Goal: Transaction & Acquisition: Purchase product/service

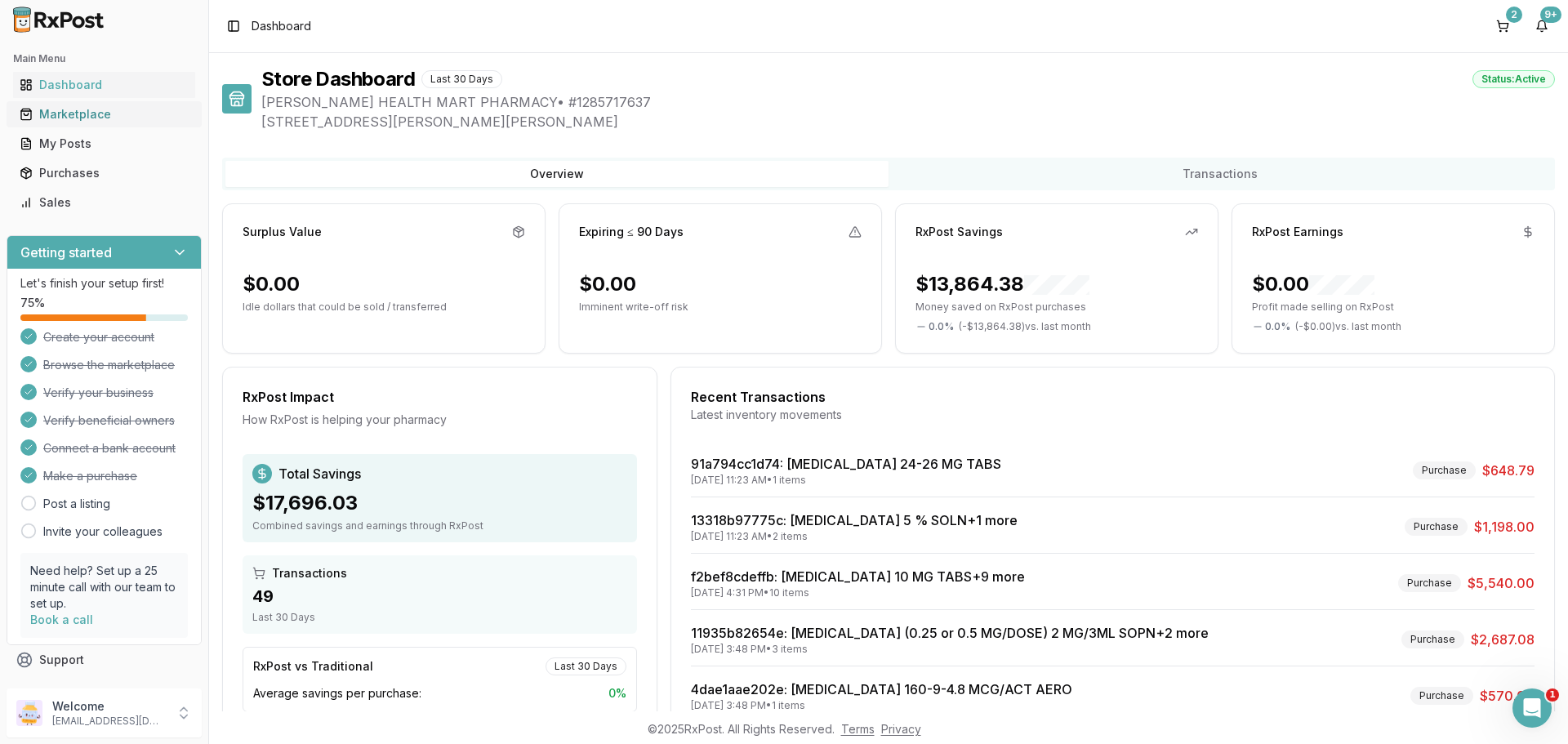
click at [57, 116] on div "Marketplace" at bounding box center [104, 114] width 169 height 16
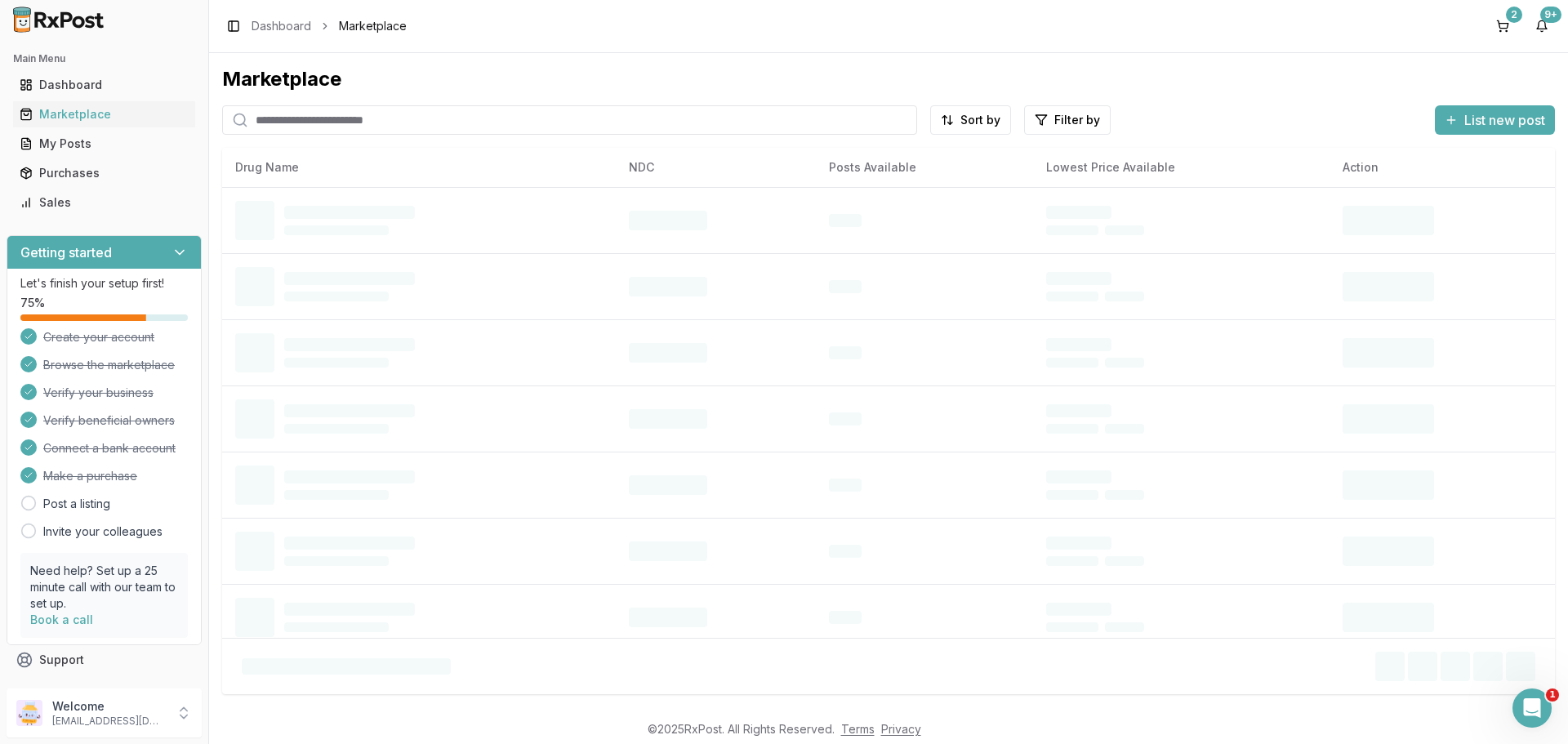
click at [271, 121] on input "search" at bounding box center [569, 120] width 695 height 30
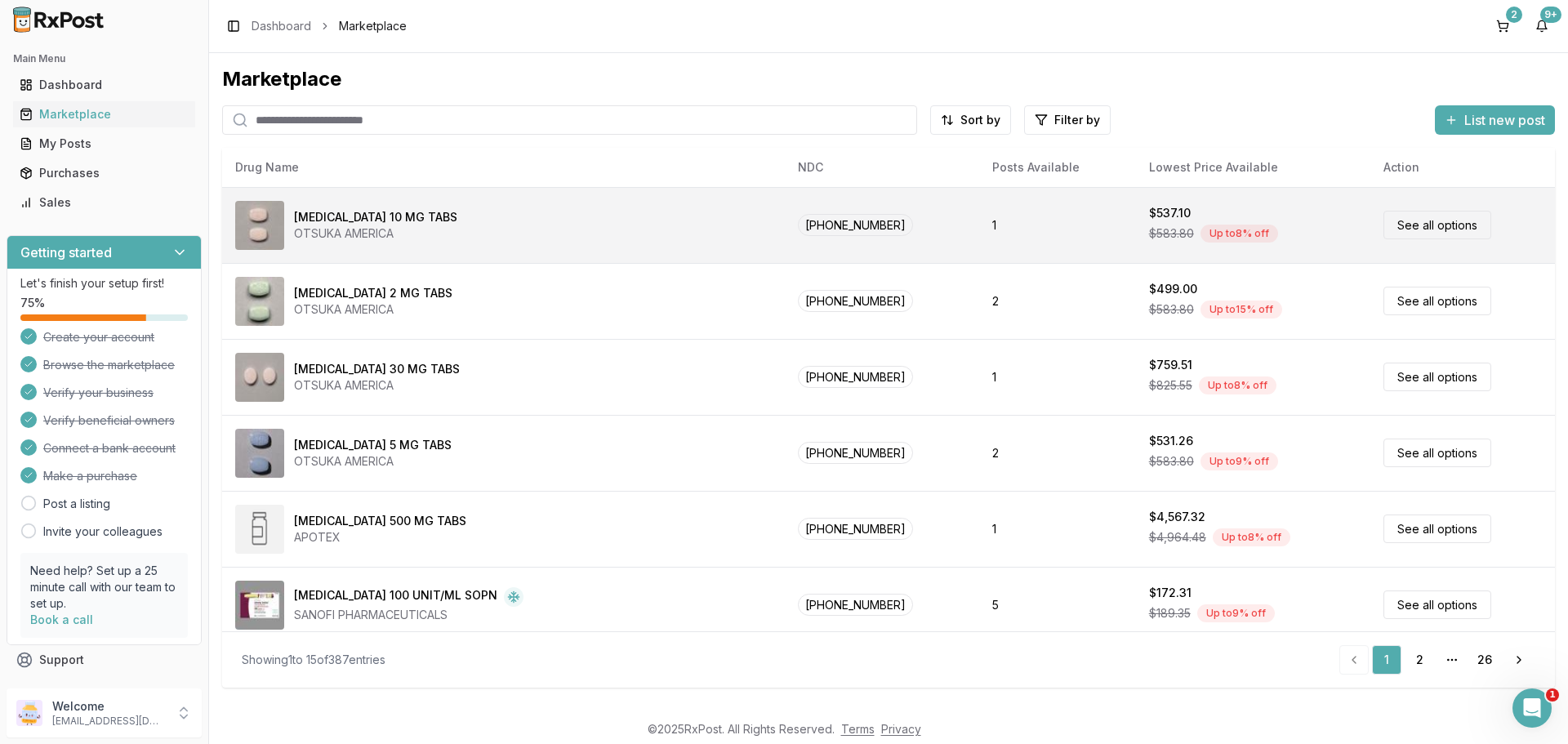
click at [338, 195] on td "[MEDICAL_DATA] 10 MG TABS OTSUKA AMERICA" at bounding box center [504, 225] width 563 height 76
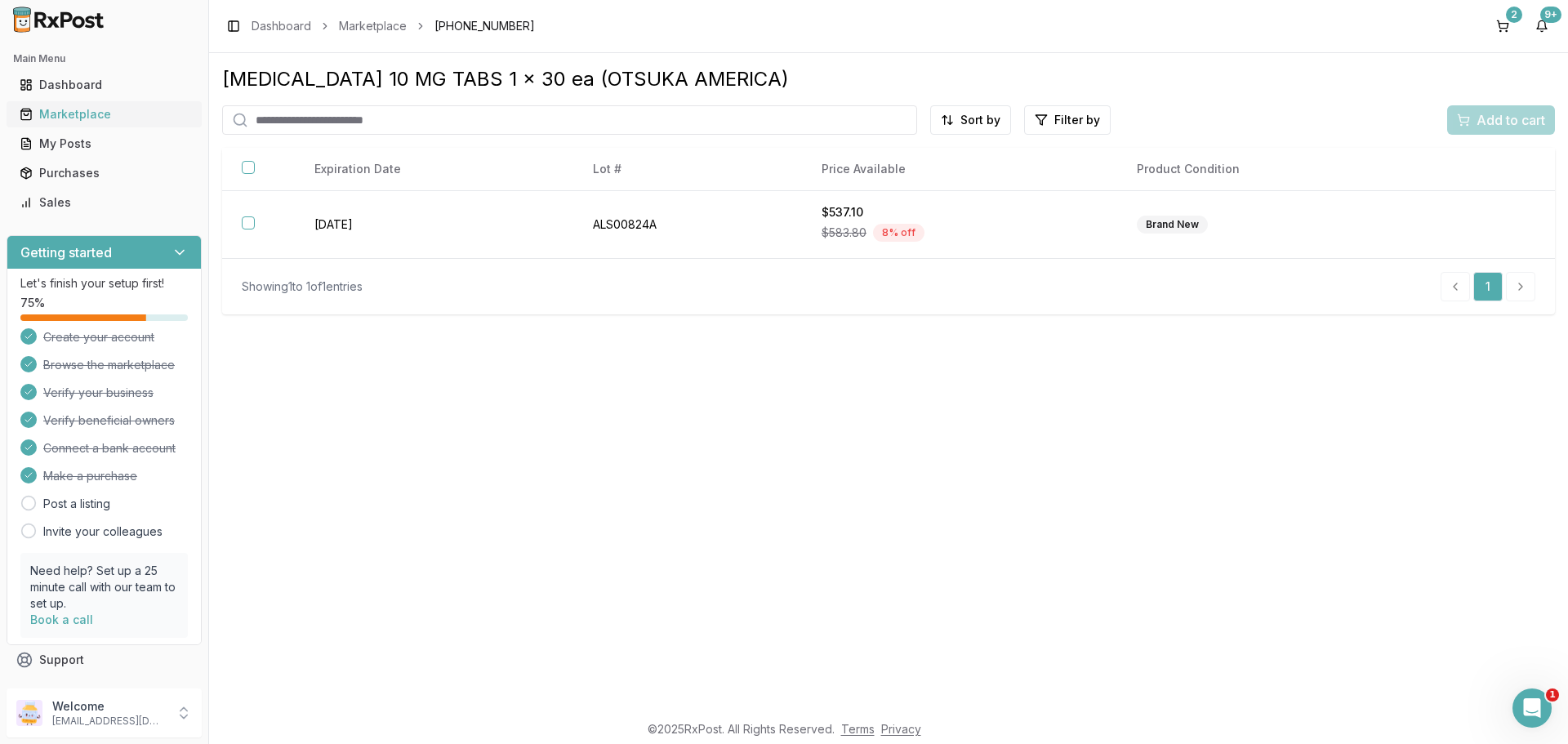
click at [75, 120] on div "Marketplace" at bounding box center [104, 114] width 169 height 16
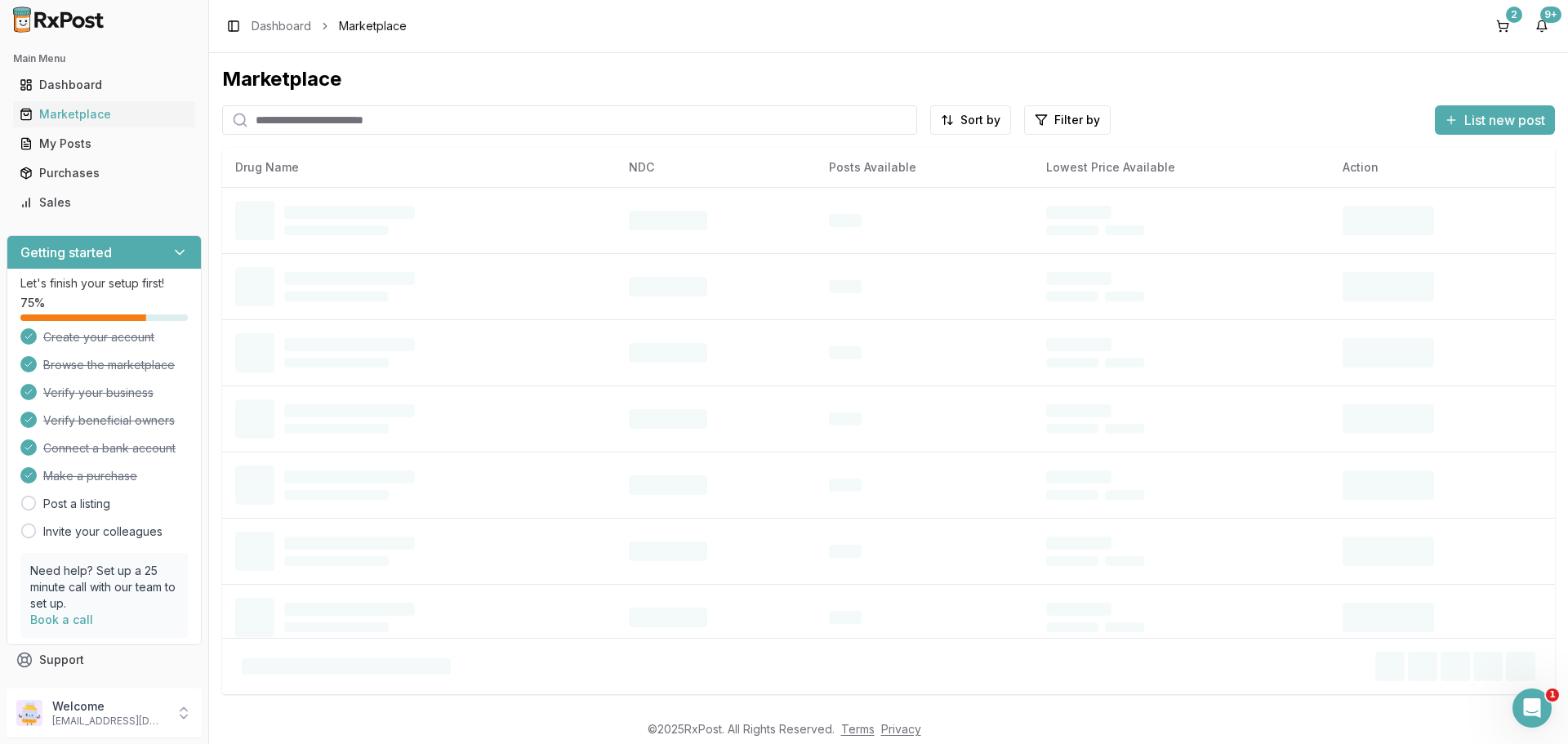
click at [277, 118] on input "search" at bounding box center [569, 120] width 695 height 30
type input "*******"
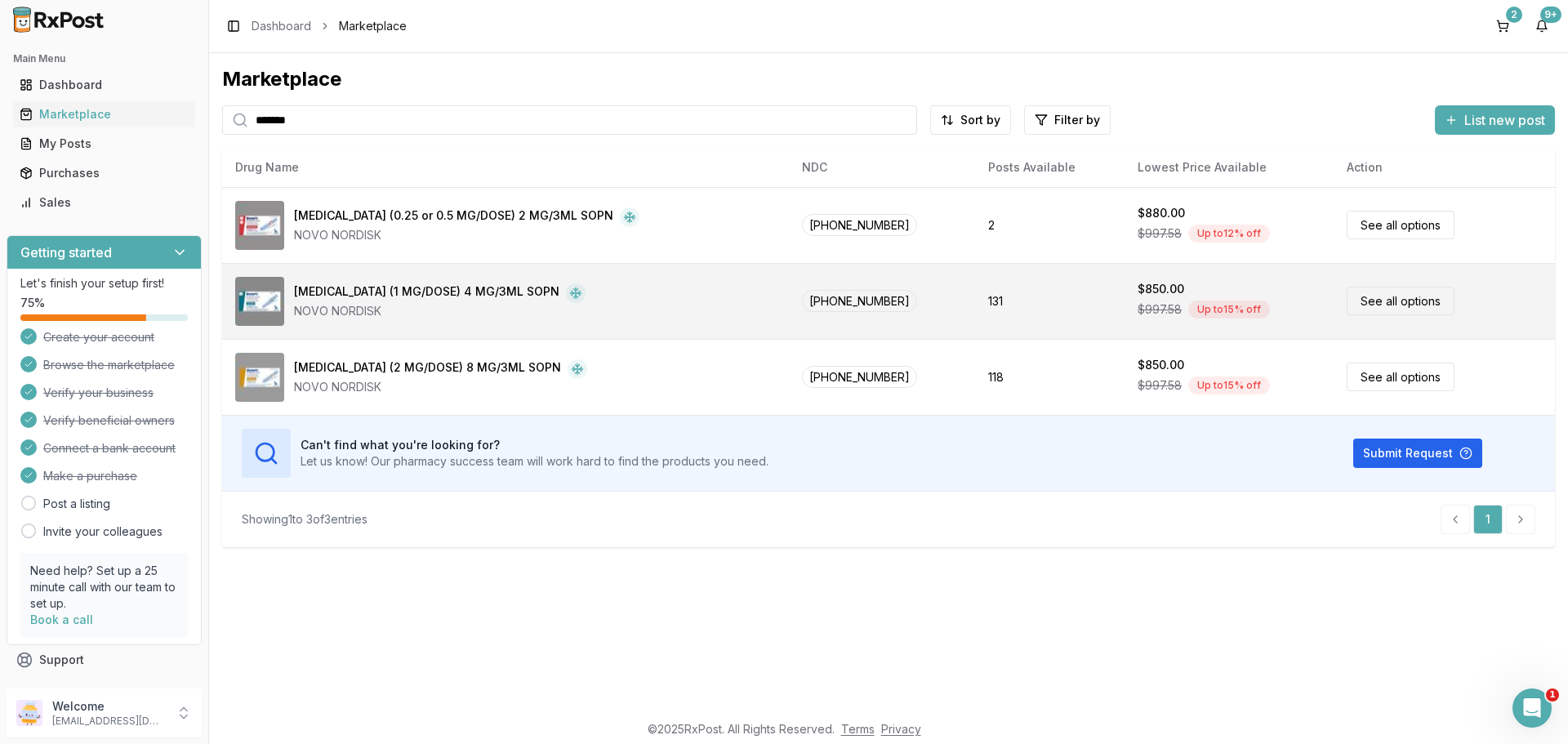
click at [1365, 305] on link "See all options" at bounding box center [1401, 300] width 107 height 29
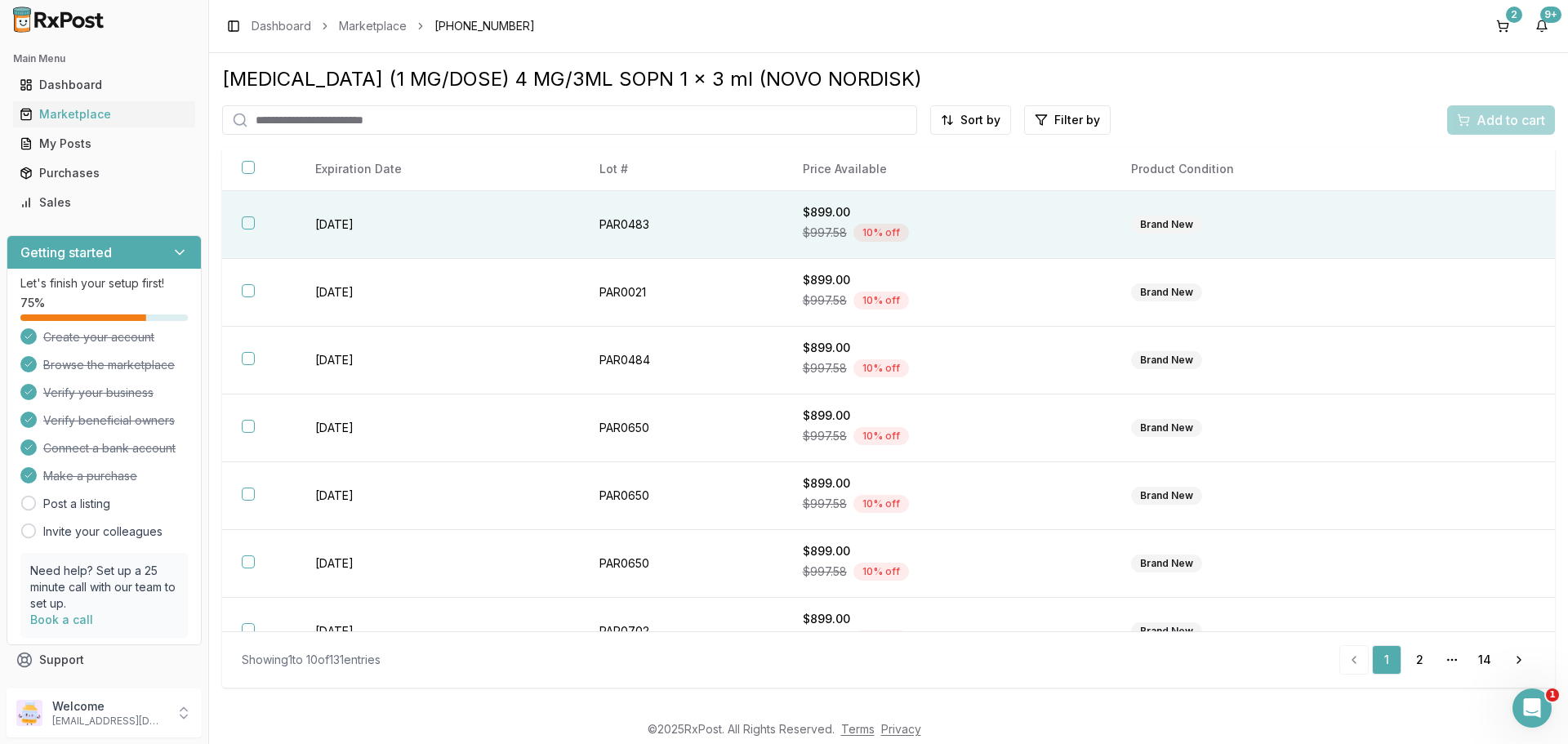
click at [240, 220] on th at bounding box center [259, 225] width 74 height 68
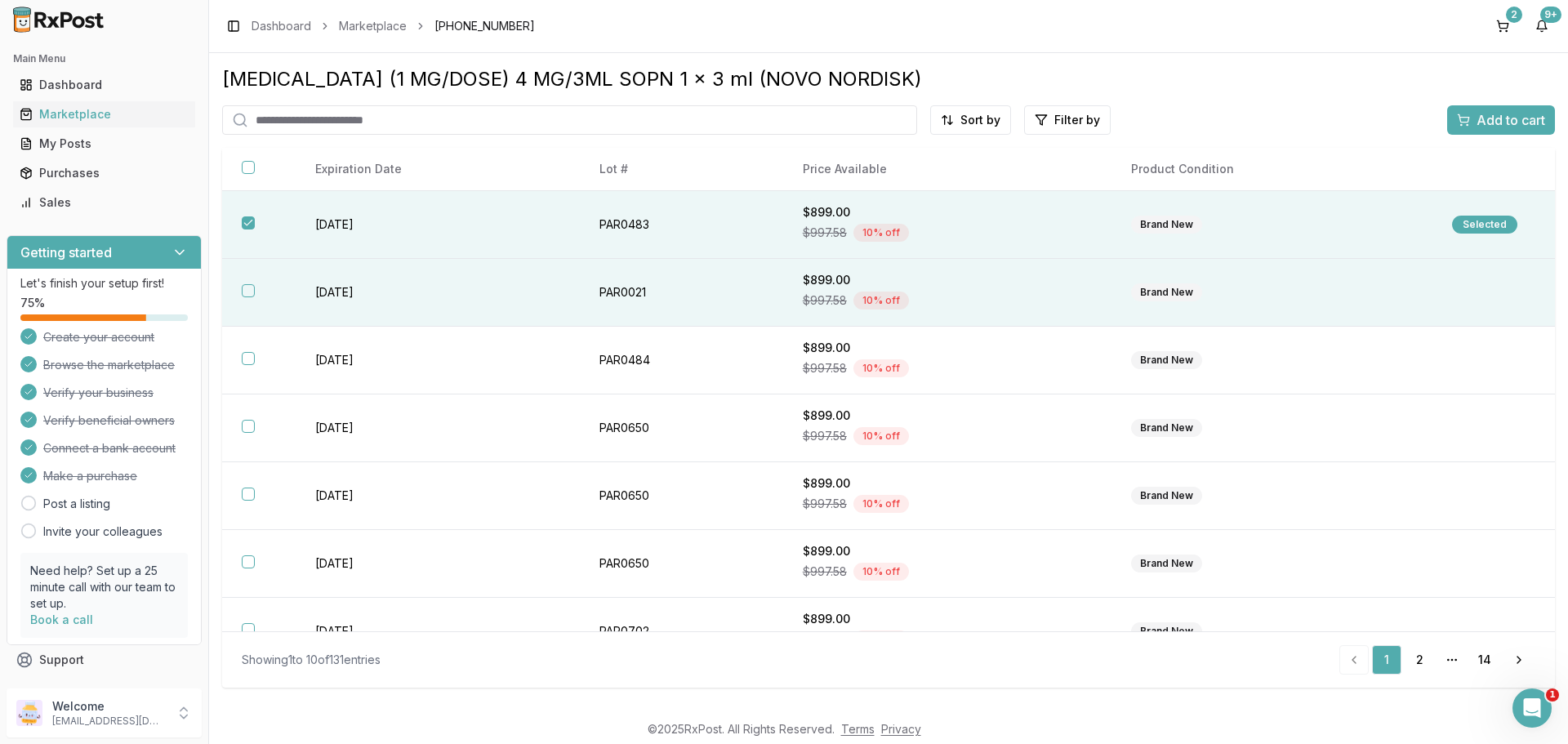
click at [245, 288] on button "button" at bounding box center [249, 290] width 13 height 13
click at [1493, 118] on span "Add to cart" at bounding box center [1511, 120] width 69 height 20
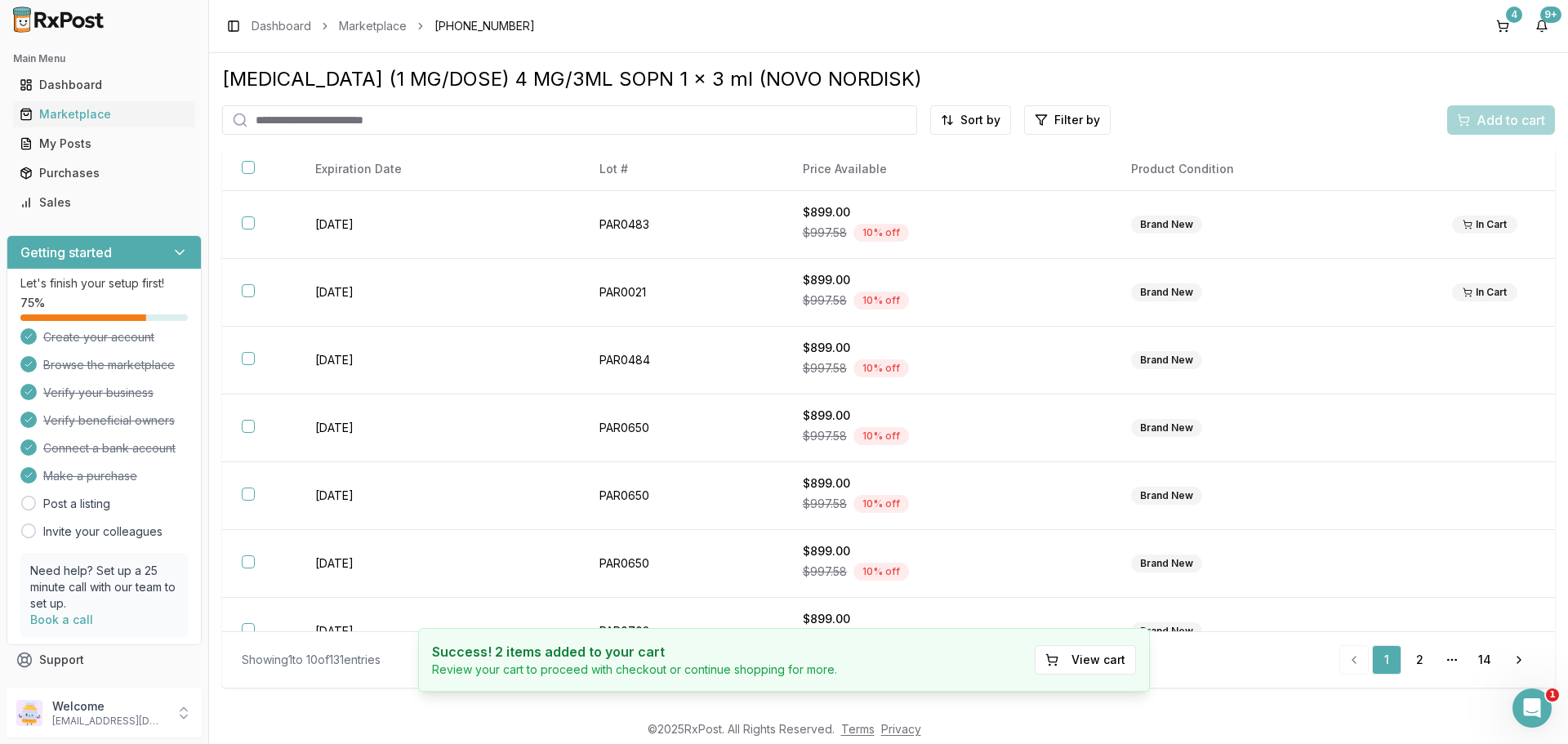
click at [432, 120] on input "search" at bounding box center [569, 120] width 695 height 30
click at [760, 115] on input "*********" at bounding box center [569, 120] width 695 height 30
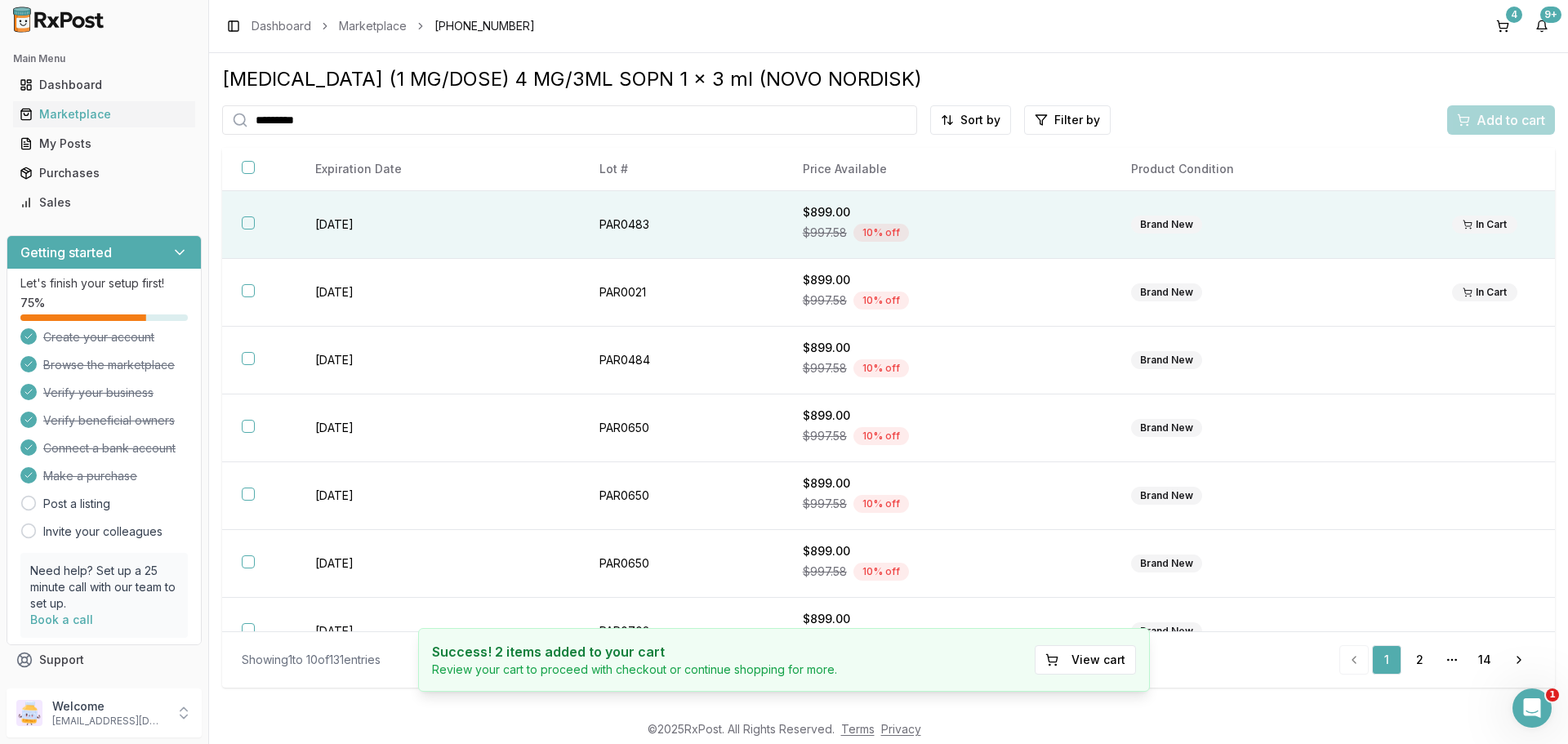
type input "*********"
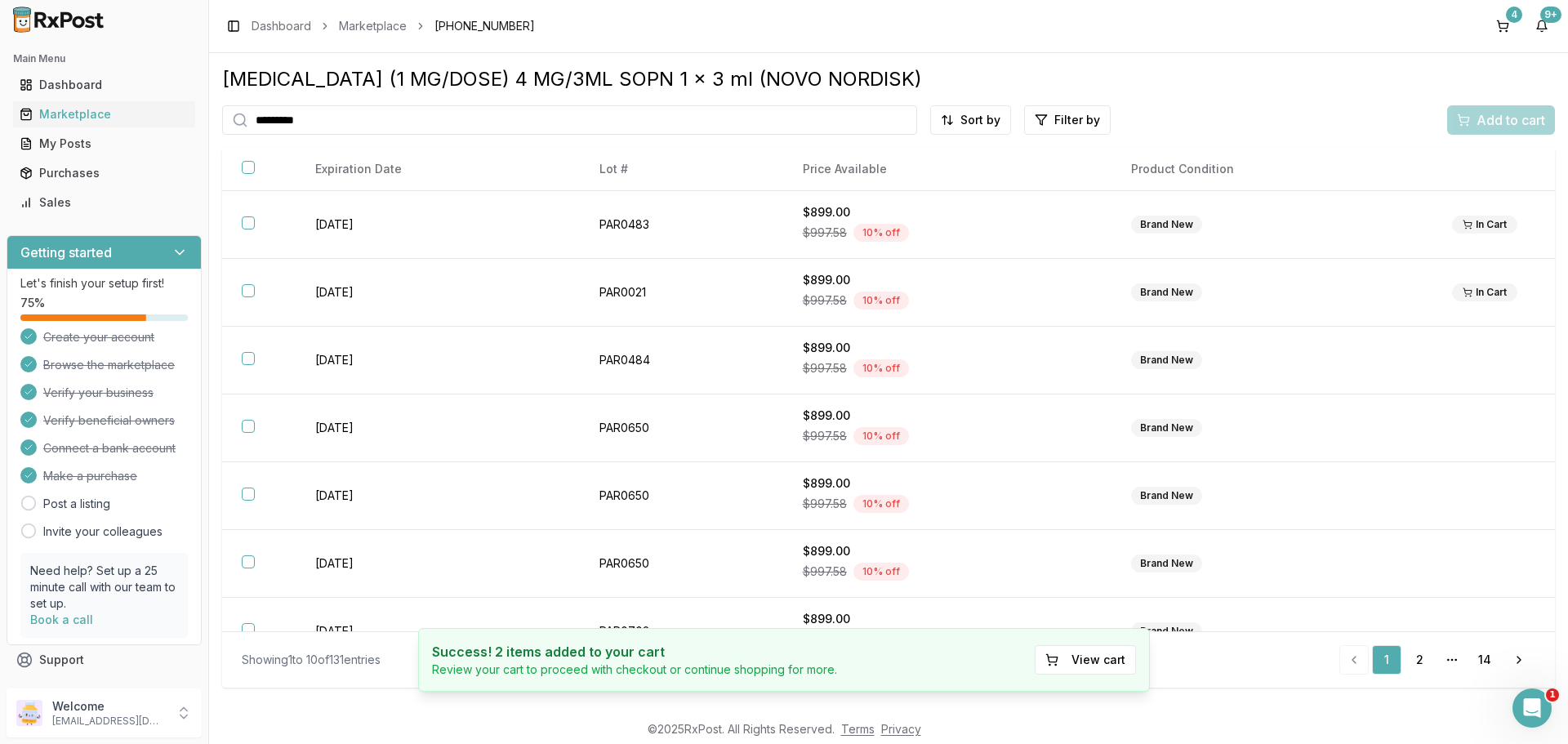
click at [242, 118] on icon at bounding box center [240, 120] width 16 height 16
click at [237, 121] on icon at bounding box center [240, 120] width 16 height 16
click at [898, 118] on input "*********" at bounding box center [569, 120] width 695 height 30
type input "*********"
click at [1509, 16] on div "4" at bounding box center [1515, 15] width 16 height 16
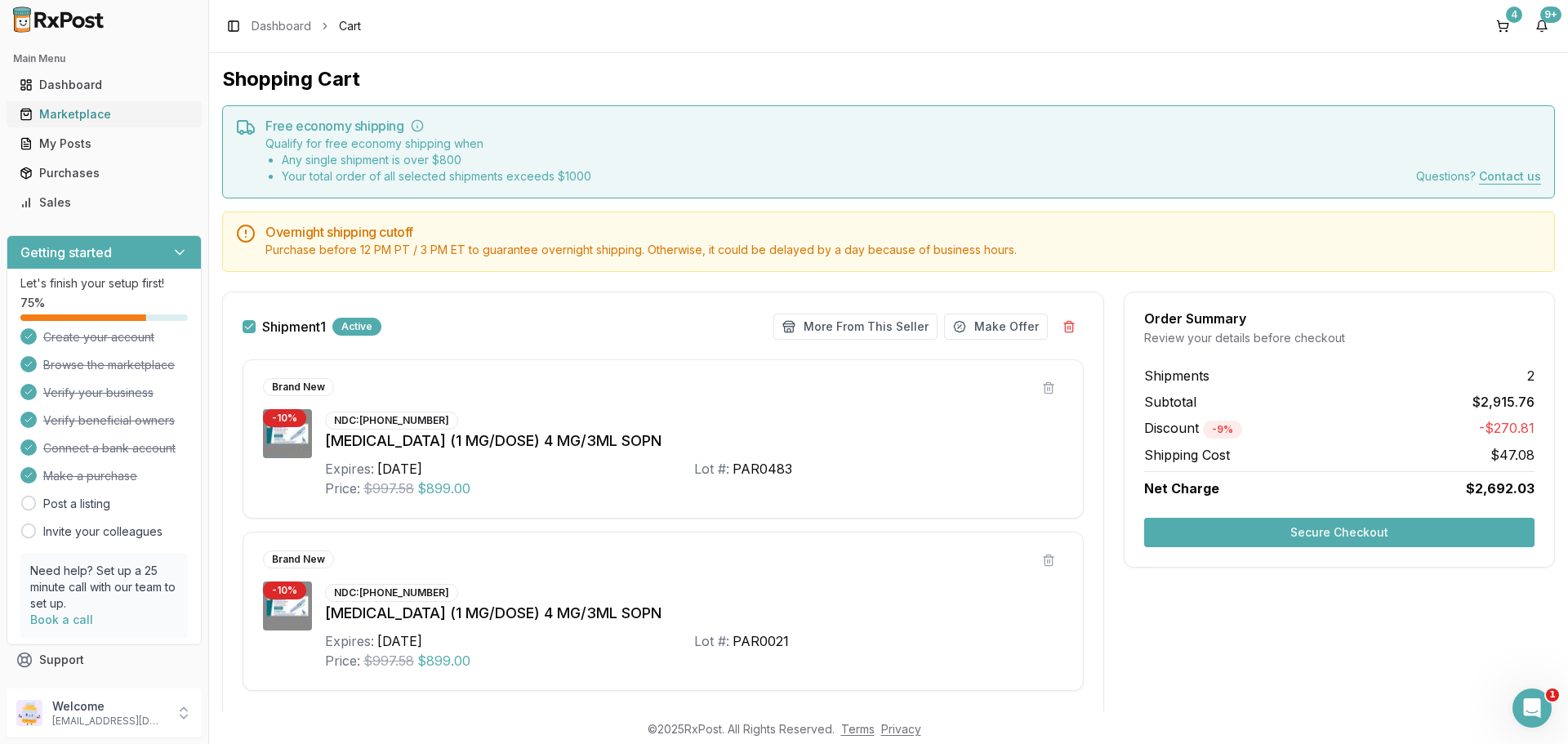
click at [105, 124] on link "Marketplace" at bounding box center [104, 114] width 182 height 30
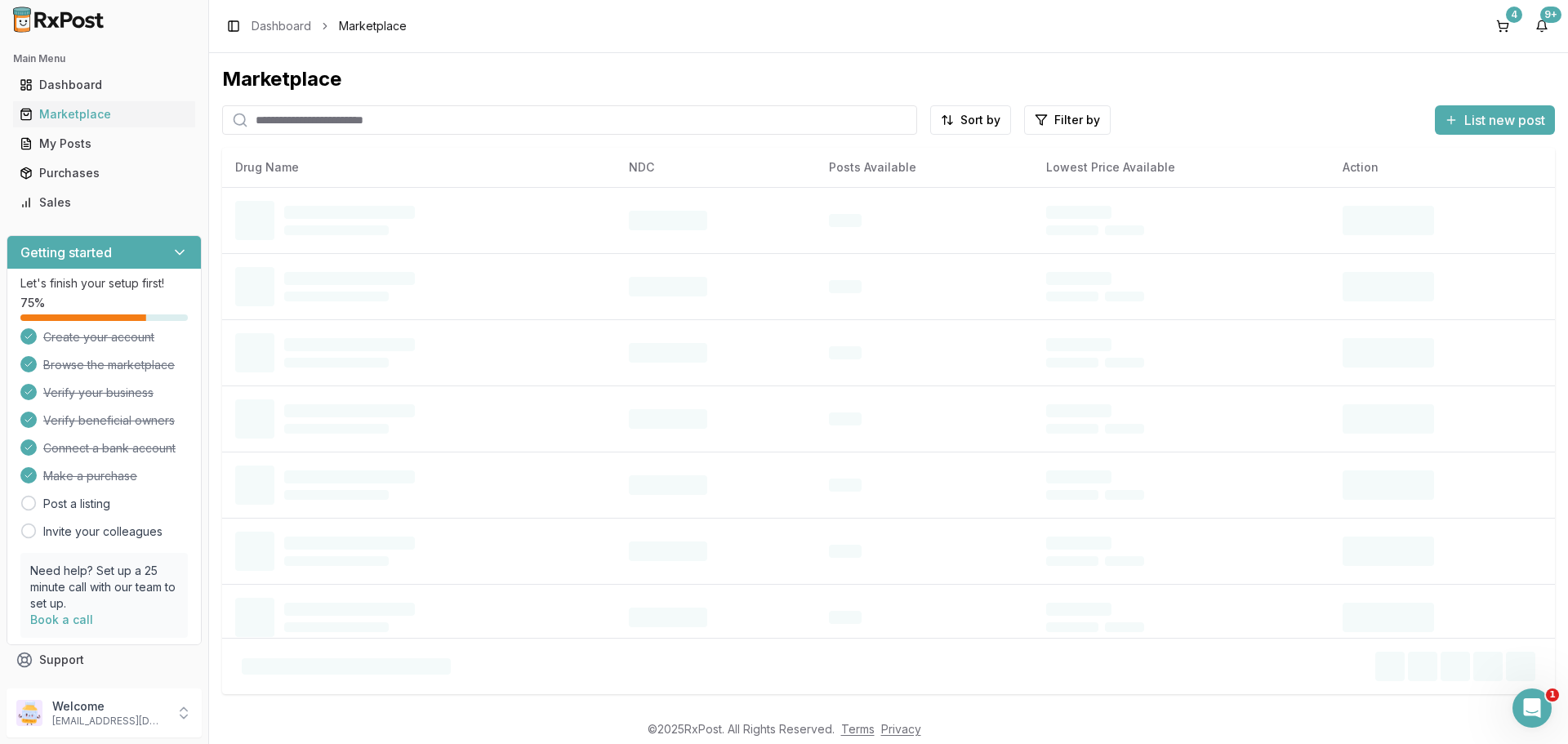
click at [270, 114] on input "search" at bounding box center [569, 120] width 695 height 30
type input "********"
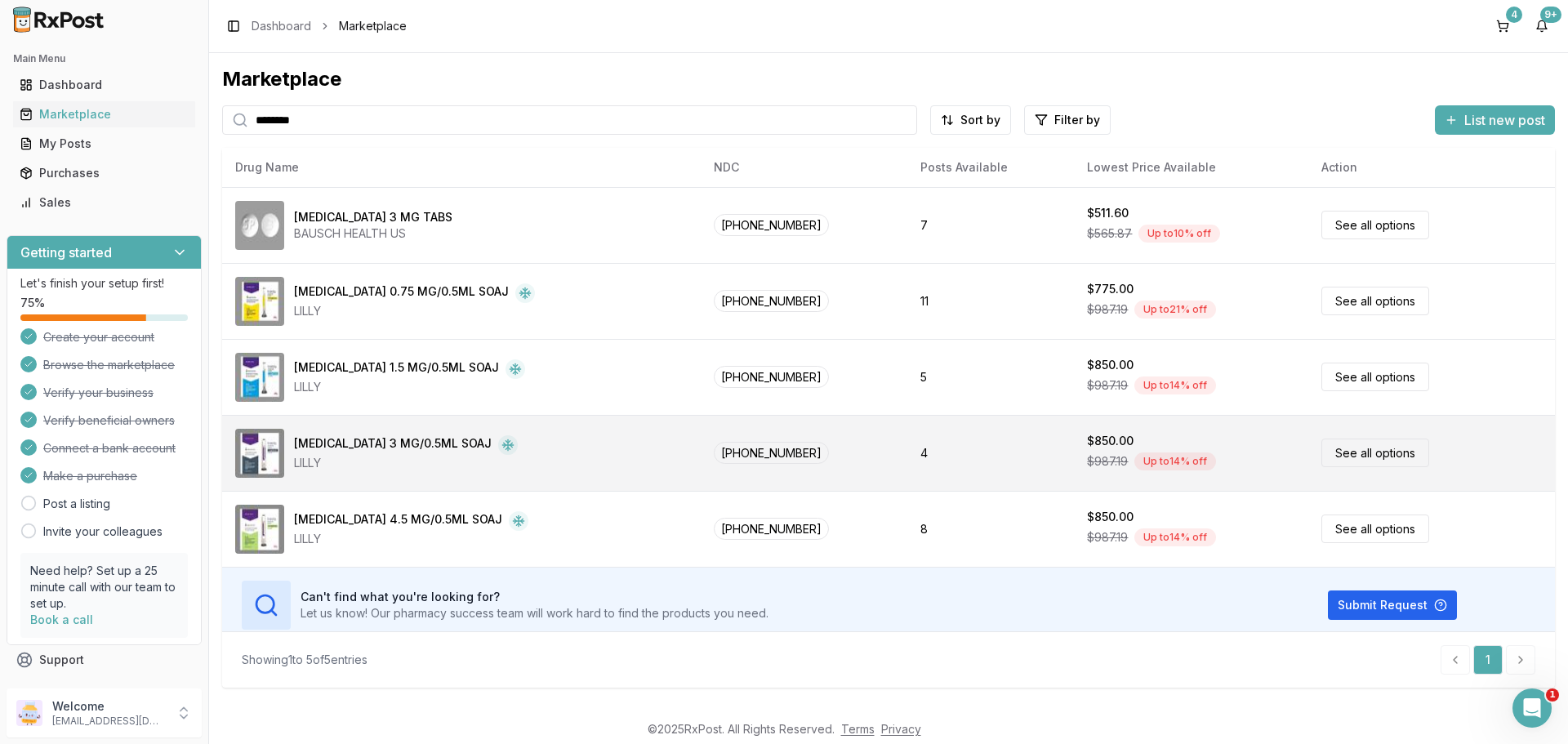
click at [1383, 454] on link "See all options" at bounding box center [1375, 453] width 107 height 29
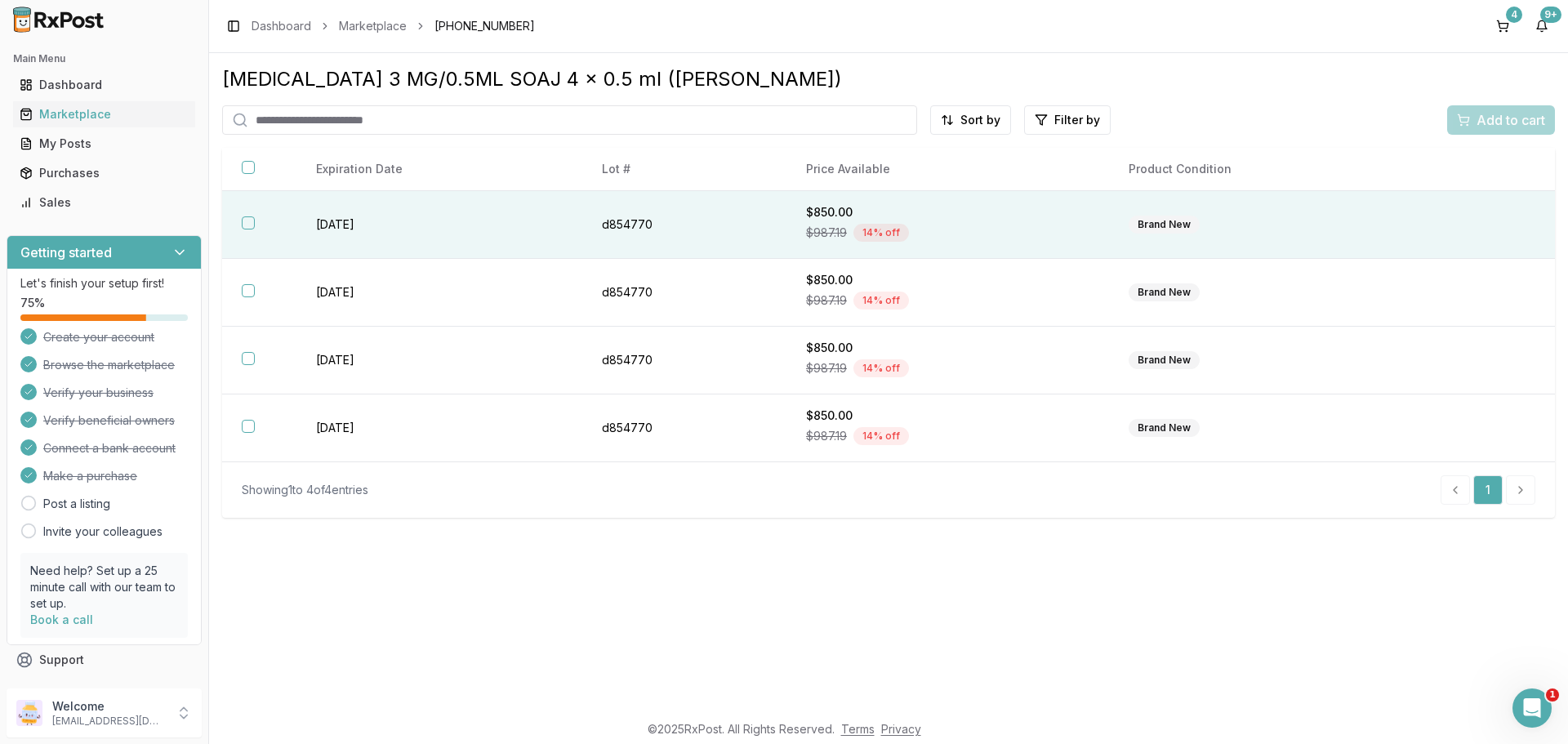
click at [248, 220] on button "button" at bounding box center [249, 223] width 13 height 13
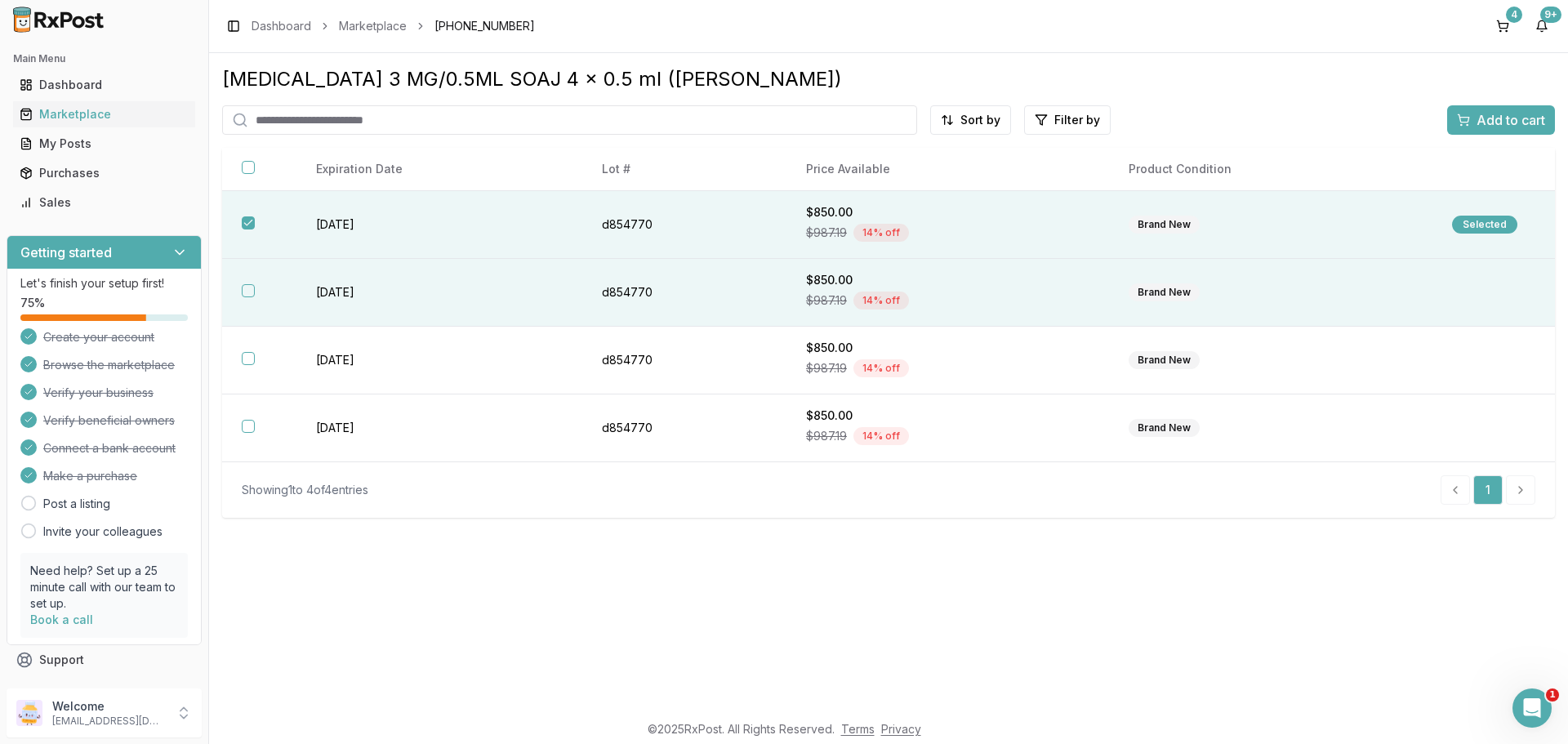
click at [249, 287] on button "button" at bounding box center [249, 290] width 13 height 13
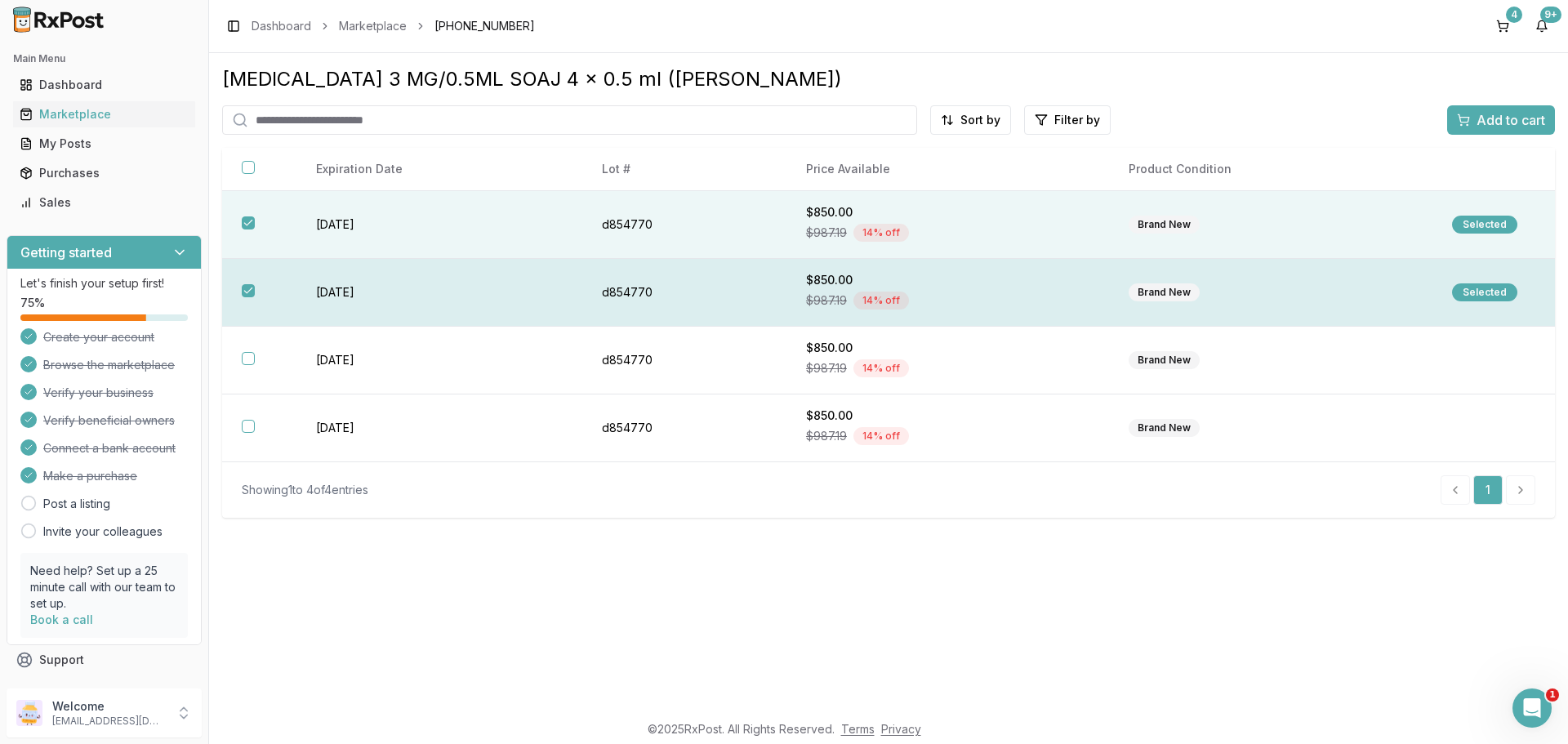
click at [248, 291] on button "button" at bounding box center [249, 290] width 13 height 13
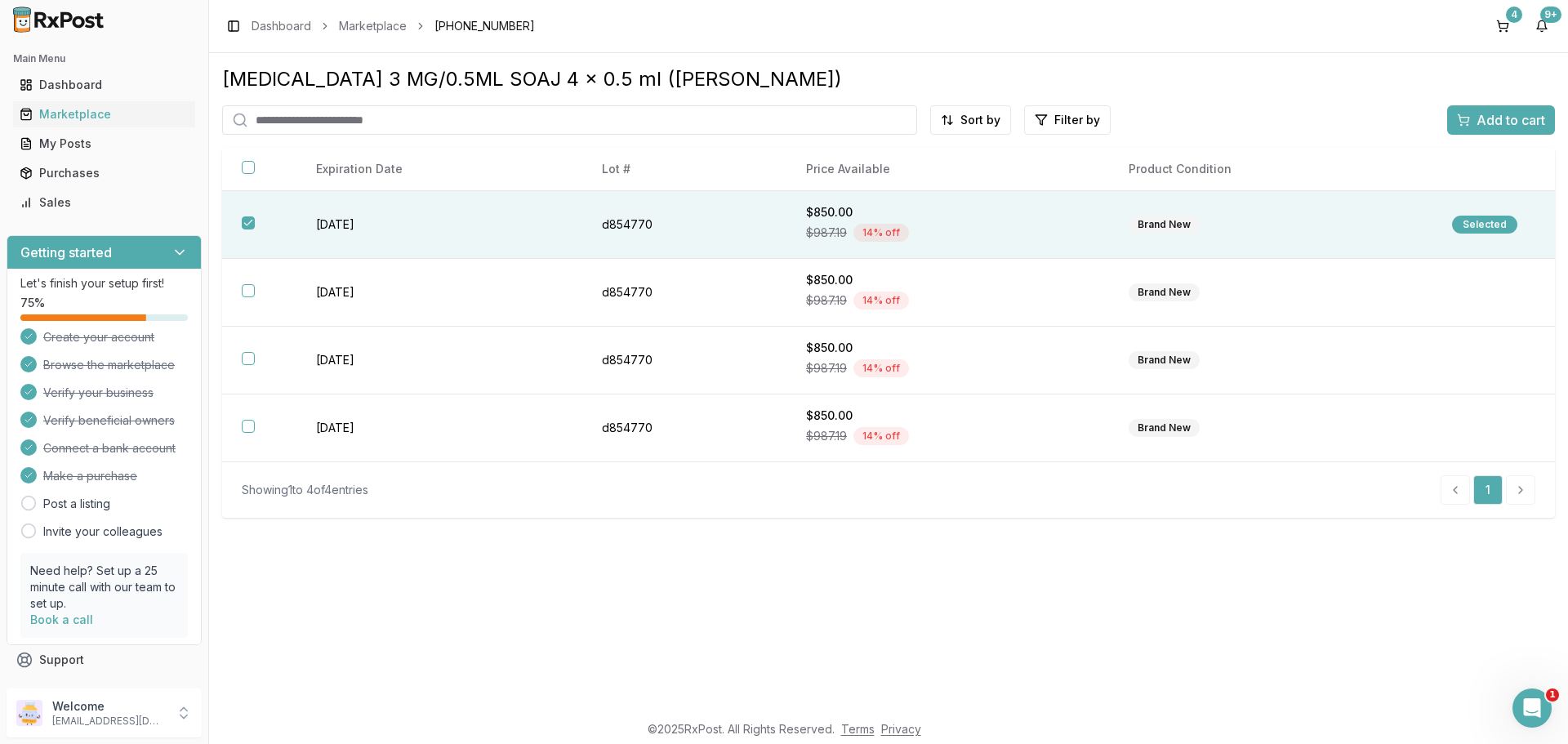
click at [1452, 121] on button "Add to cart" at bounding box center [1501, 120] width 107 height 30
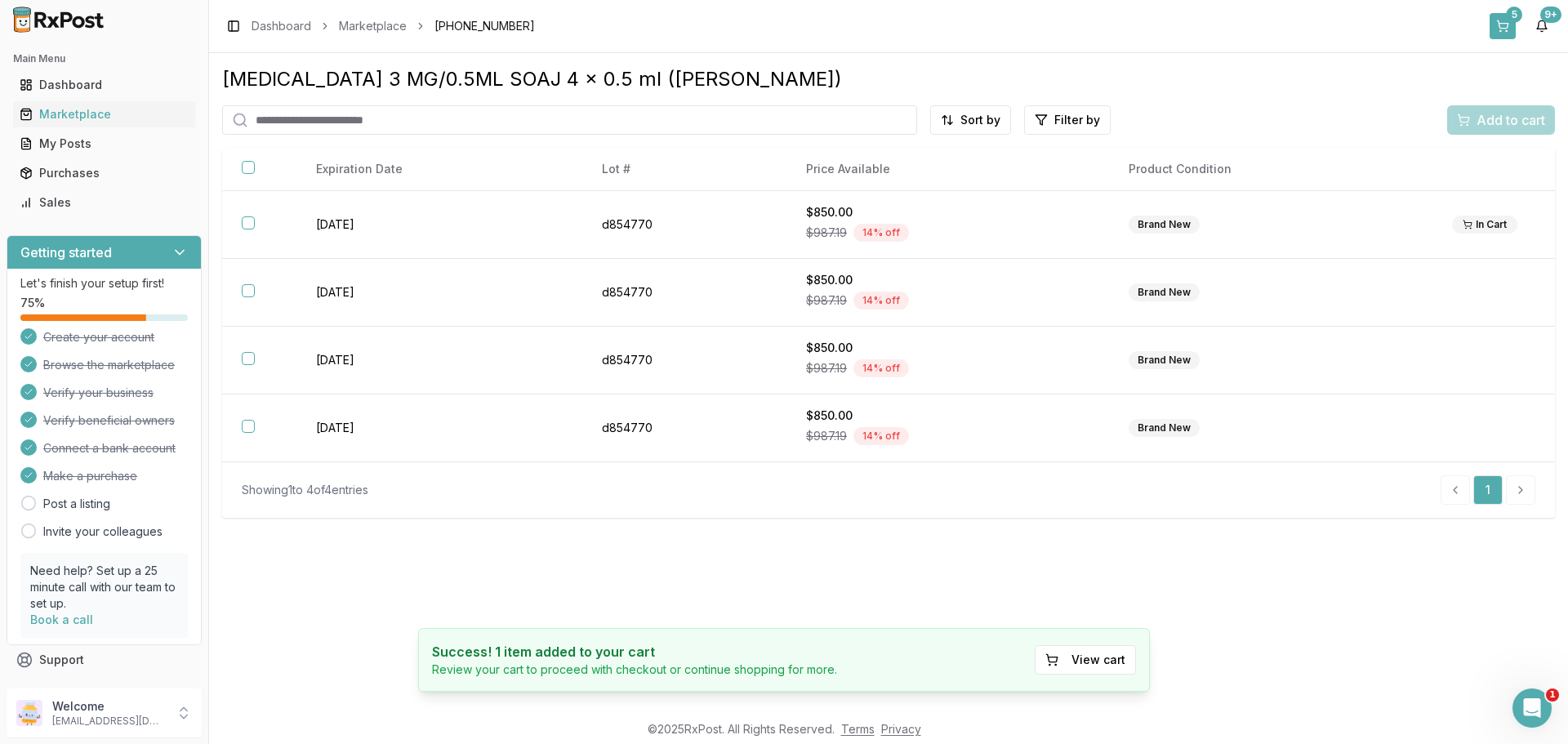
click at [1502, 20] on button "5" at bounding box center [1503, 26] width 26 height 26
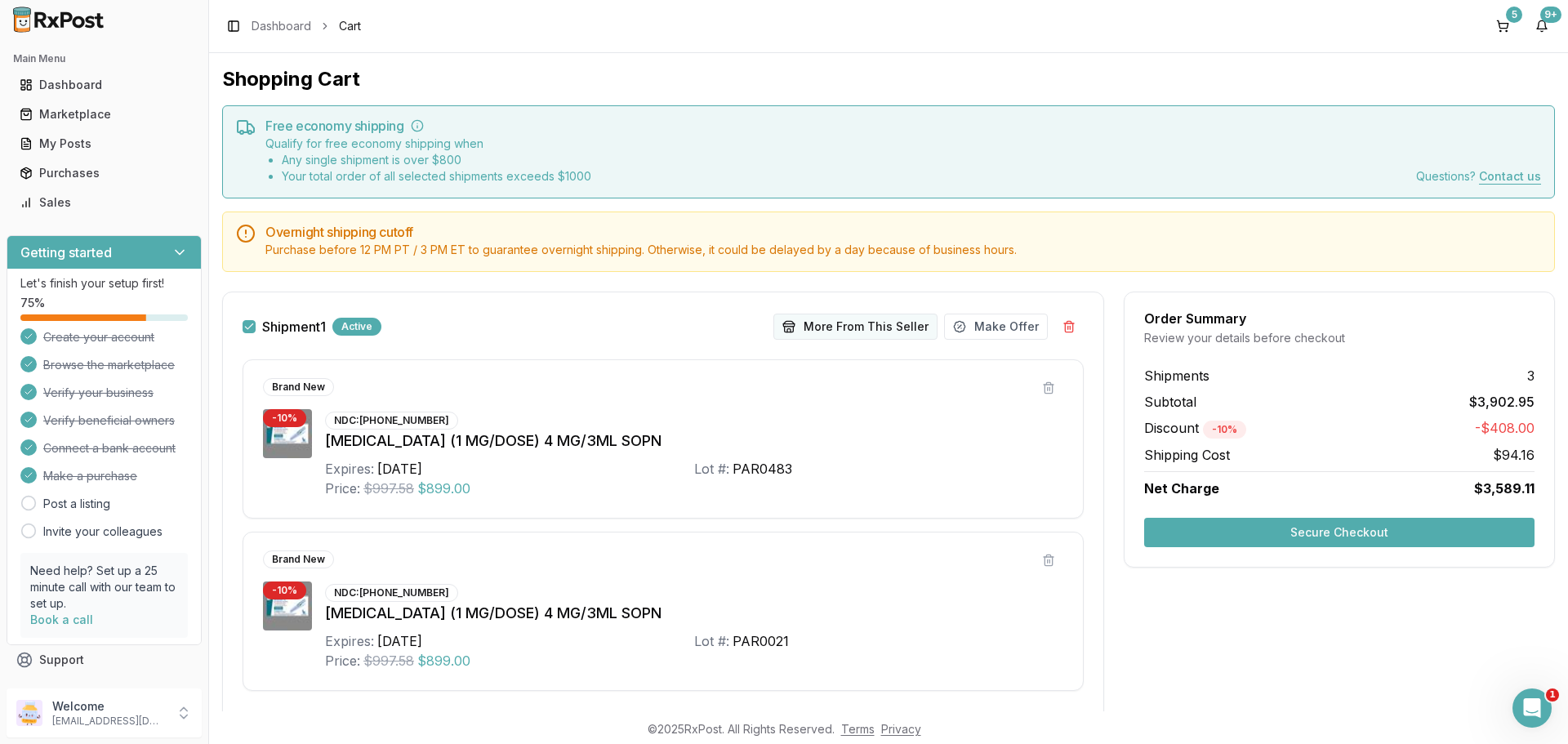
click at [871, 327] on button "More From This Seller" at bounding box center [856, 326] width 164 height 26
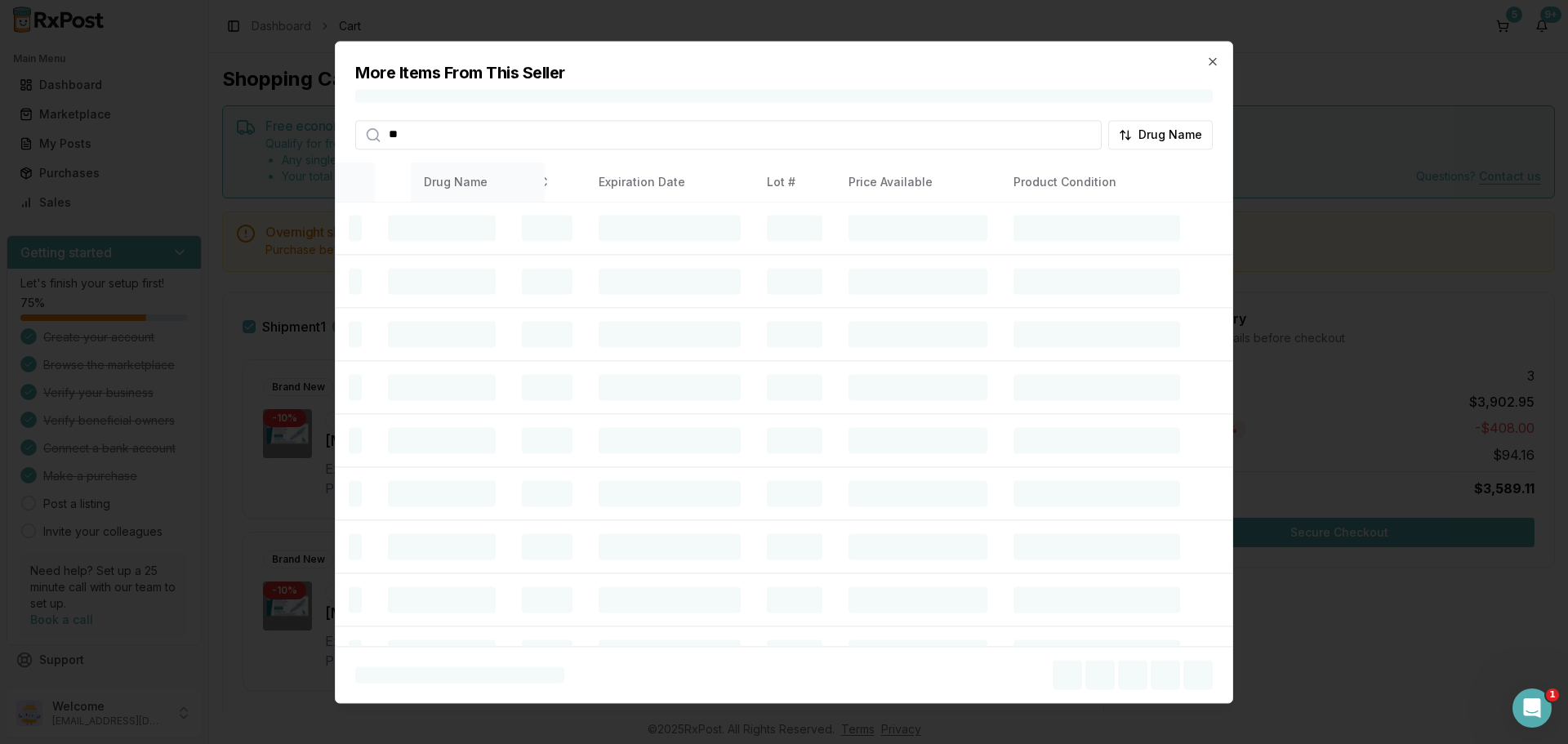
type input "*"
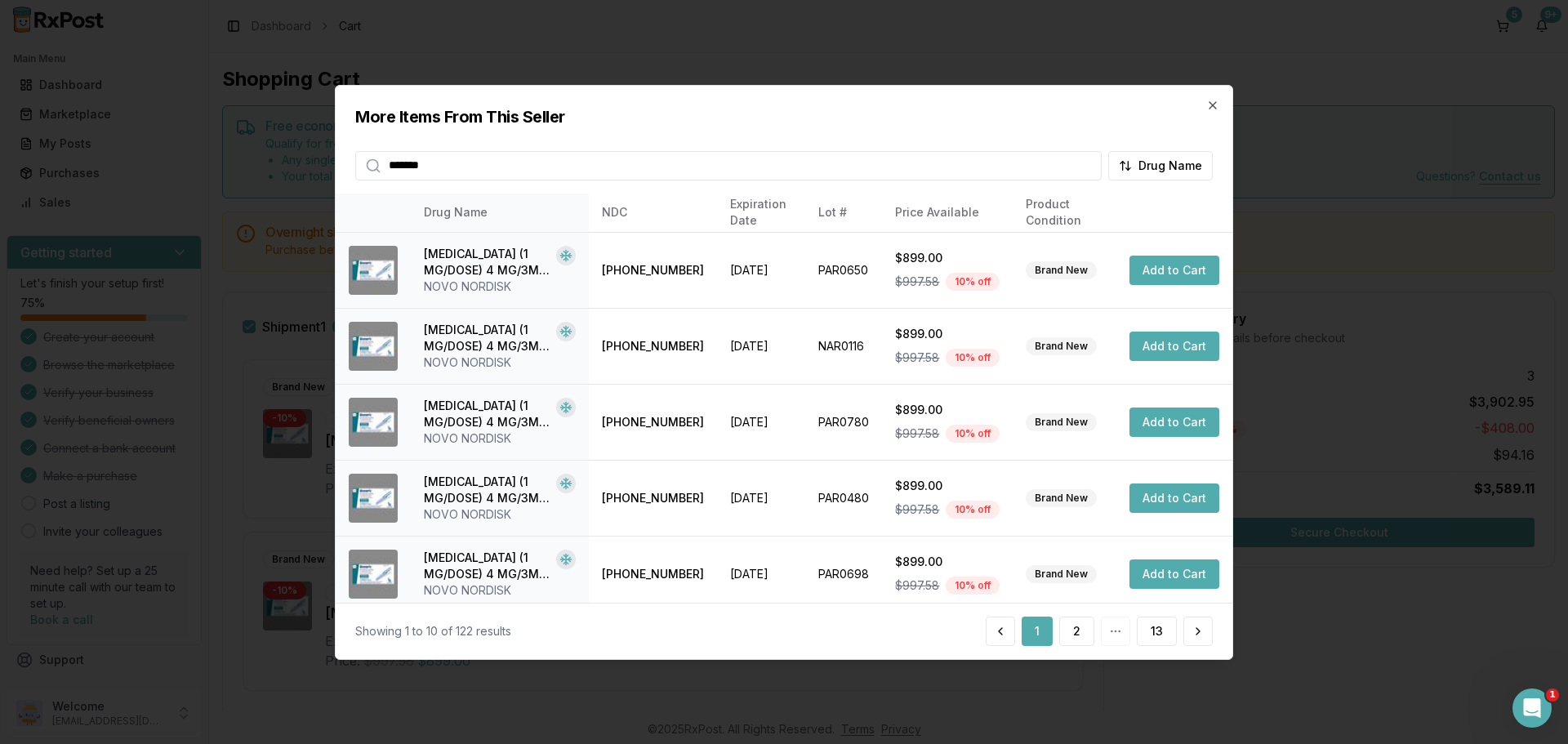
type input "*******"
click at [1124, 212] on th at bounding box center [1174, 212] width 116 height 39
click at [1212, 106] on icon "button" at bounding box center [1213, 104] width 7 height 7
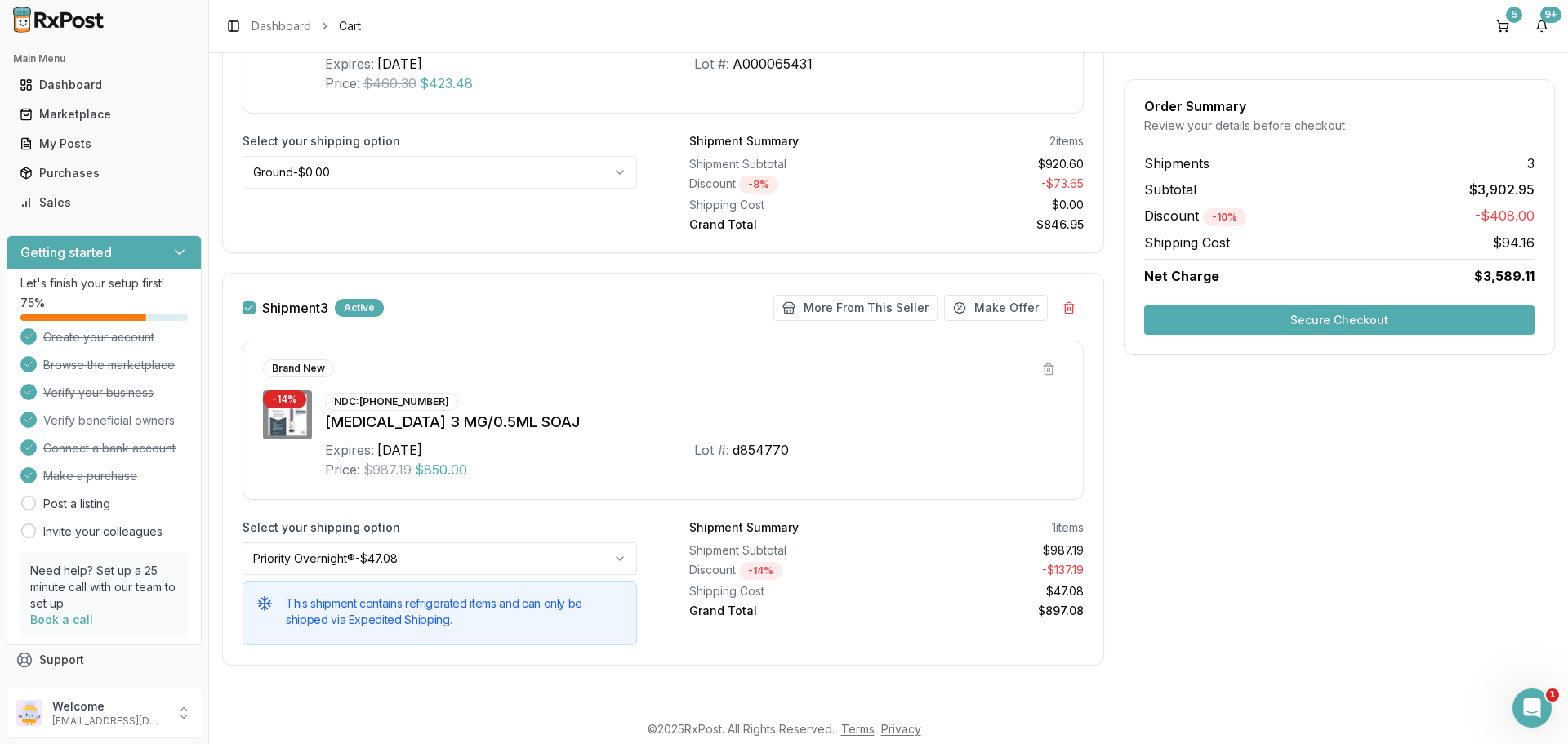
scroll to position [1072, 0]
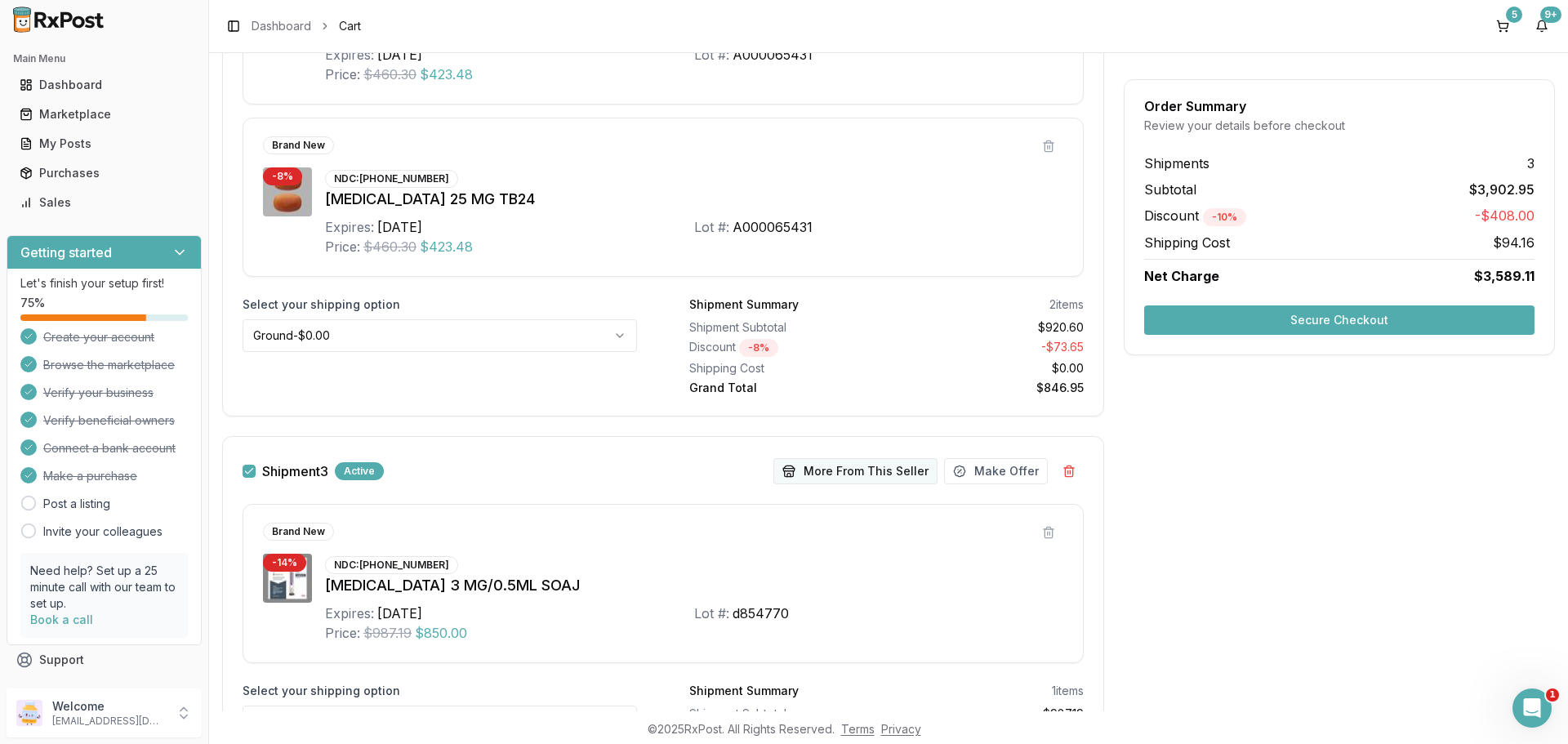
click at [871, 474] on button "More From This Seller" at bounding box center [856, 471] width 164 height 26
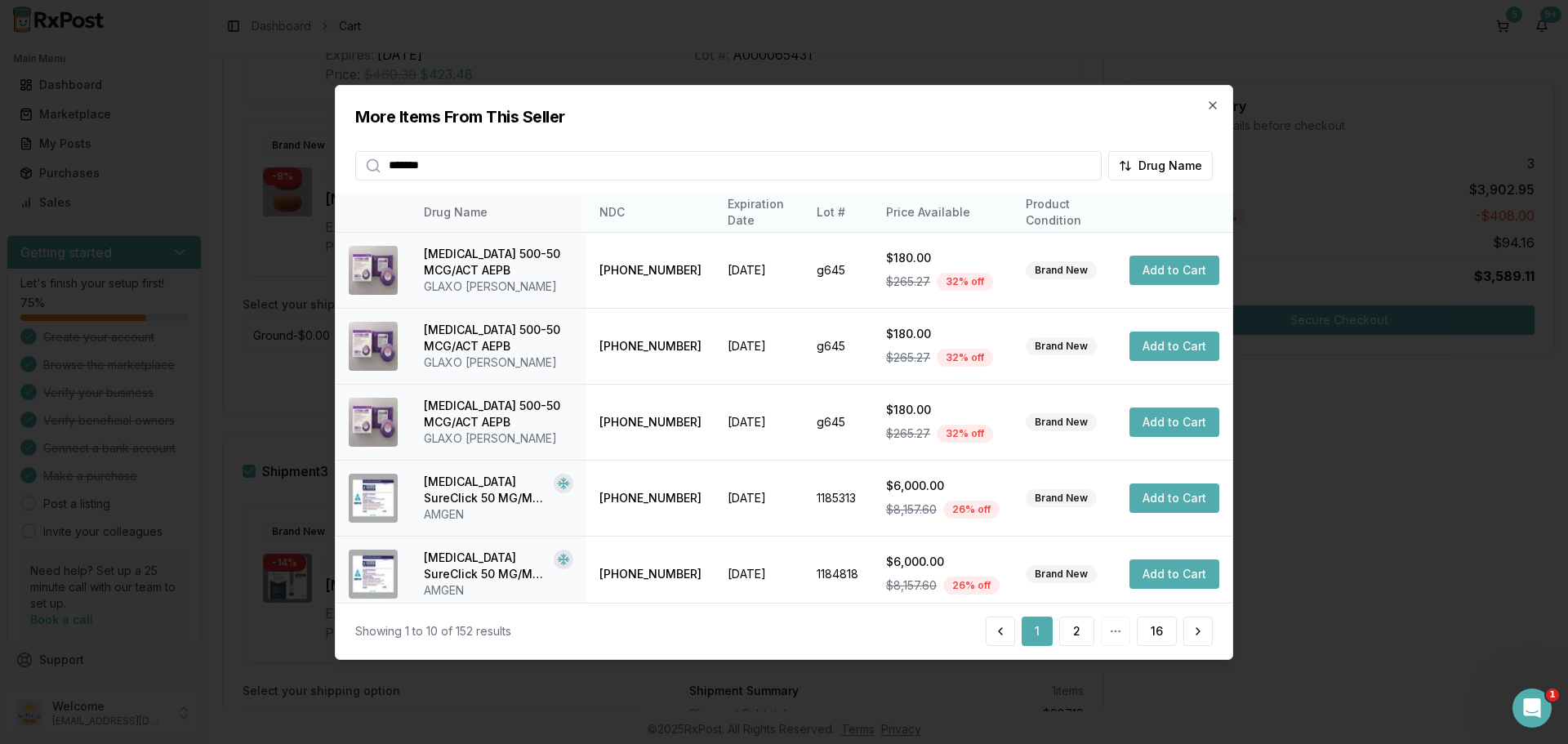
type input "*******"
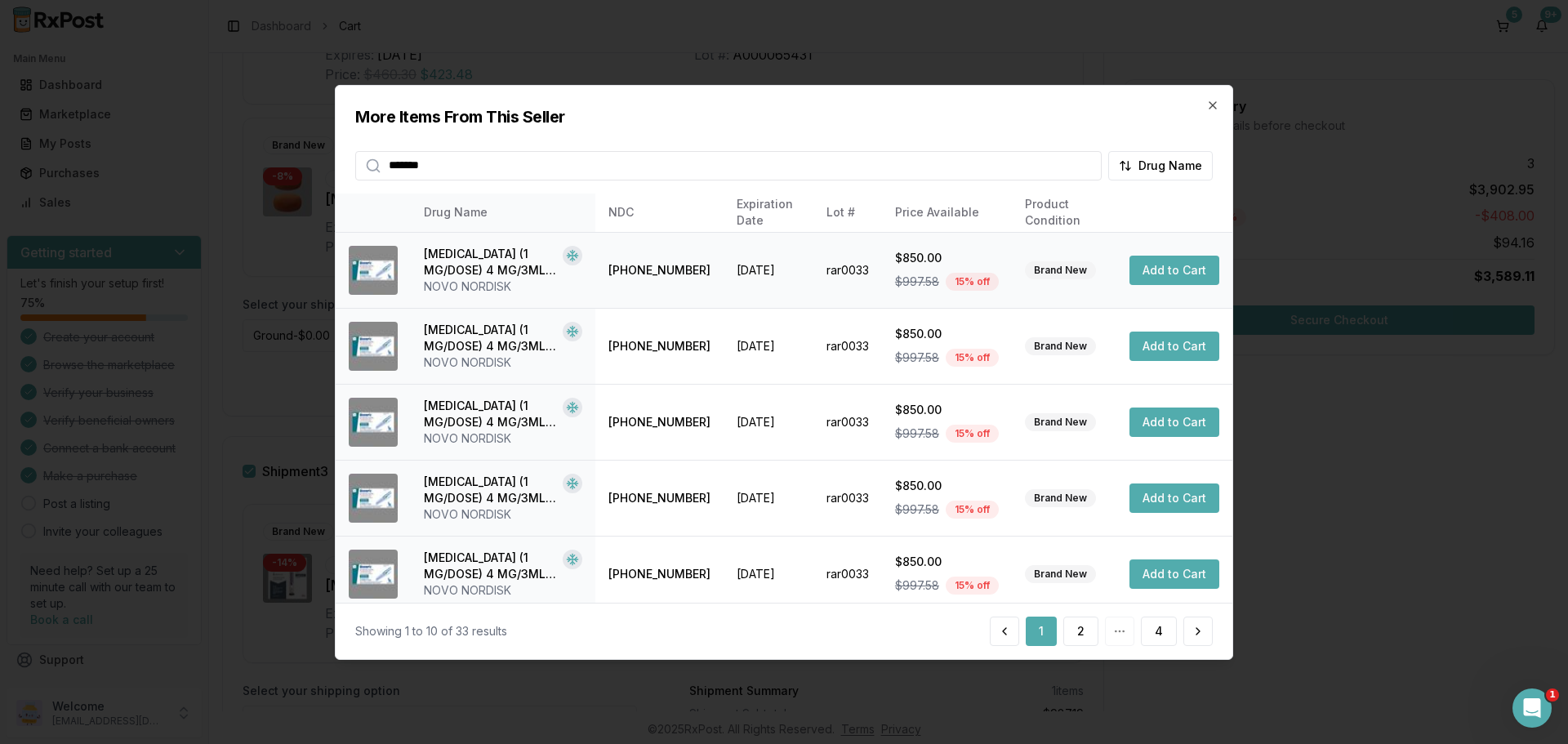
click at [1185, 270] on button "Add to Cart" at bounding box center [1174, 271] width 89 height 30
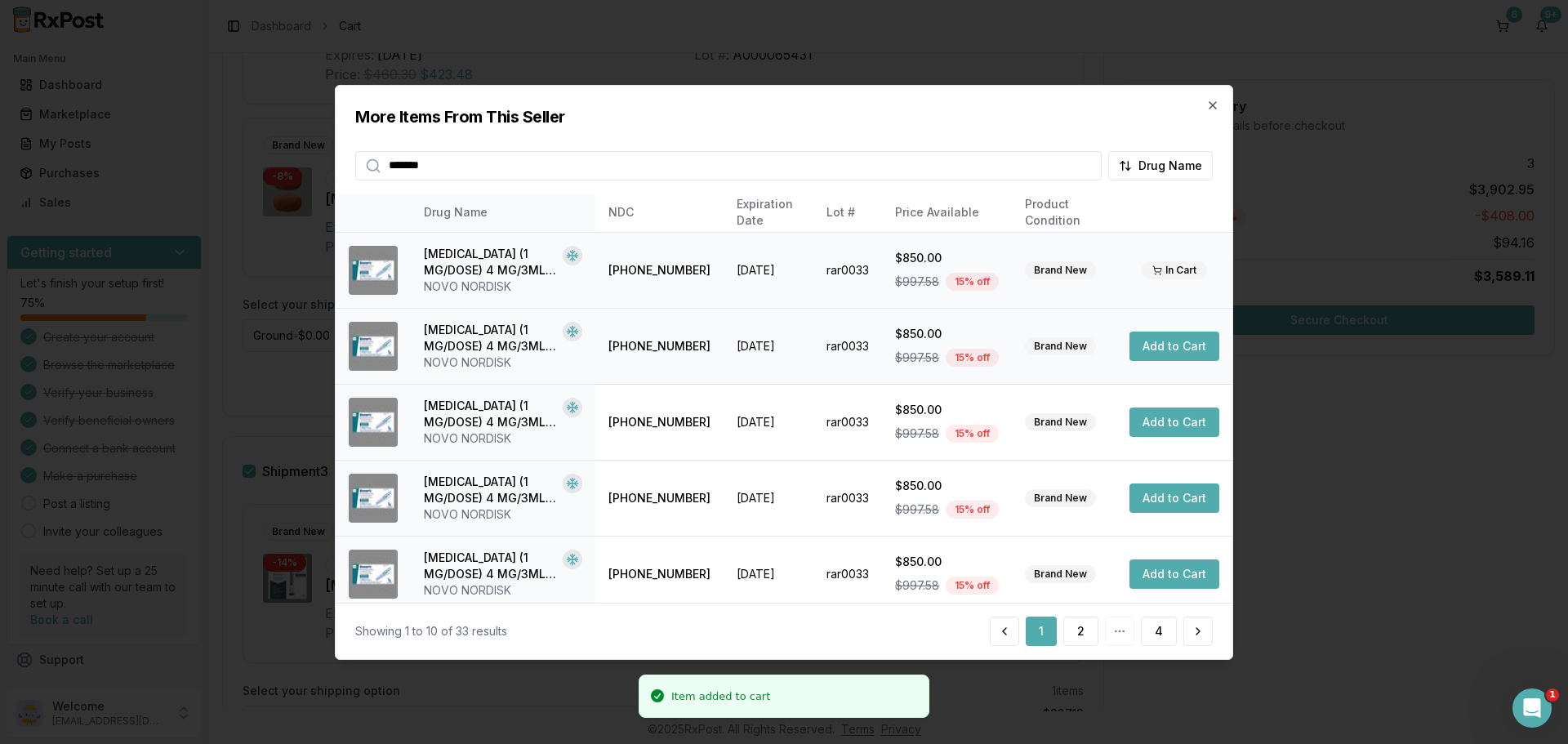
click at [1150, 345] on button "Add to Cart" at bounding box center [1174, 346] width 89 height 30
click at [1159, 424] on button "Add to Cart" at bounding box center [1174, 422] width 89 height 30
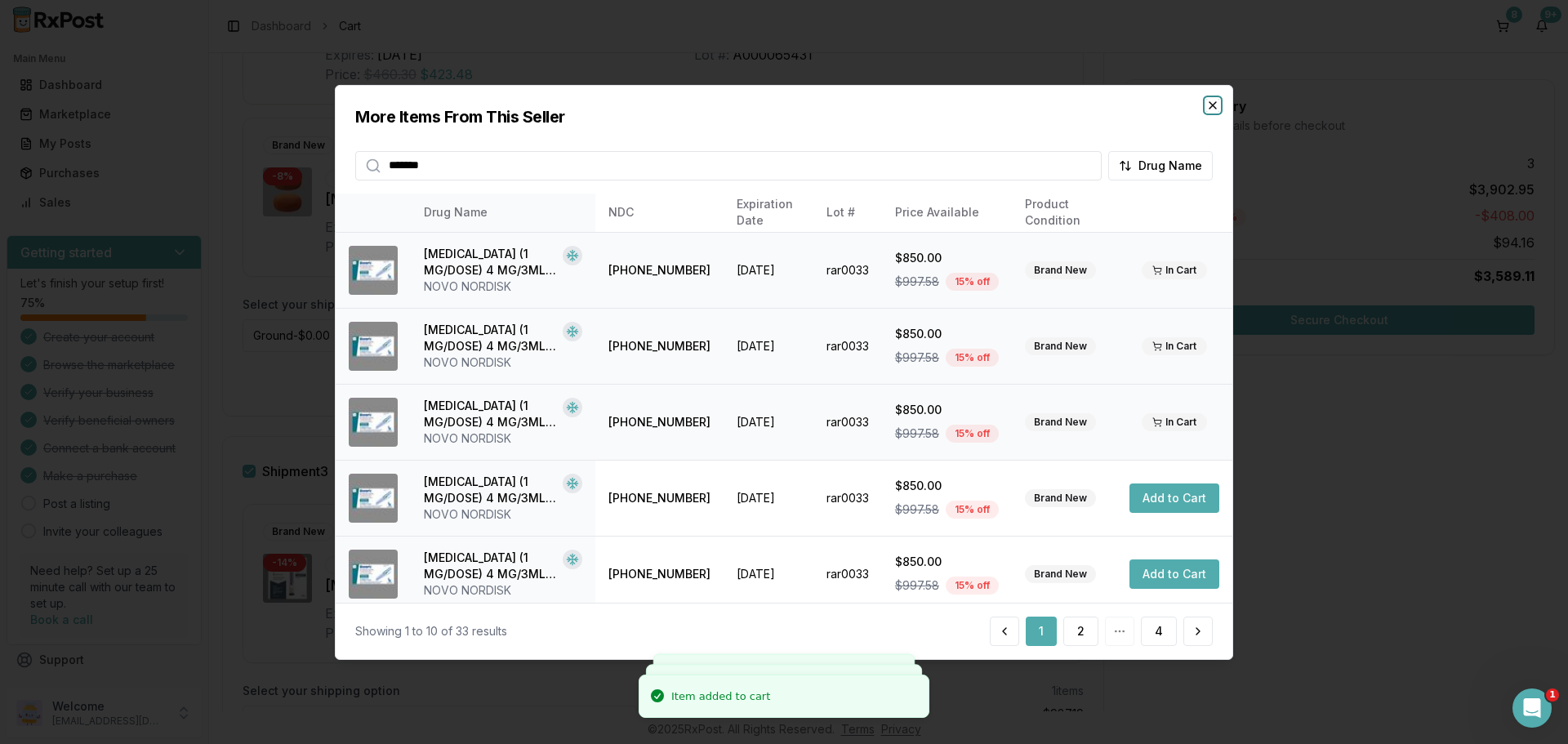
click at [1212, 102] on icon "button" at bounding box center [1213, 104] width 13 height 13
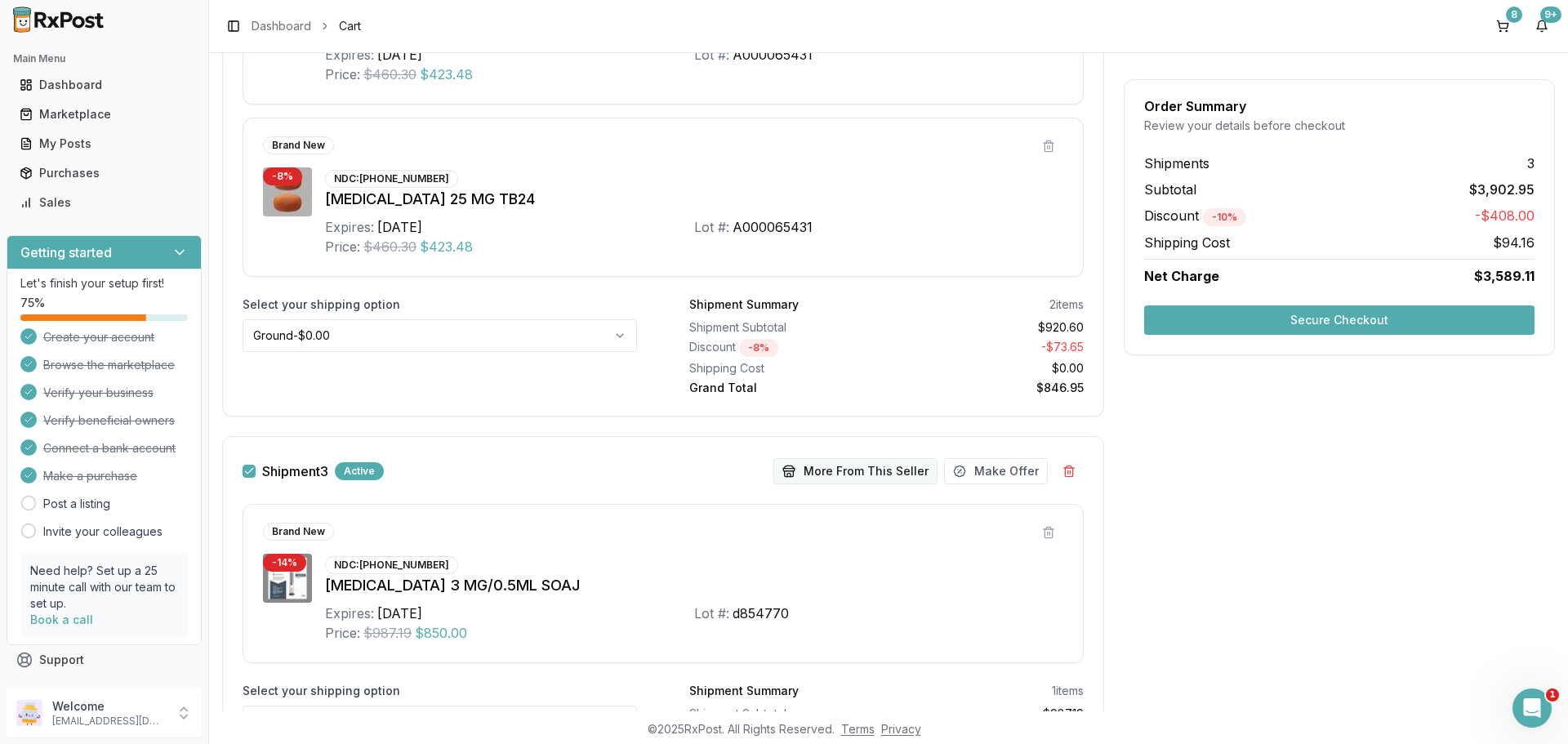
click at [898, 464] on button "More From This Seller" at bounding box center [856, 471] width 164 height 26
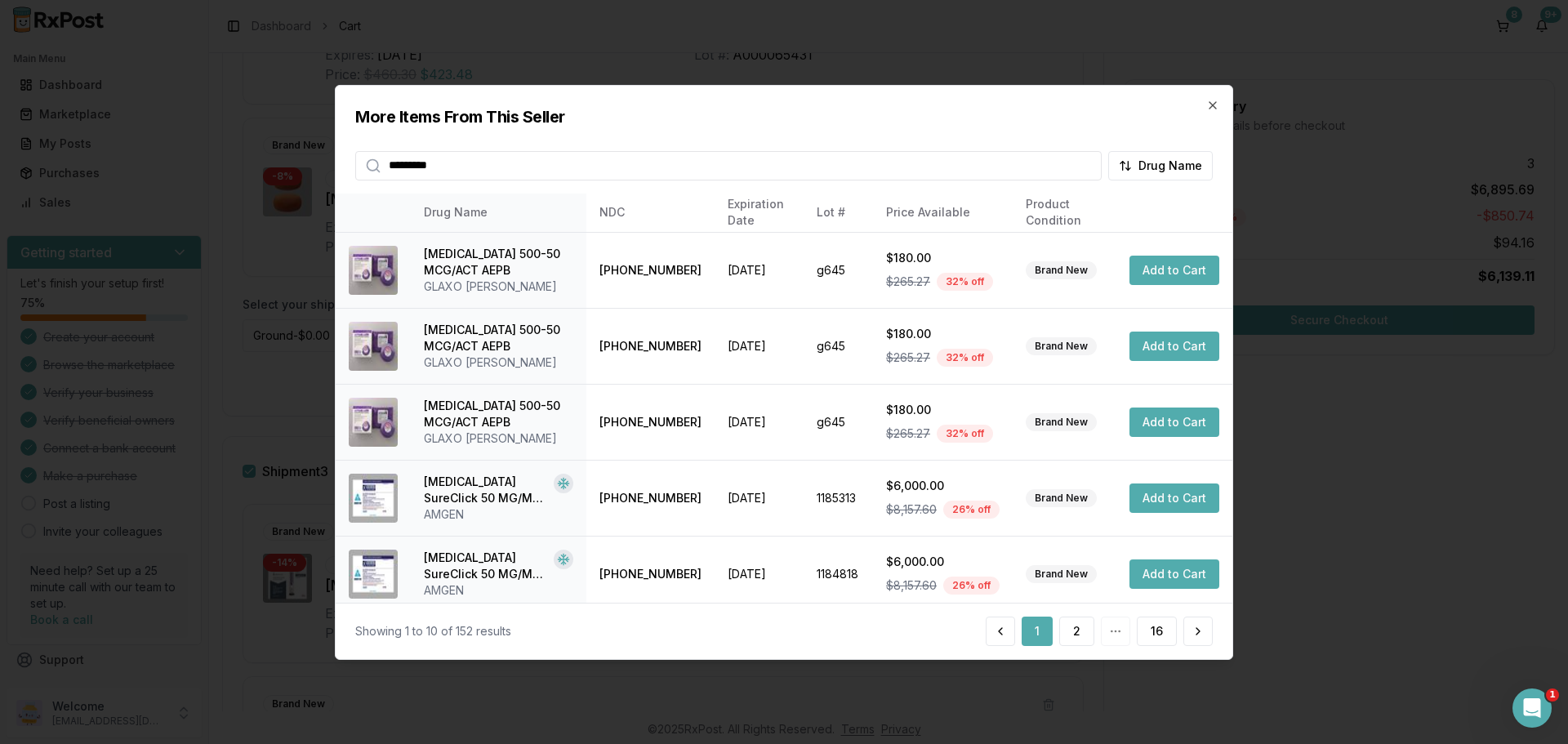
type input "*********"
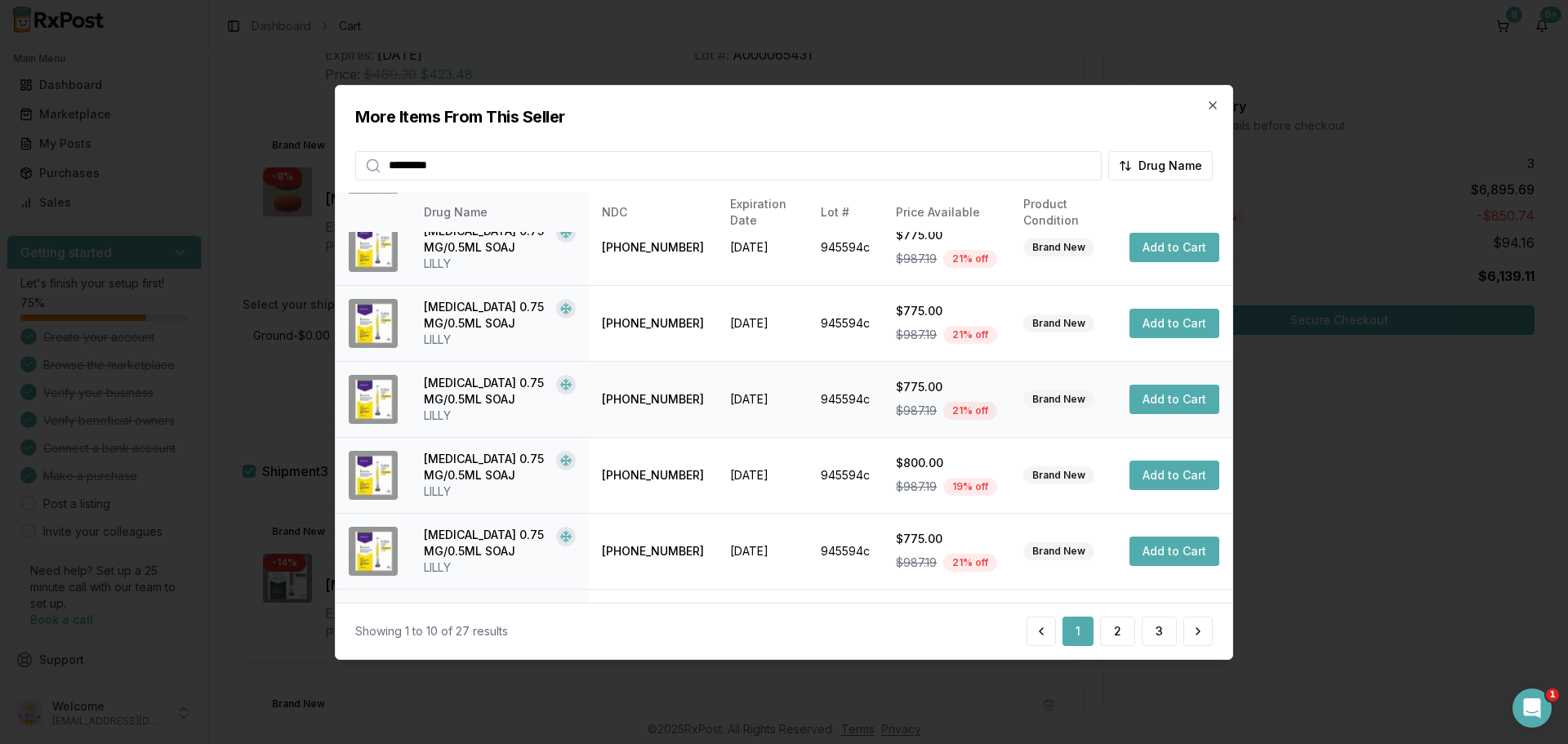
scroll to position [389, 0]
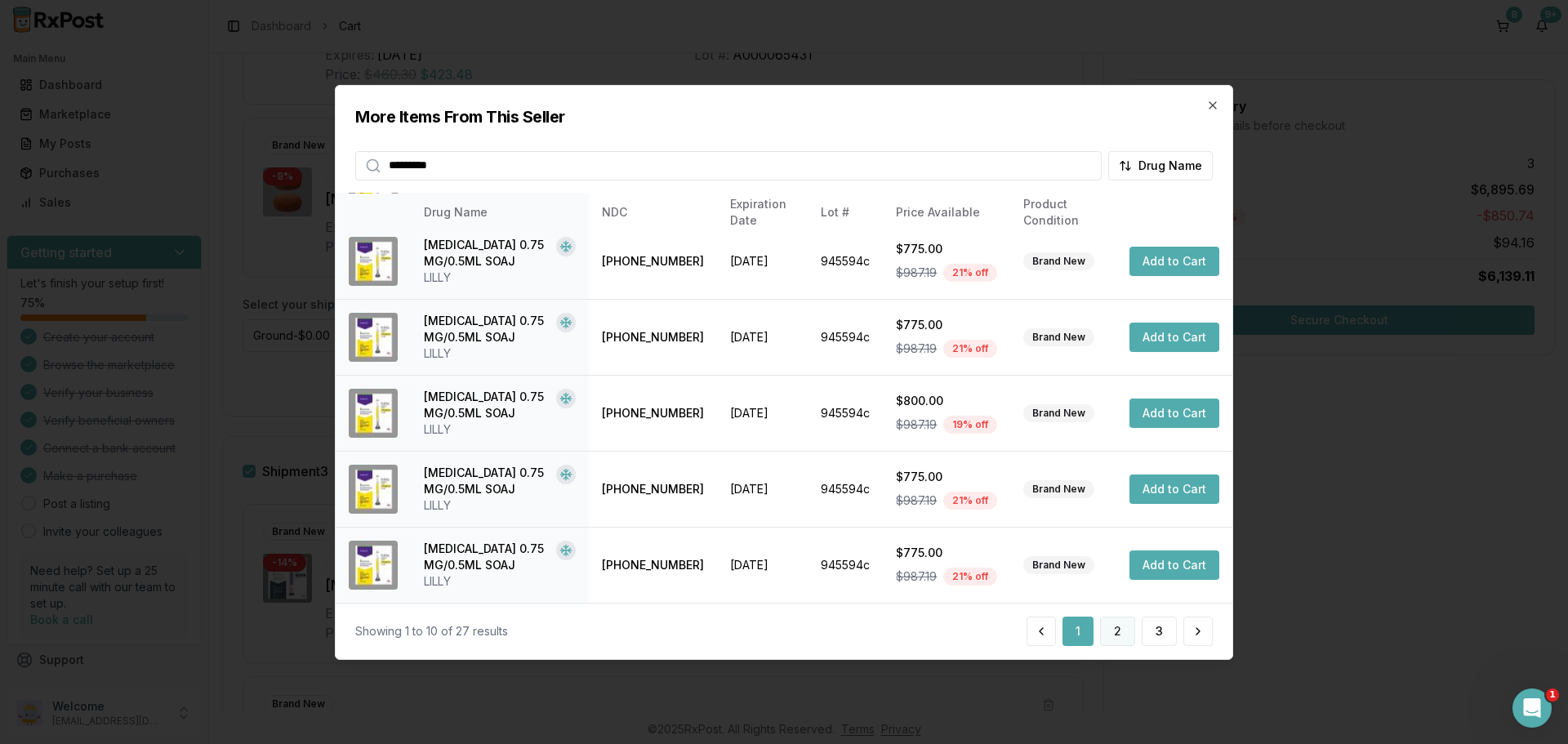
click at [1131, 628] on button "2" at bounding box center [1118, 632] width 35 height 30
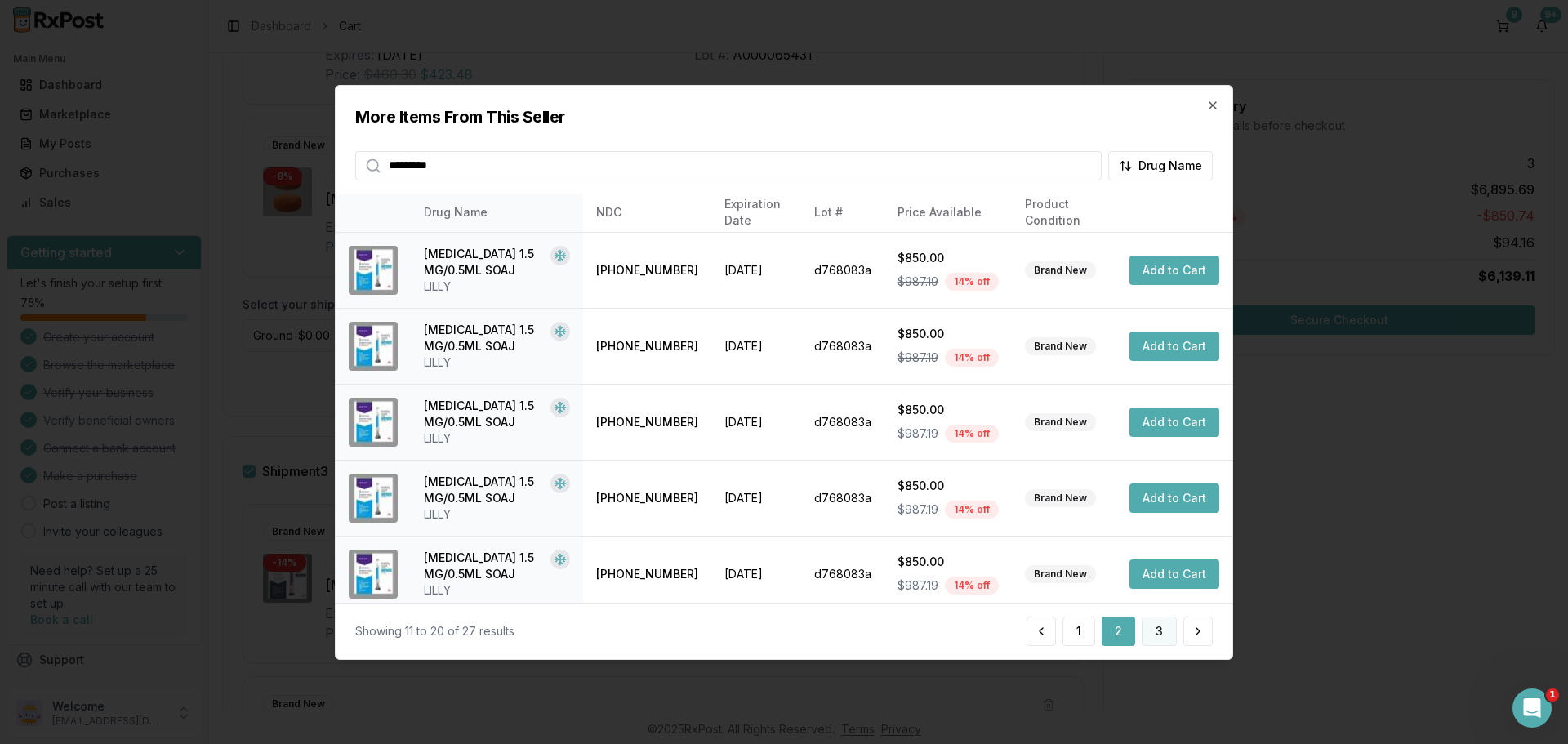
click at [1154, 635] on button "3" at bounding box center [1159, 632] width 35 height 30
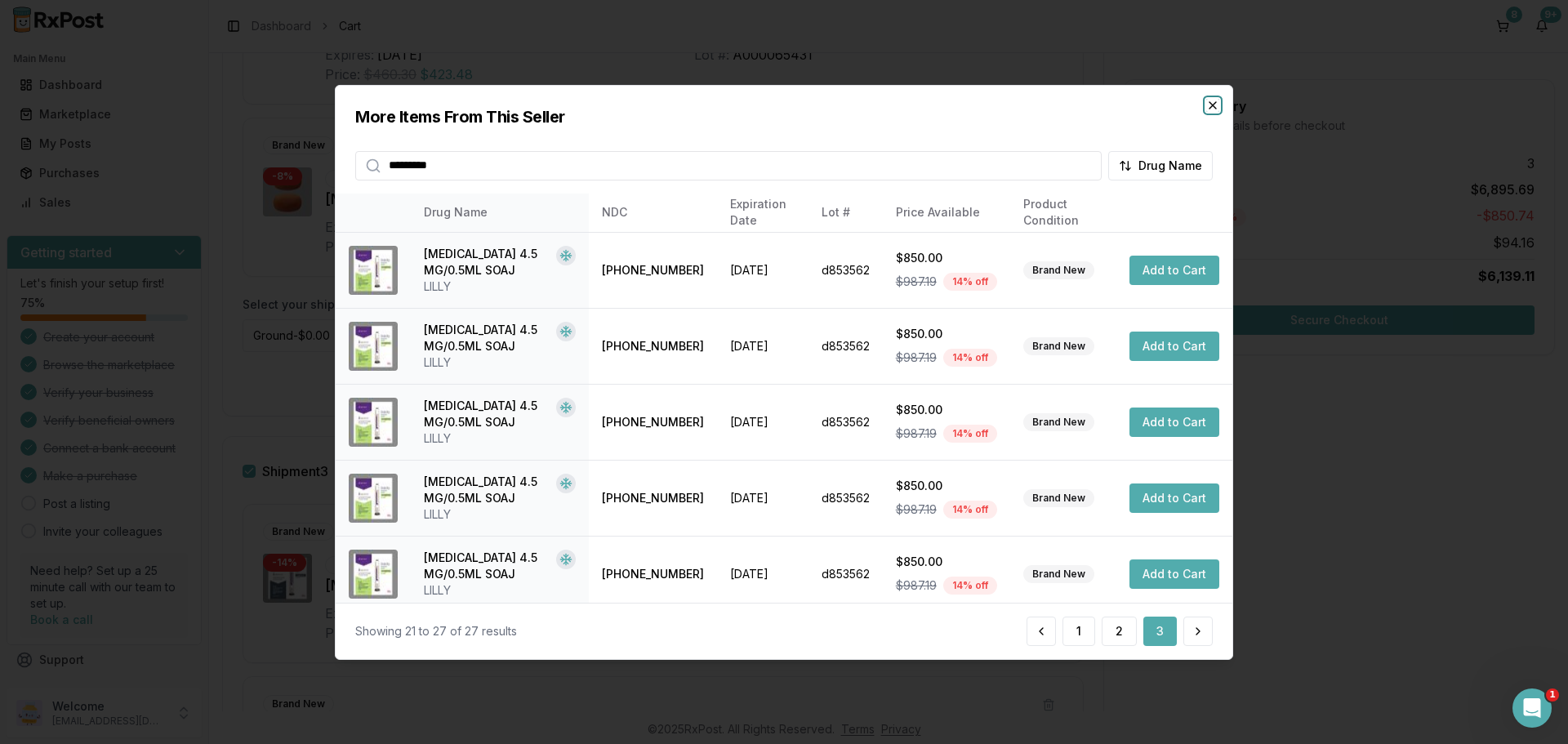
click at [1209, 100] on icon "button" at bounding box center [1213, 104] width 13 height 13
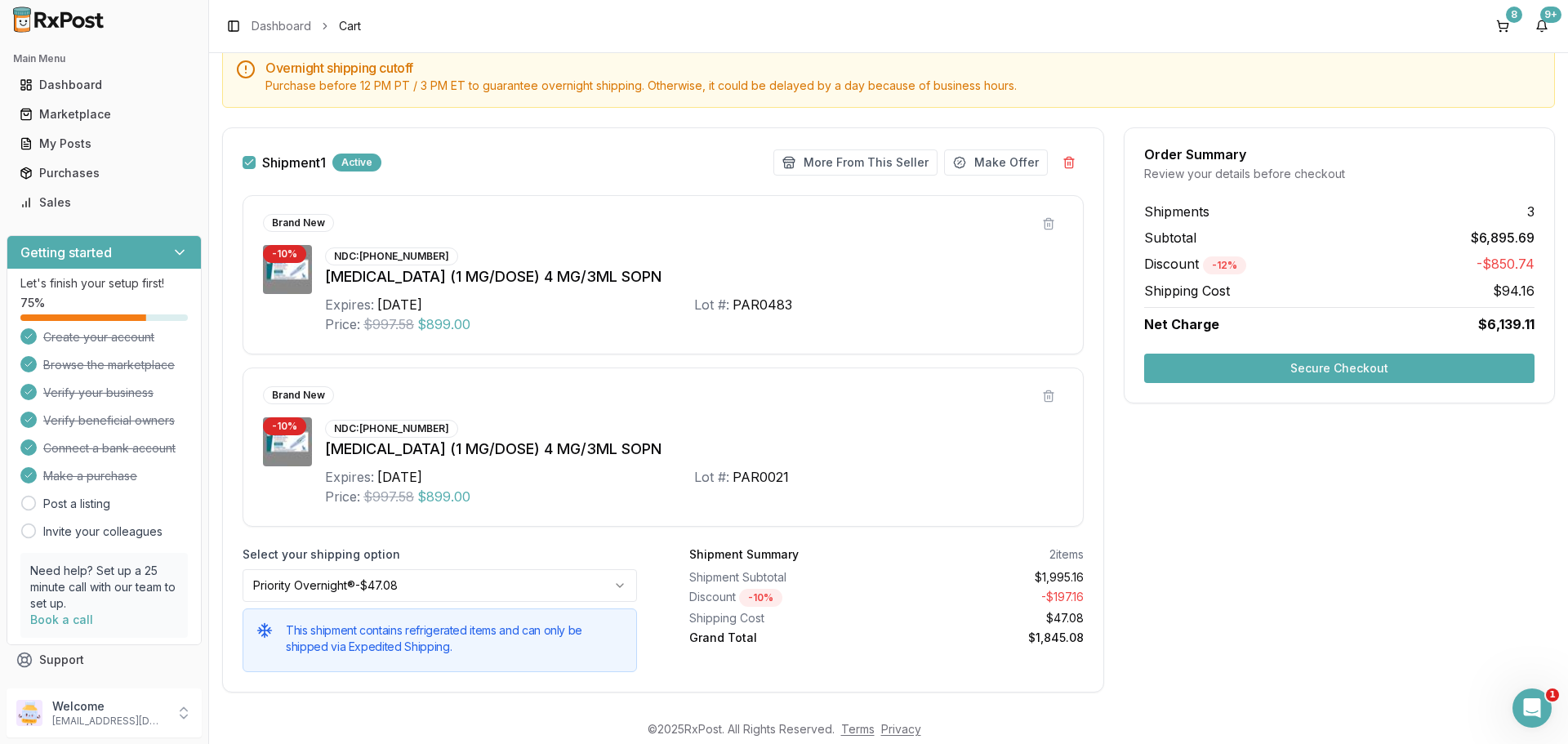
scroll to position [163, 0]
click at [1064, 155] on button at bounding box center [1069, 163] width 30 height 30
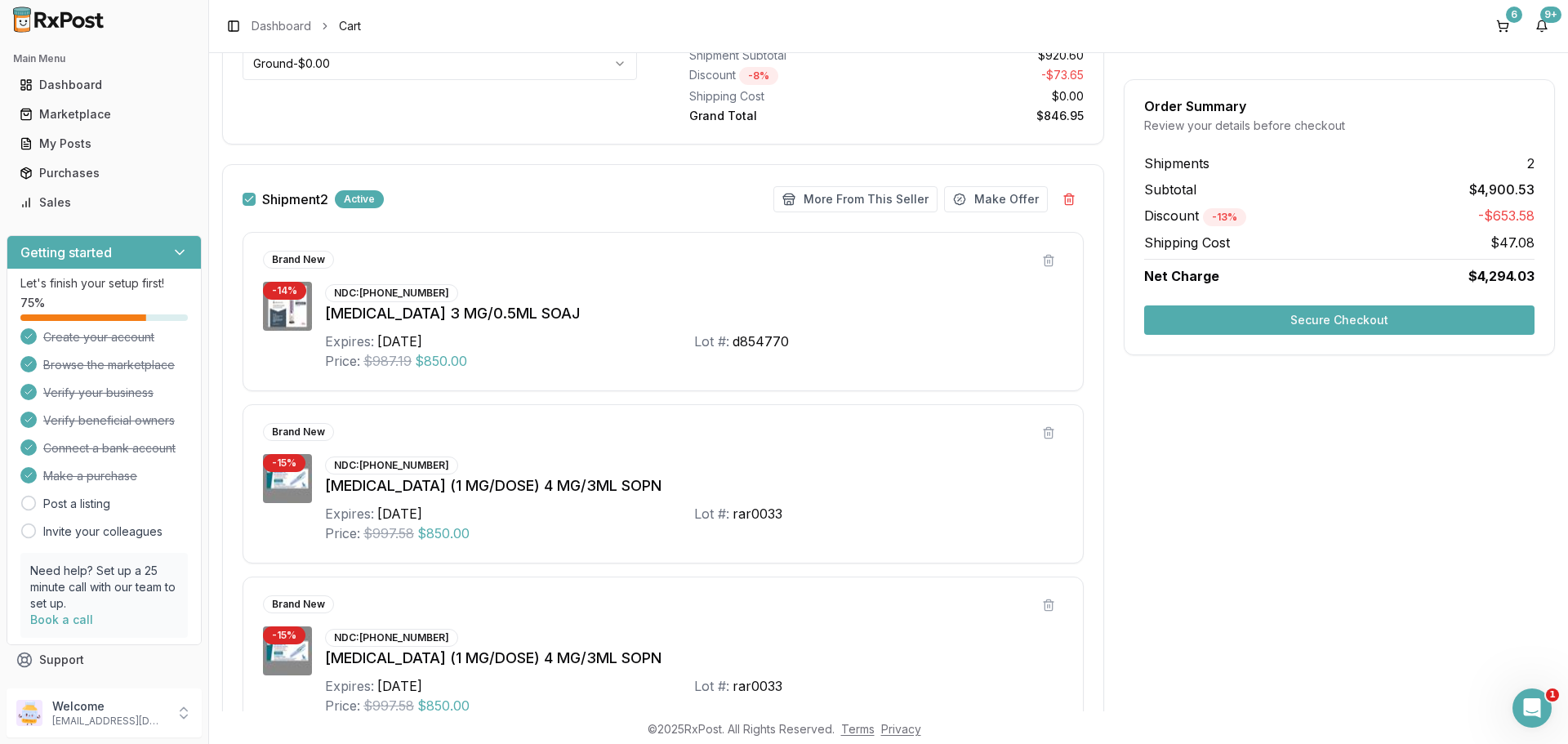
scroll to position [269, 0]
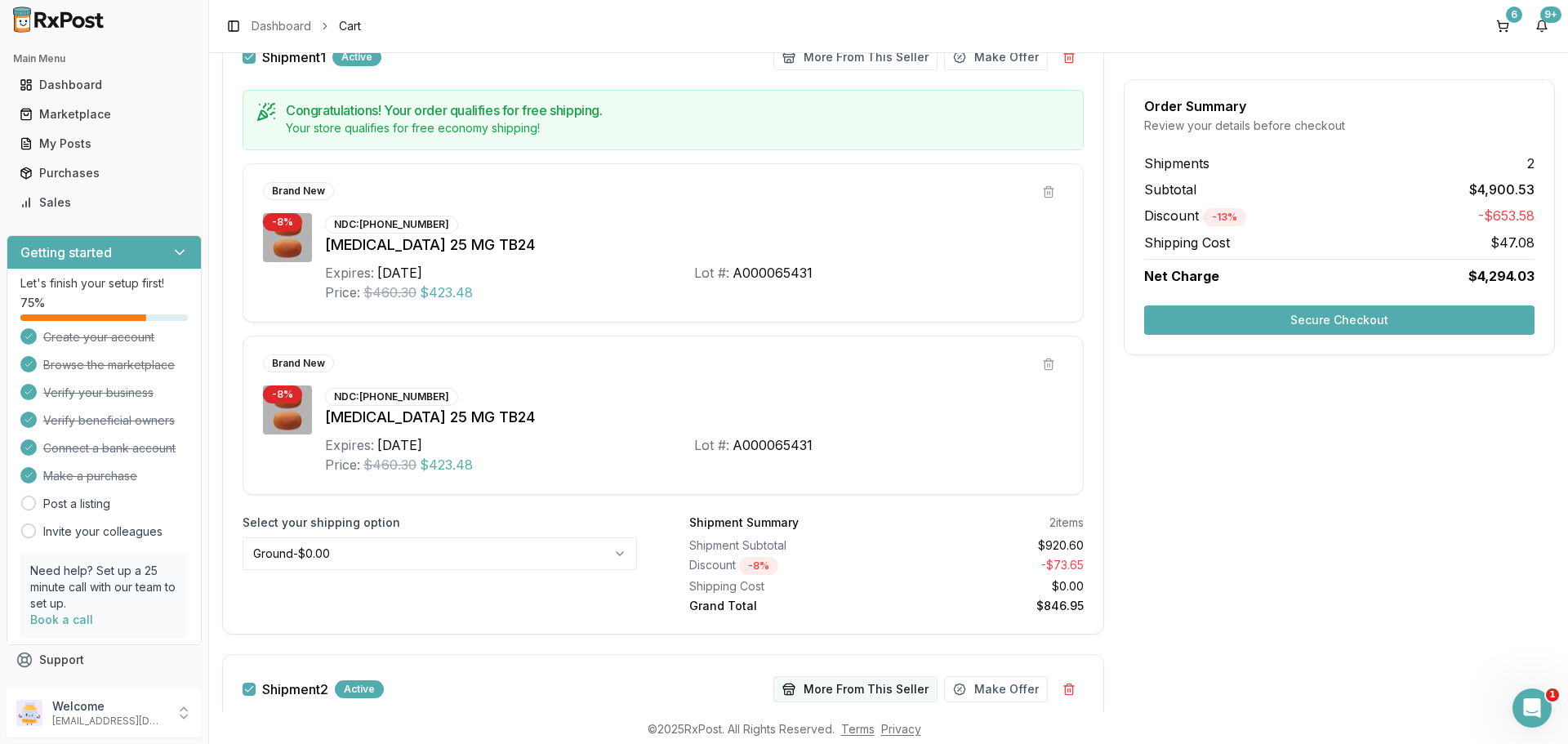
click at [864, 687] on button "More From This Seller" at bounding box center [856, 689] width 164 height 26
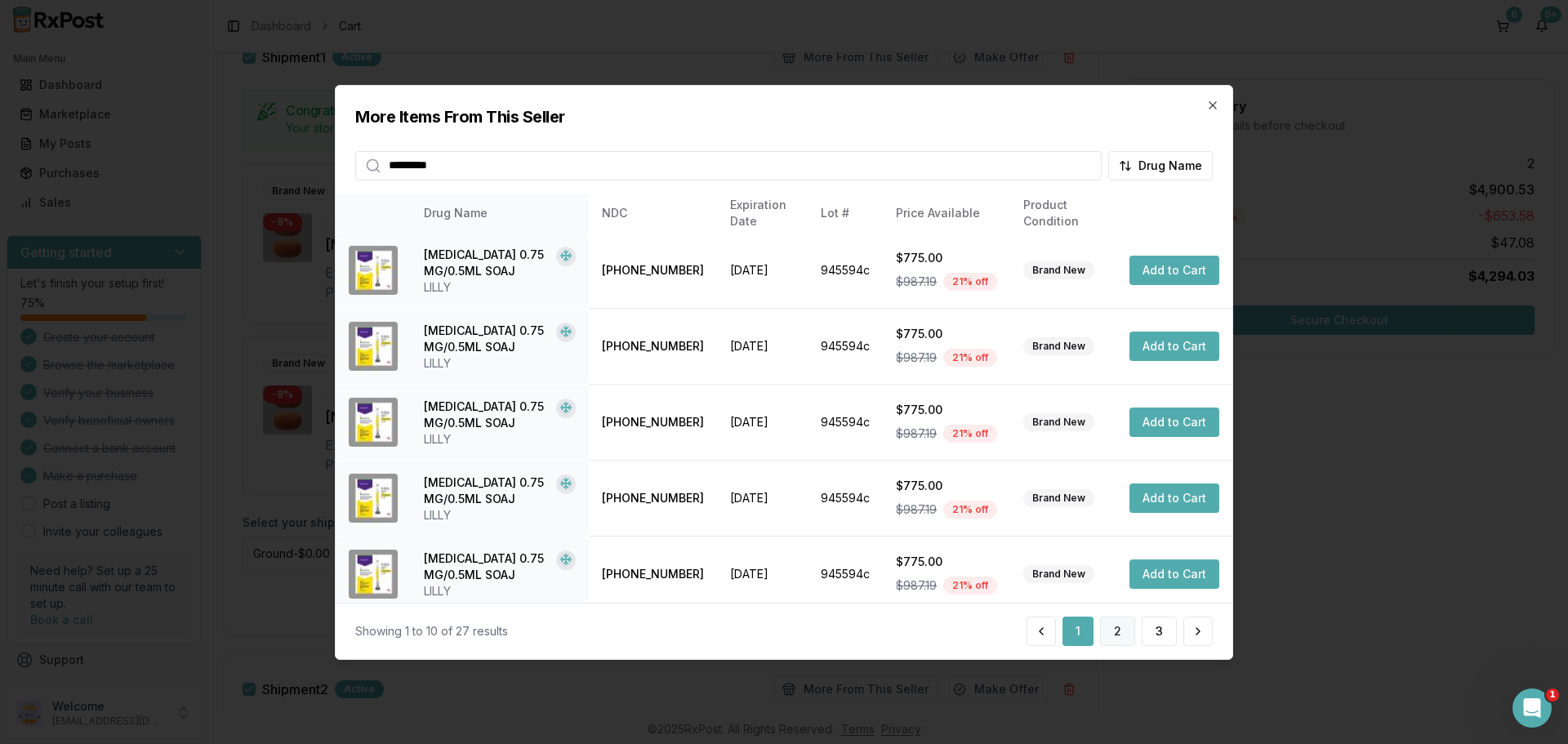
type input "*********"
click at [1118, 630] on button "2" at bounding box center [1118, 632] width 35 height 30
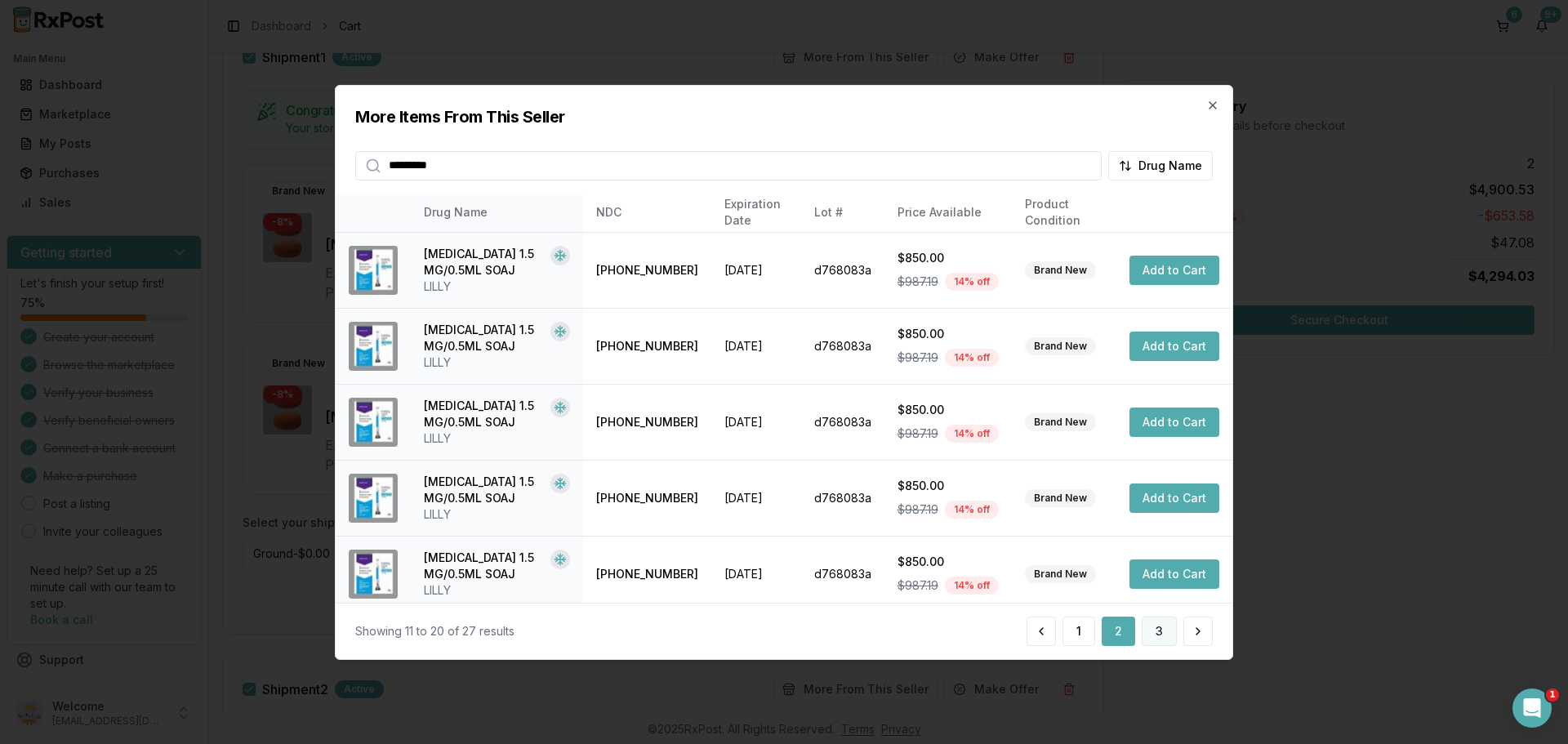
click at [1162, 635] on button "3" at bounding box center [1159, 632] width 35 height 30
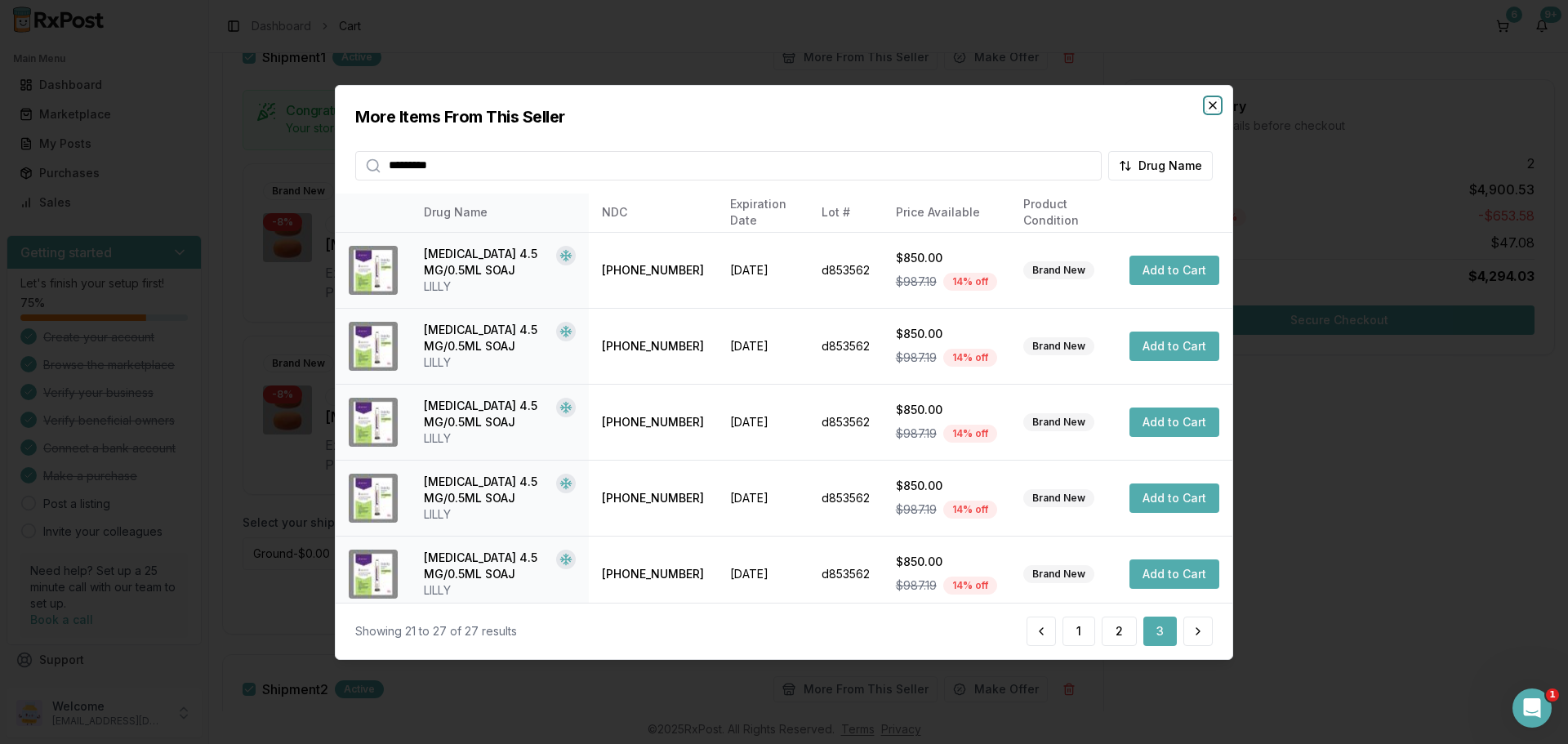
click at [1211, 98] on icon "button" at bounding box center [1213, 104] width 13 height 13
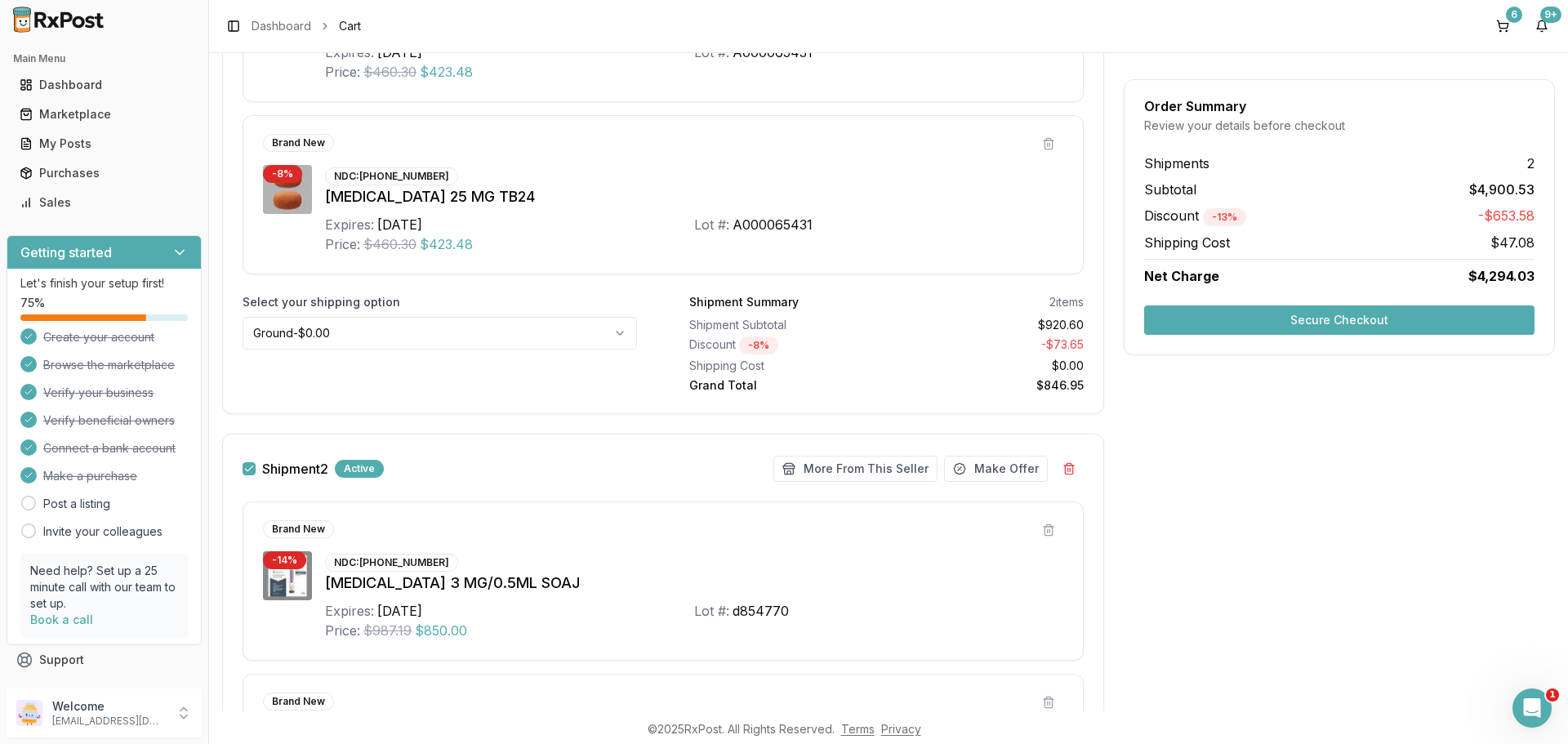
scroll to position [816, 0]
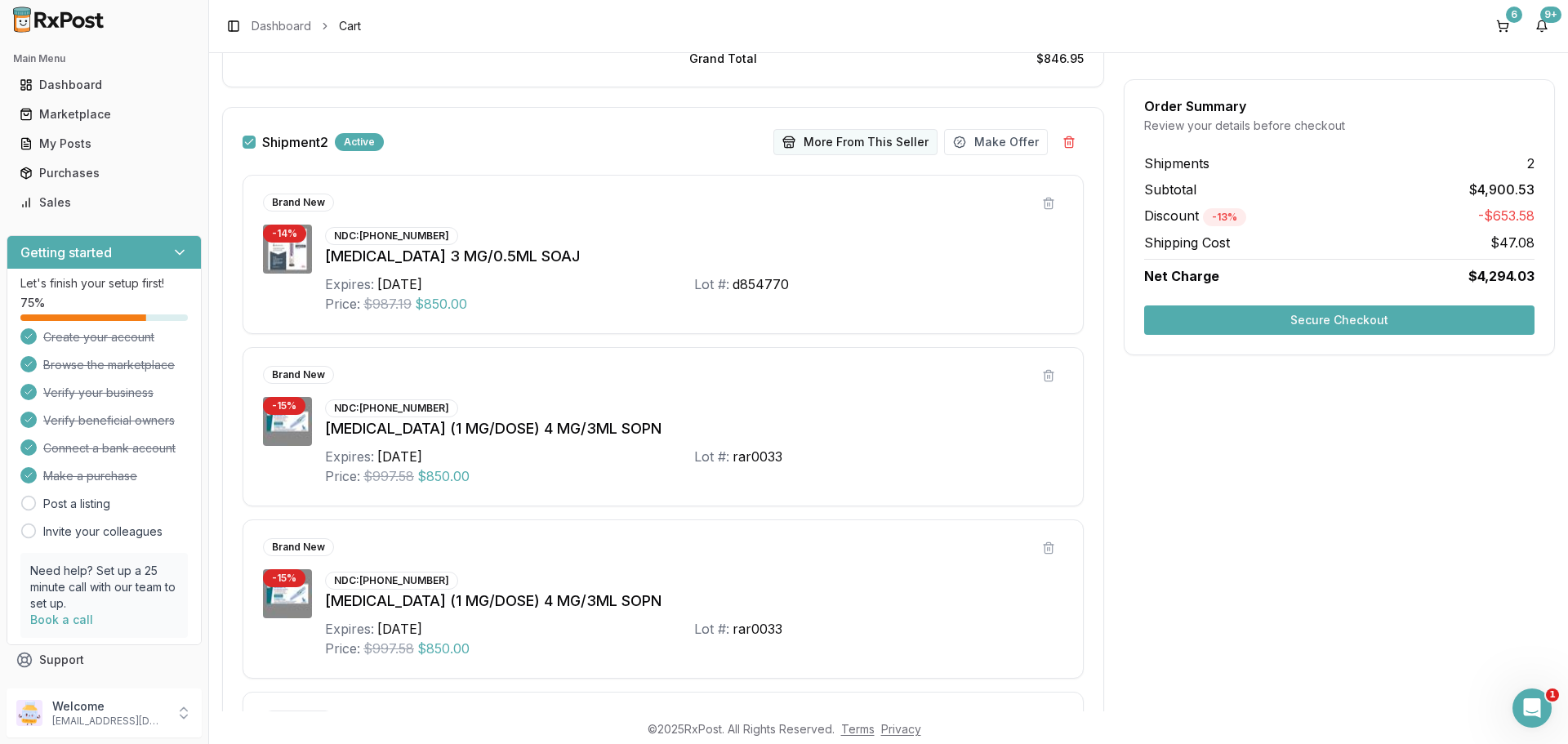
click at [874, 147] on button "More From This Seller" at bounding box center [856, 142] width 164 height 26
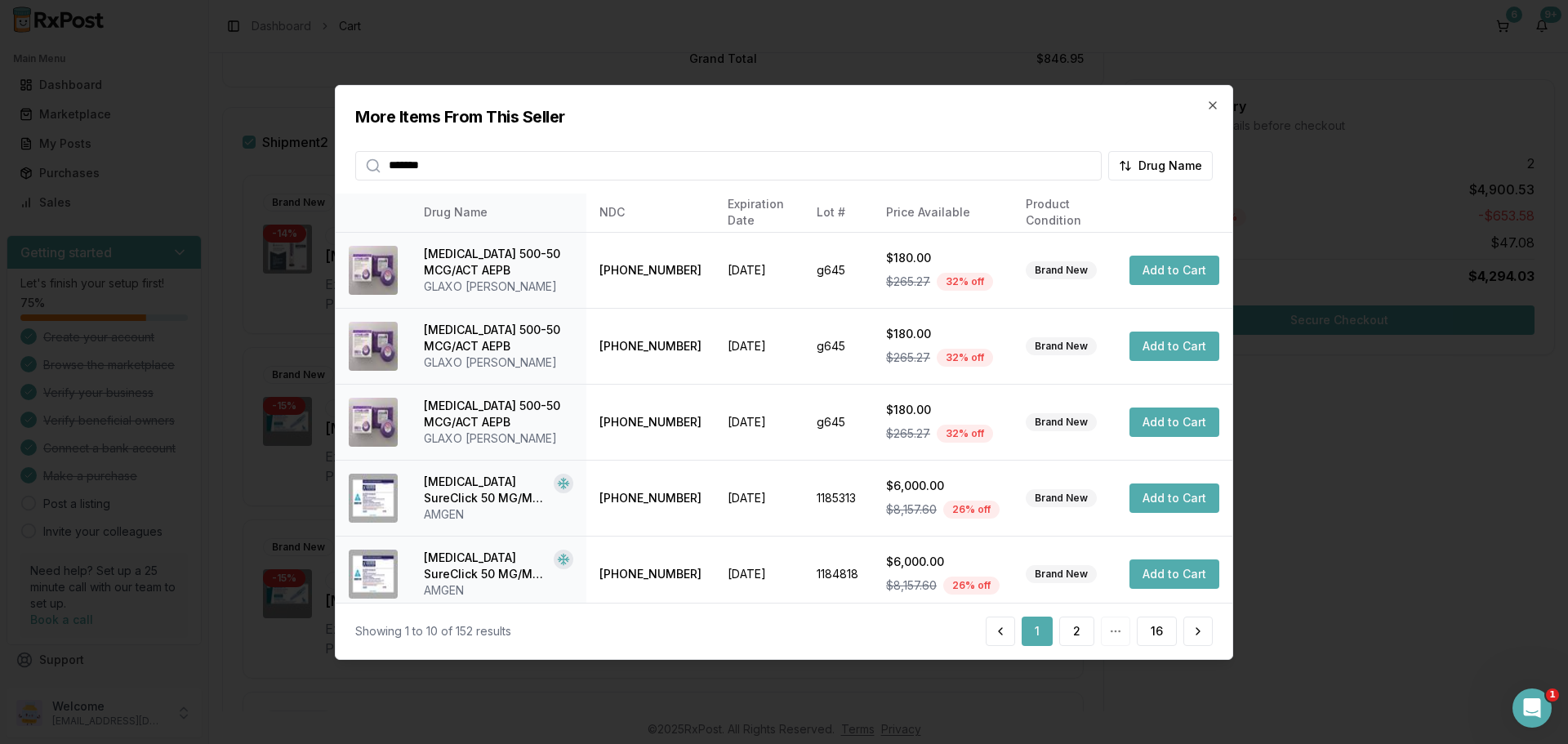
type input "*******"
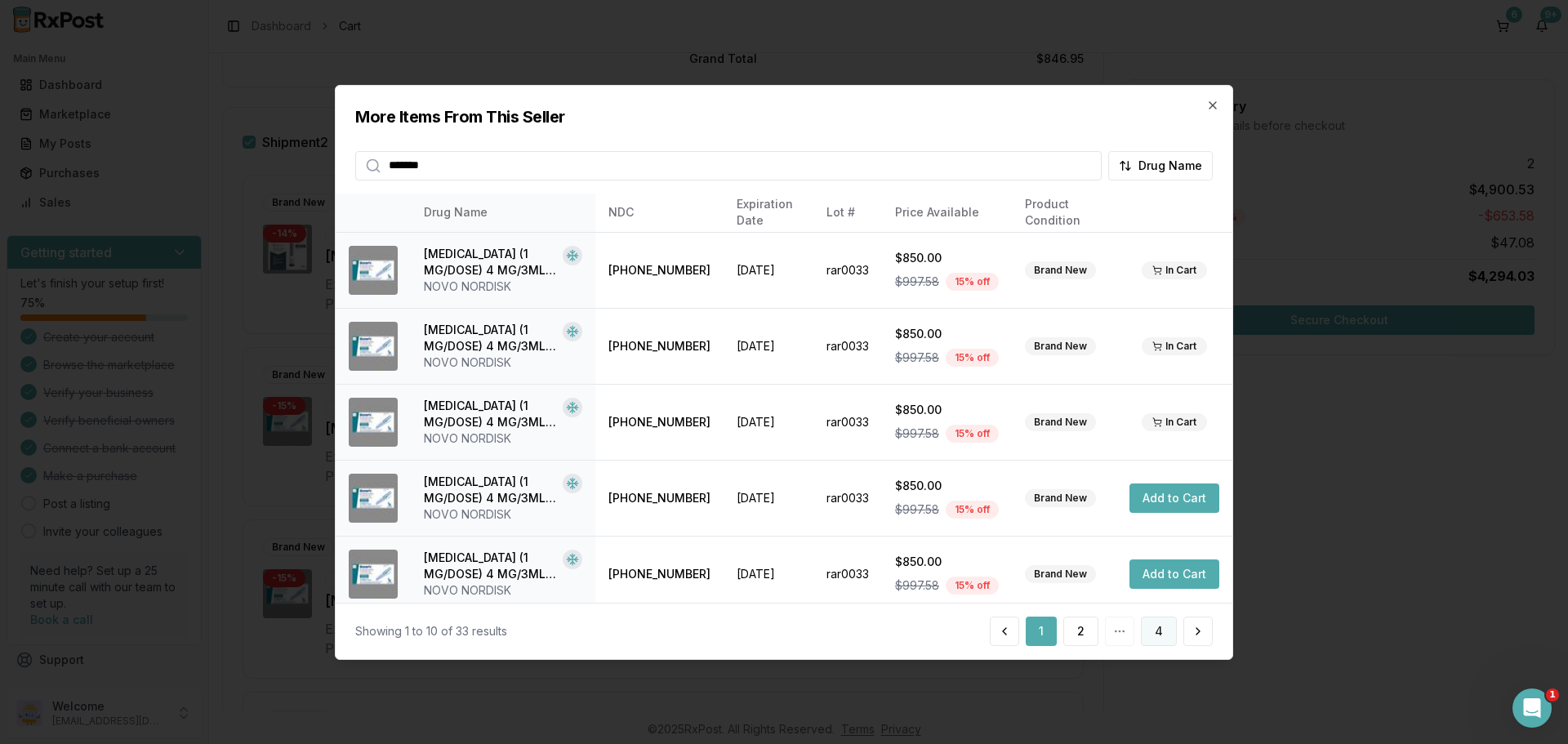
click at [1159, 630] on button "4" at bounding box center [1159, 632] width 36 height 30
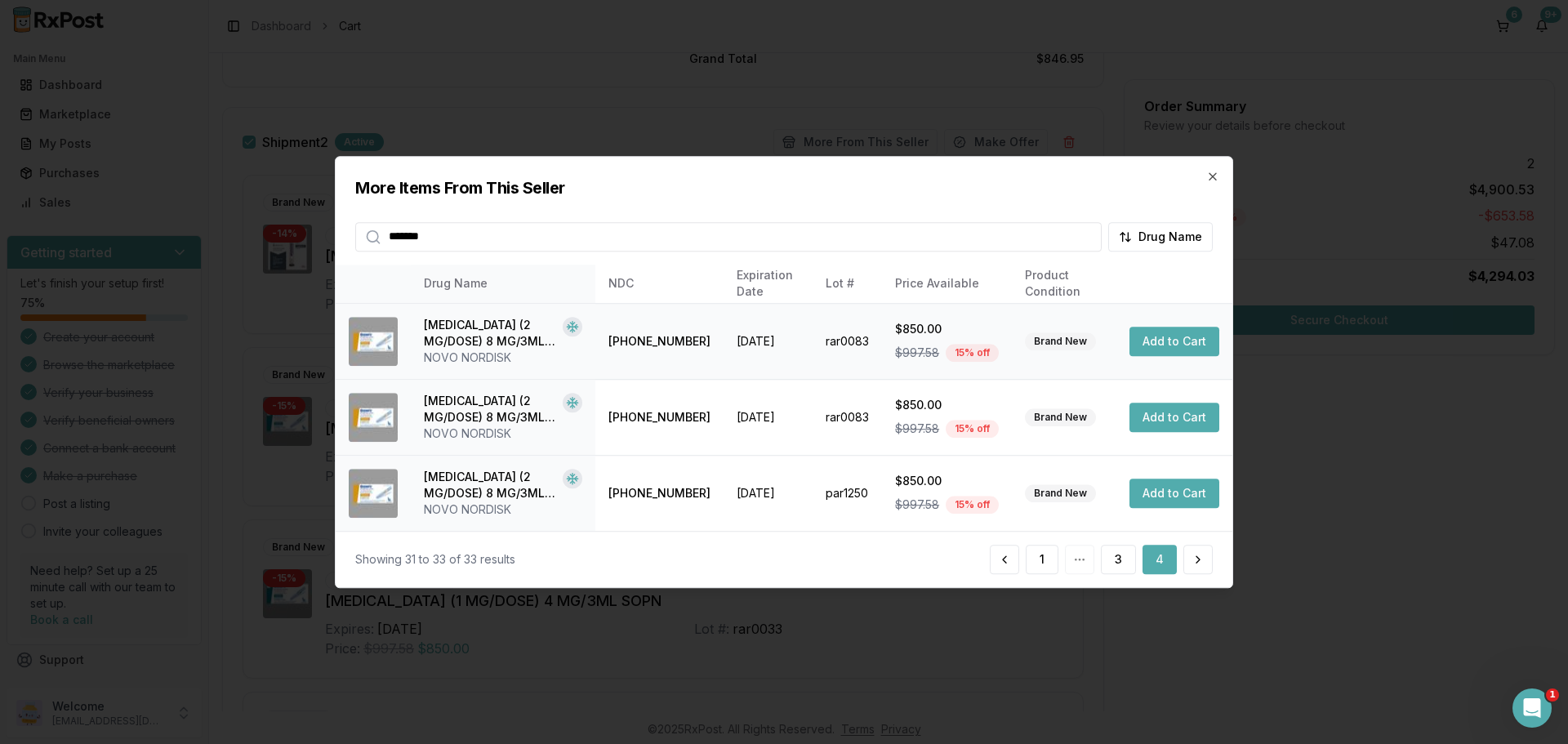
click at [1188, 339] on button "Add to Cart" at bounding box center [1174, 341] width 89 height 30
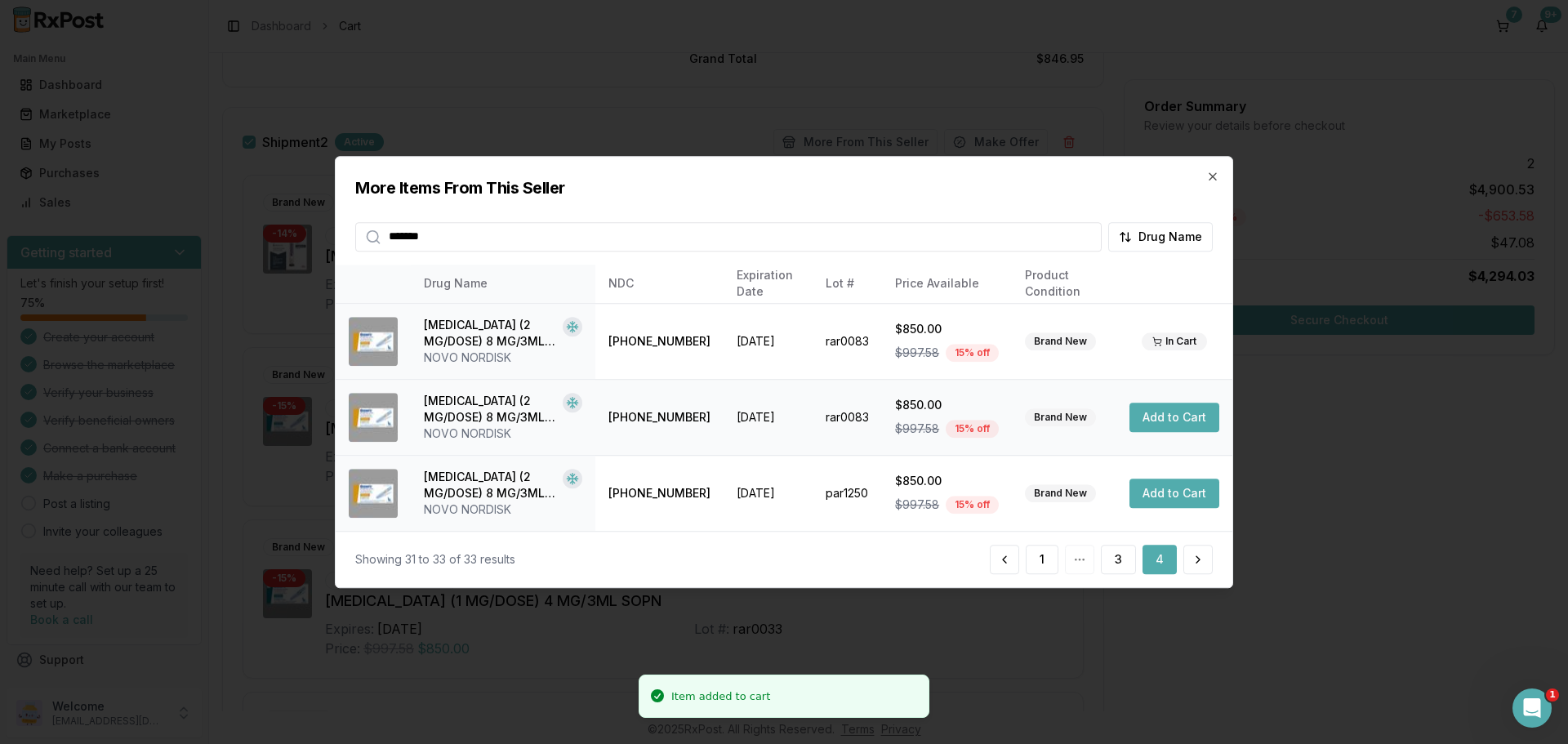
click at [1189, 415] on button "Add to Cart" at bounding box center [1174, 418] width 89 height 30
click at [1209, 178] on icon "button" at bounding box center [1213, 176] width 13 height 13
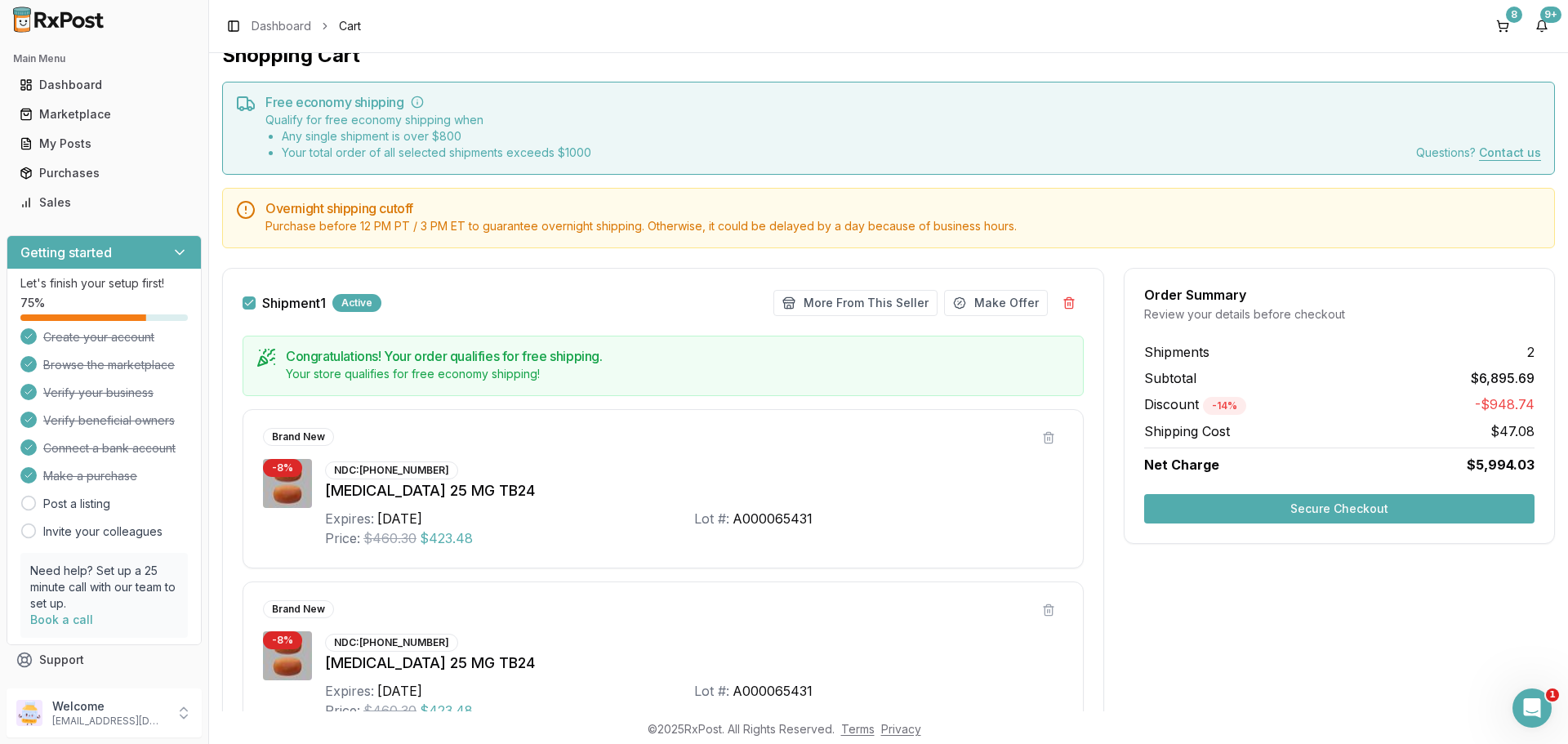
scroll to position [0, 0]
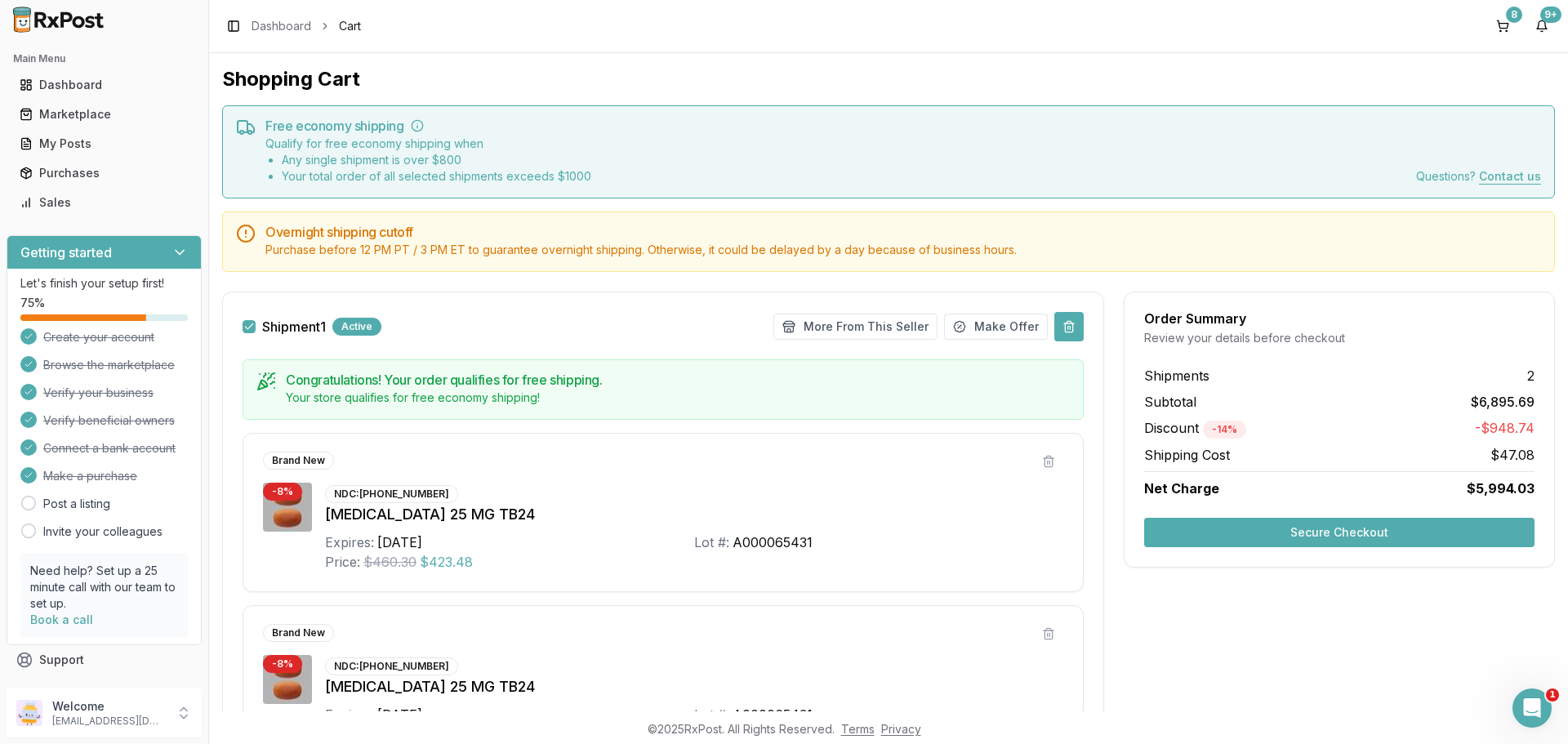
click at [1064, 322] on button at bounding box center [1069, 326] width 30 height 30
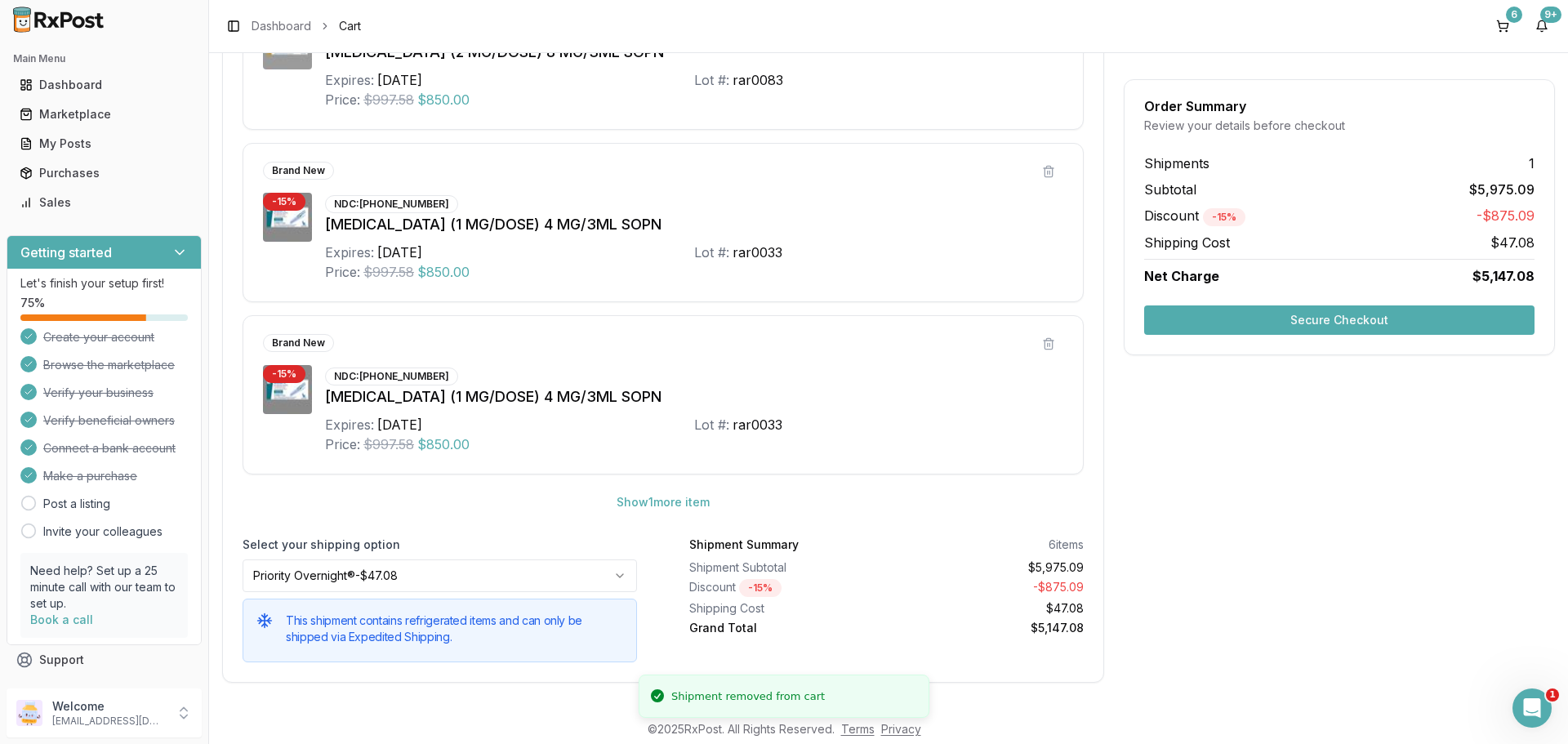
scroll to position [751, 0]
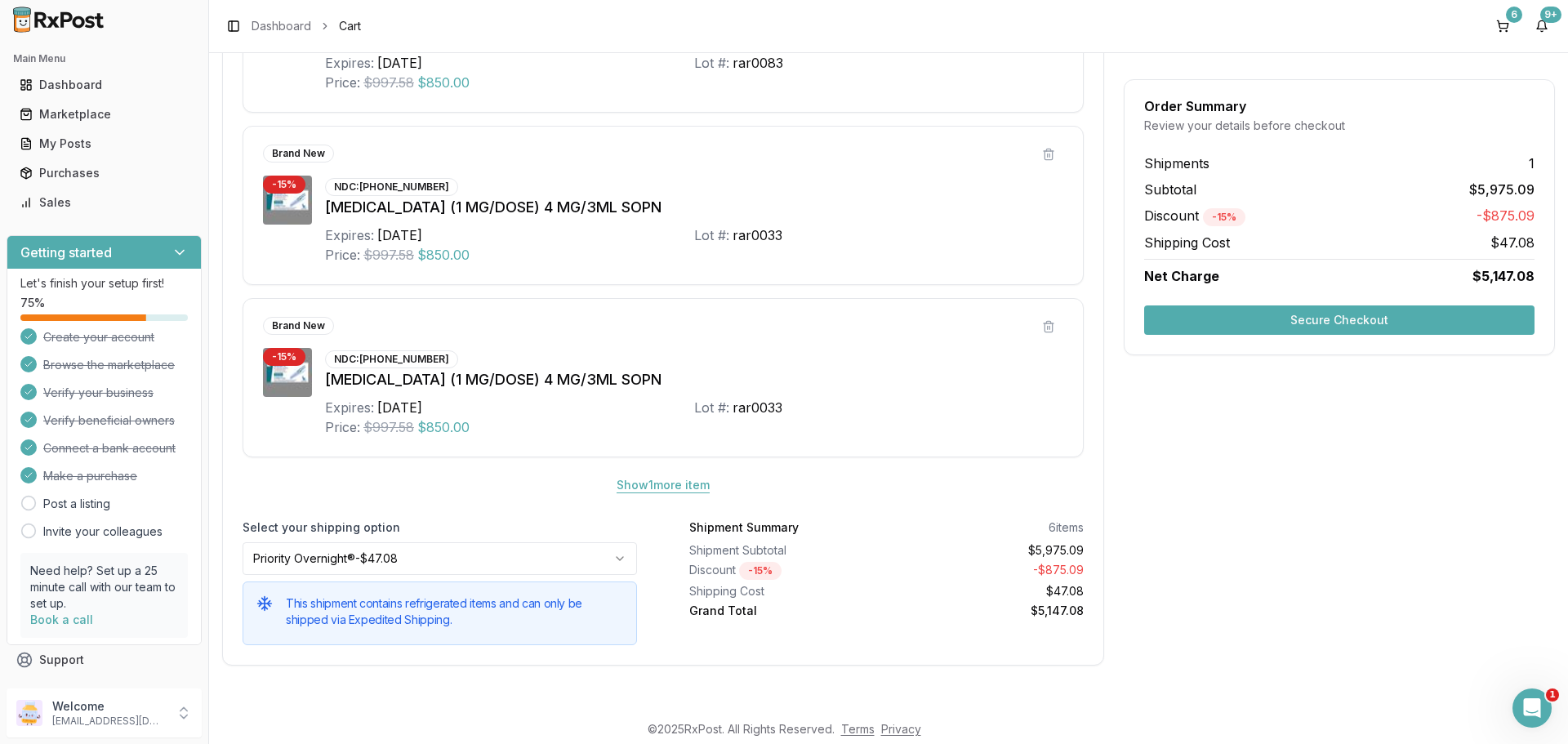
click at [670, 486] on button "Show 1 more item" at bounding box center [663, 485] width 119 height 30
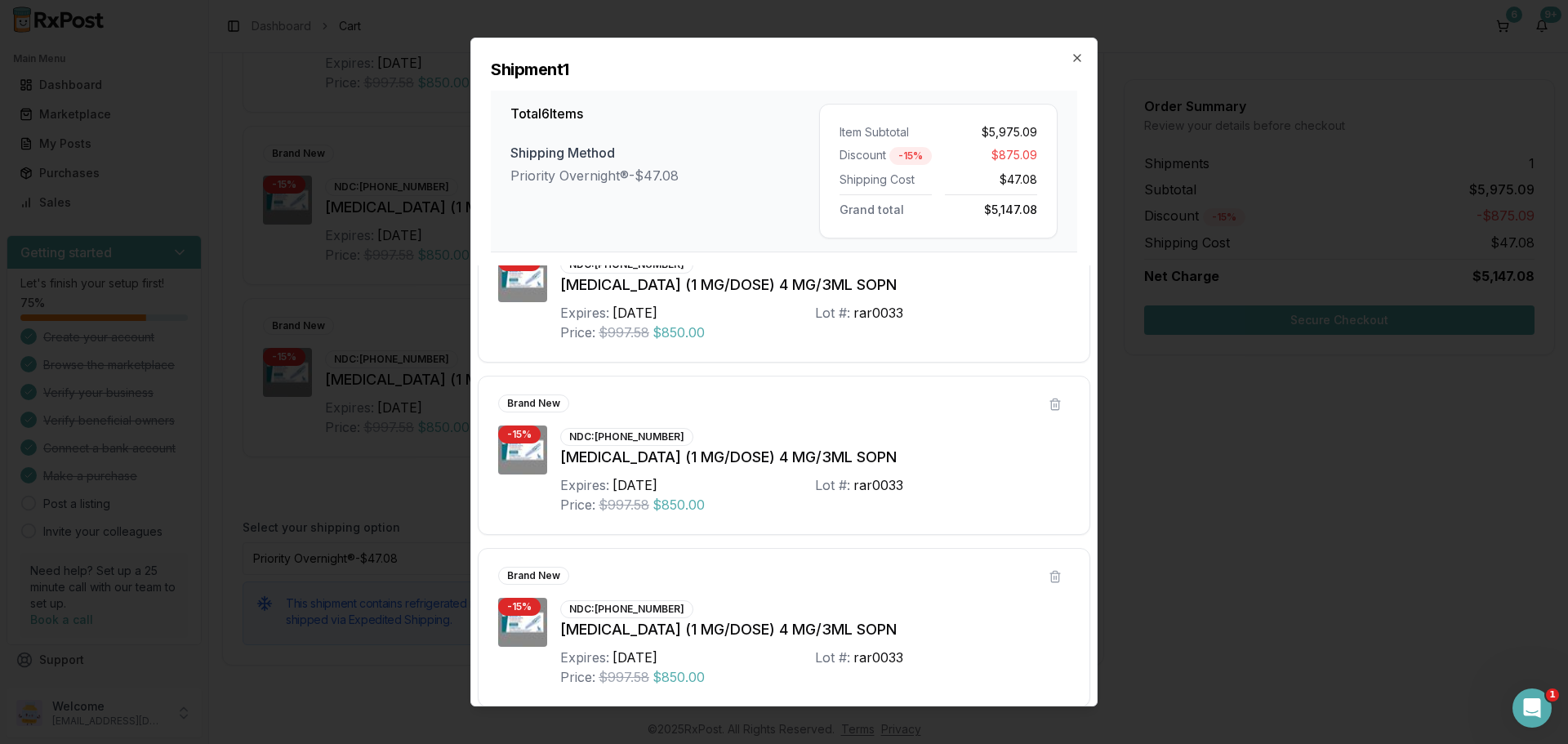
scroll to position [593, 0]
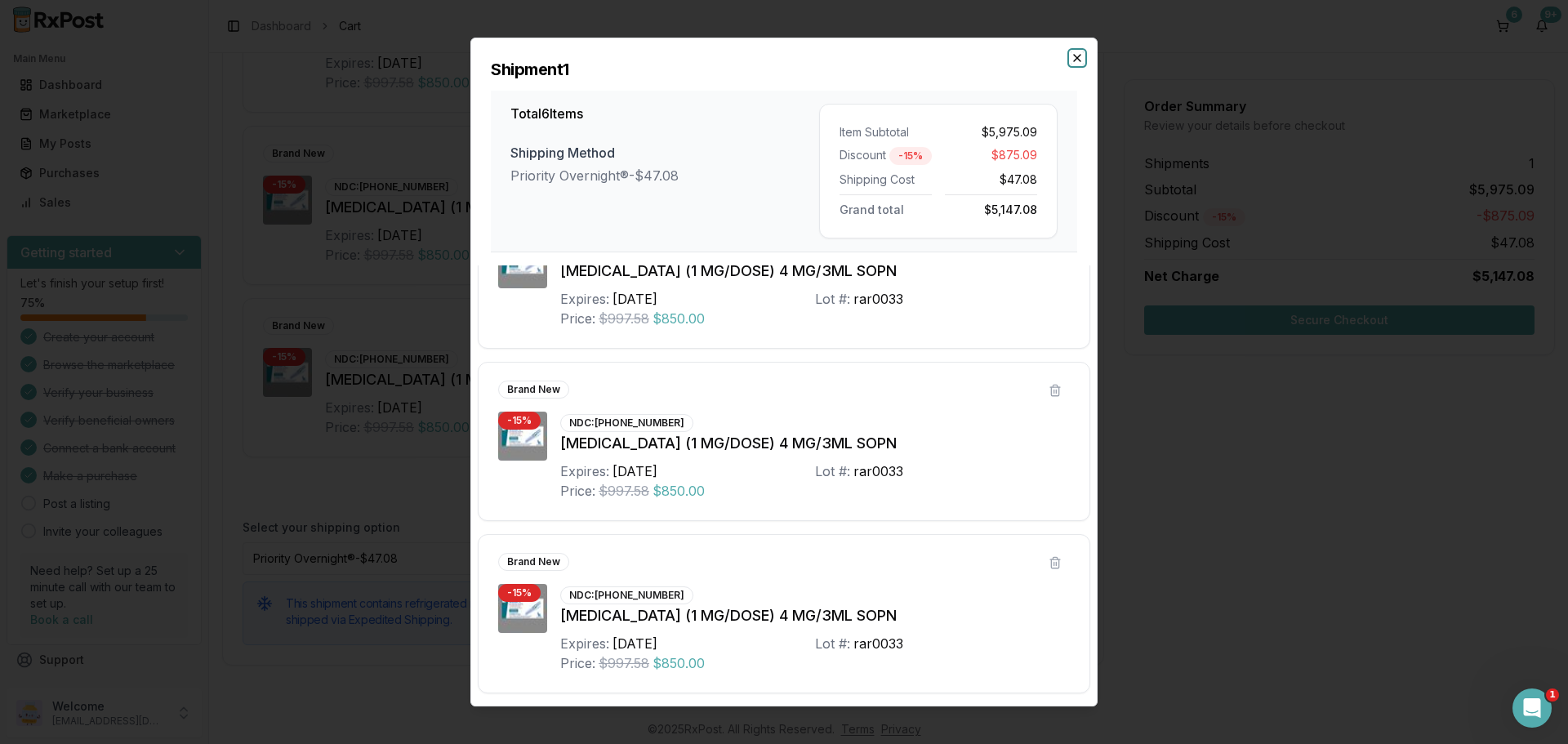
click at [1076, 57] on icon "button" at bounding box center [1077, 58] width 13 height 13
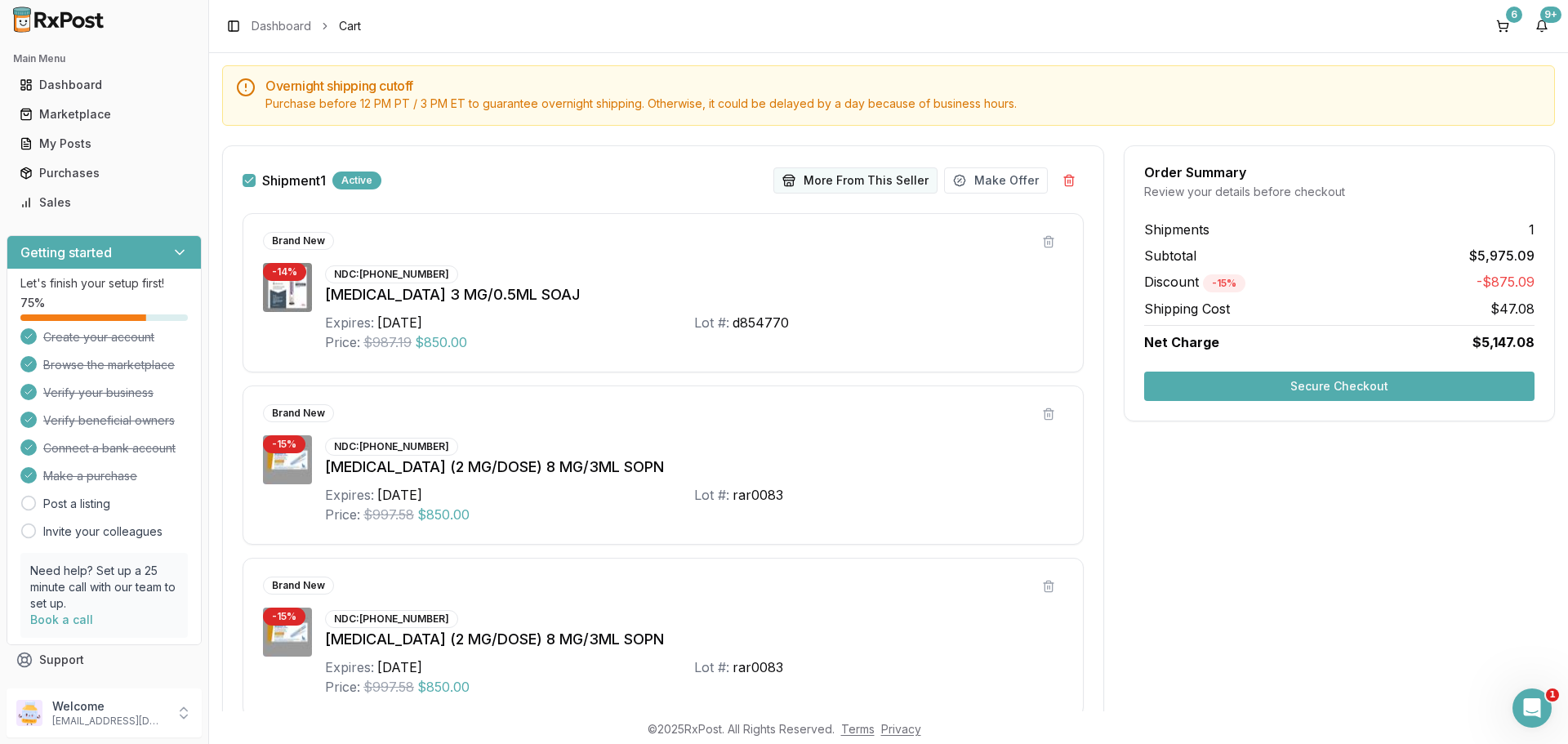
scroll to position [0, 0]
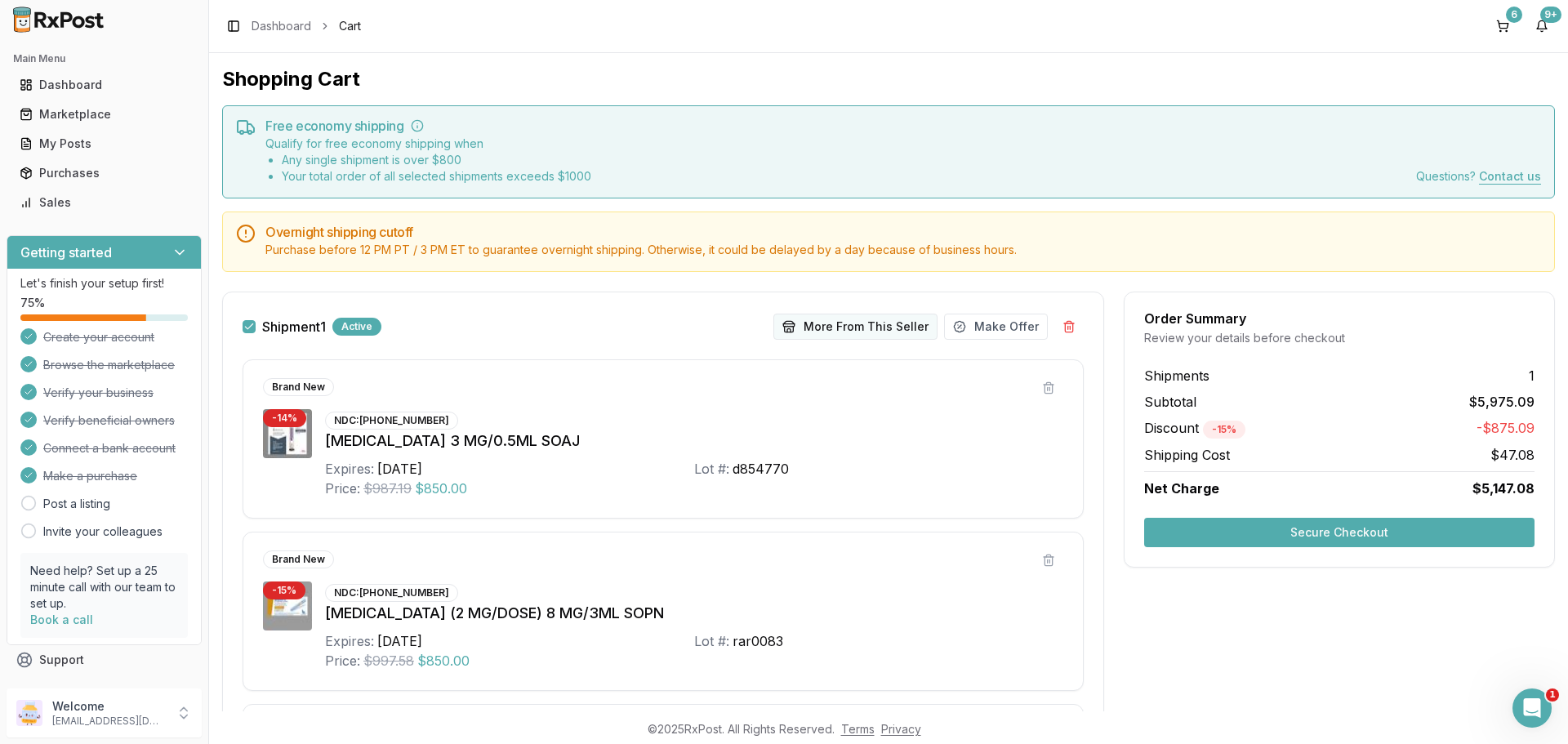
click at [826, 330] on button "More From This Seller" at bounding box center [856, 326] width 164 height 26
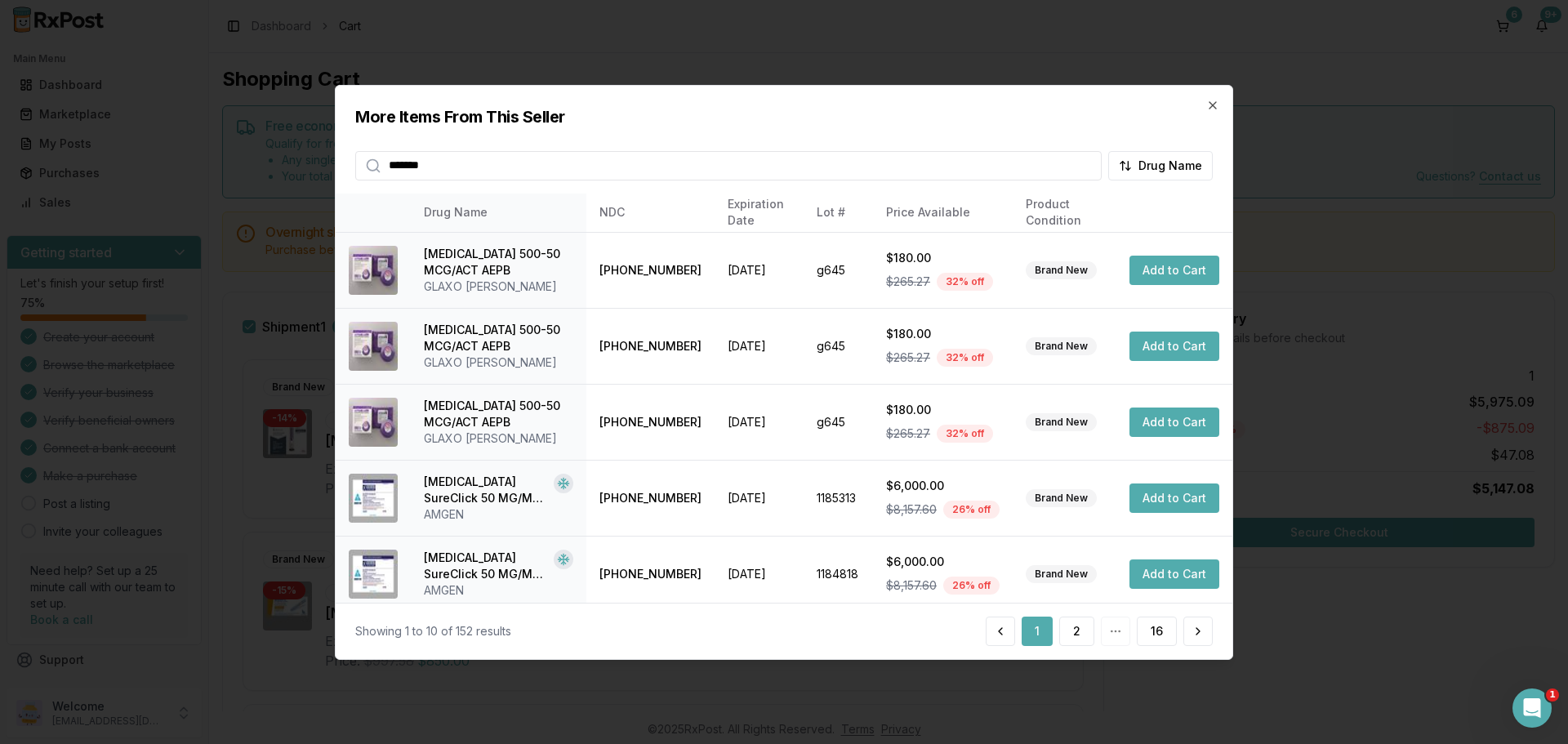
type input "*******"
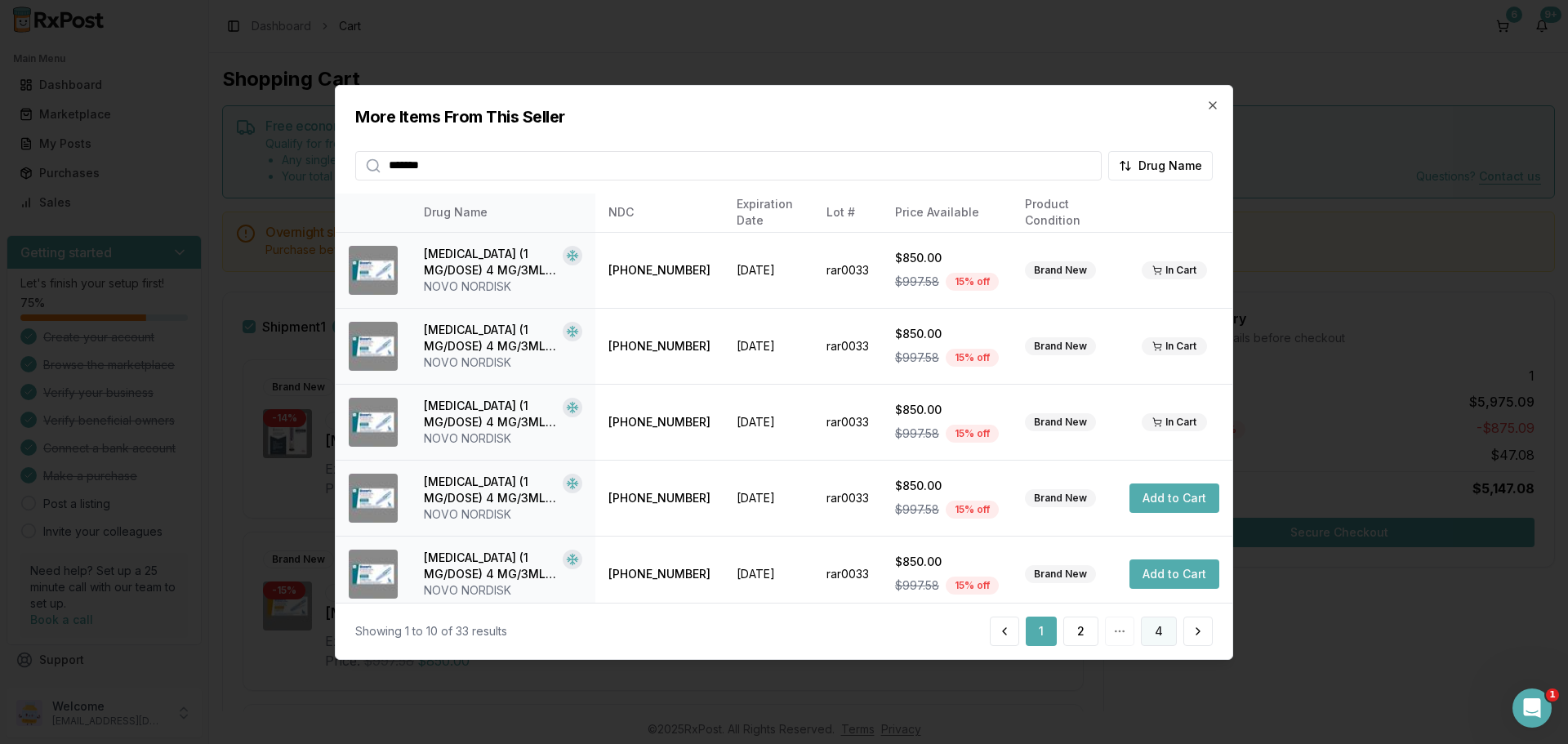
click at [1156, 628] on button "4" at bounding box center [1159, 632] width 36 height 30
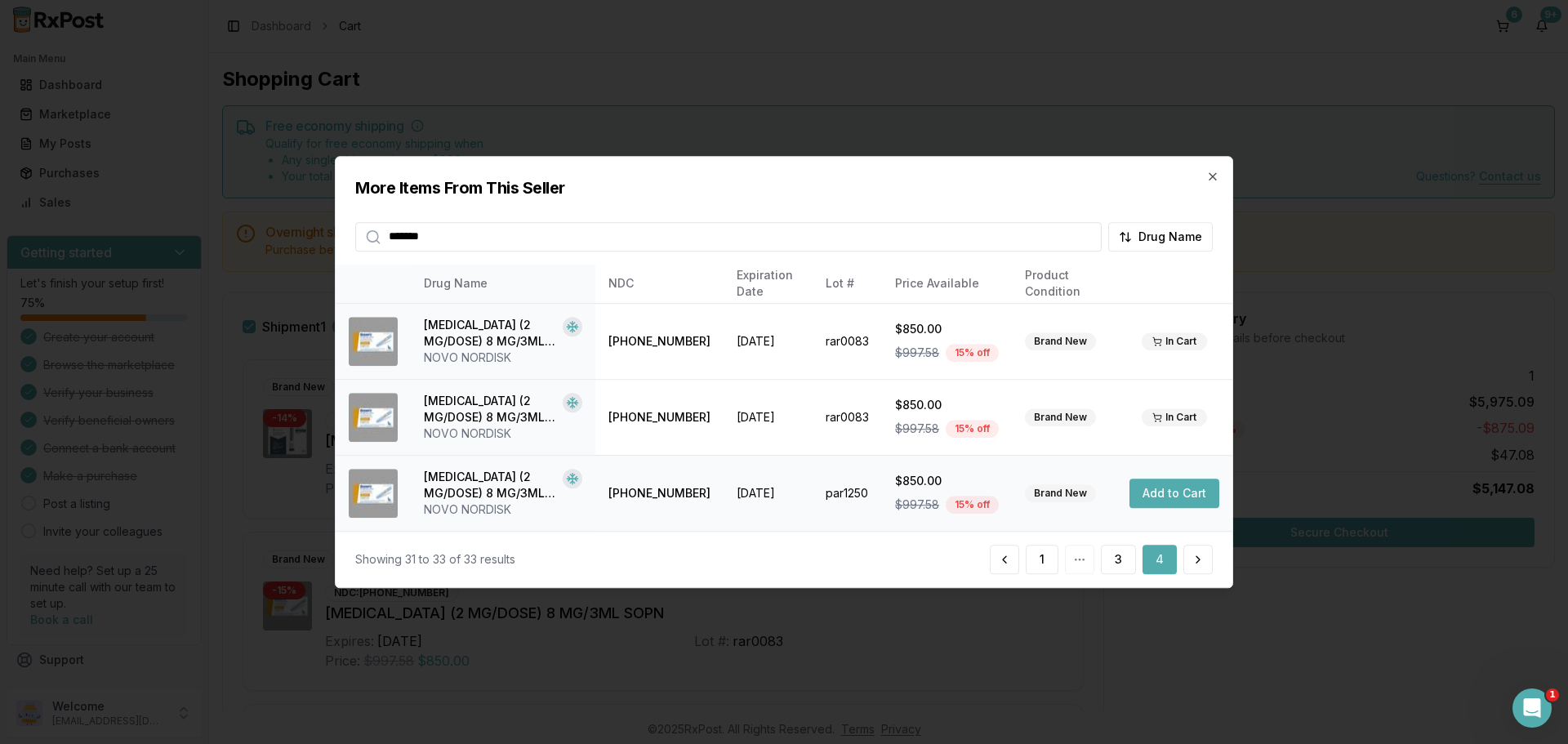
click at [1187, 493] on button "Add to Cart" at bounding box center [1174, 493] width 89 height 30
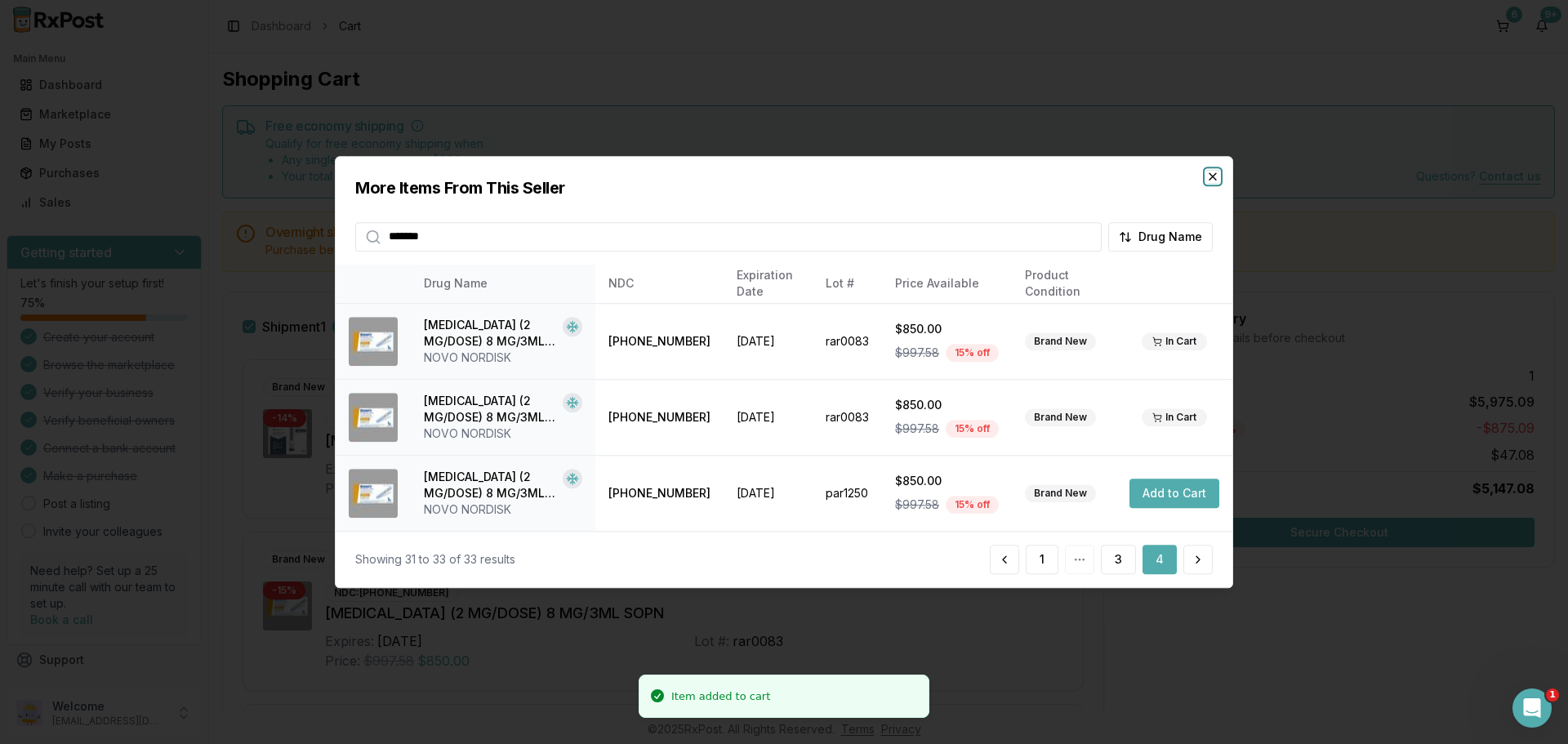
click at [1213, 175] on icon "button" at bounding box center [1213, 176] width 13 height 13
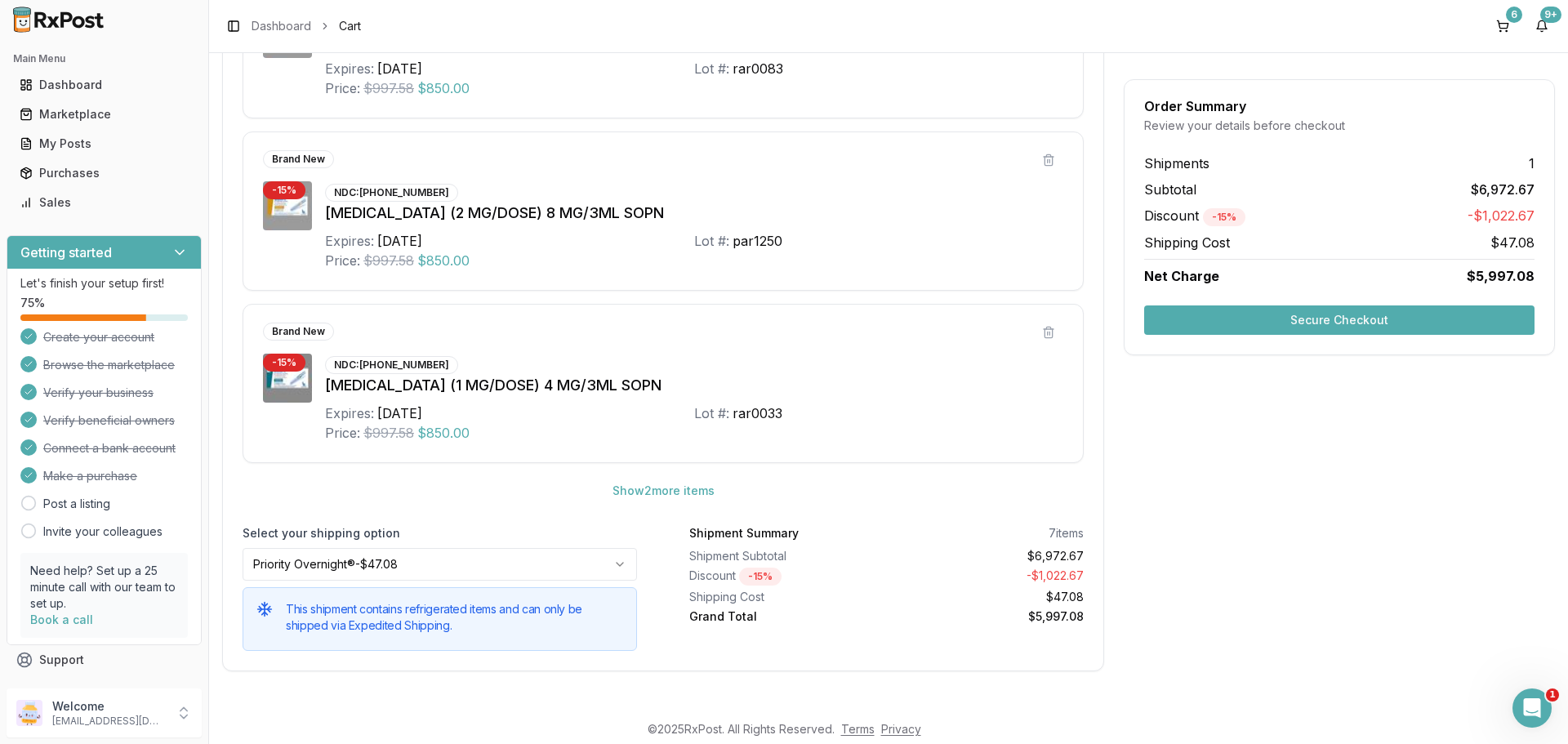
scroll to position [751, 0]
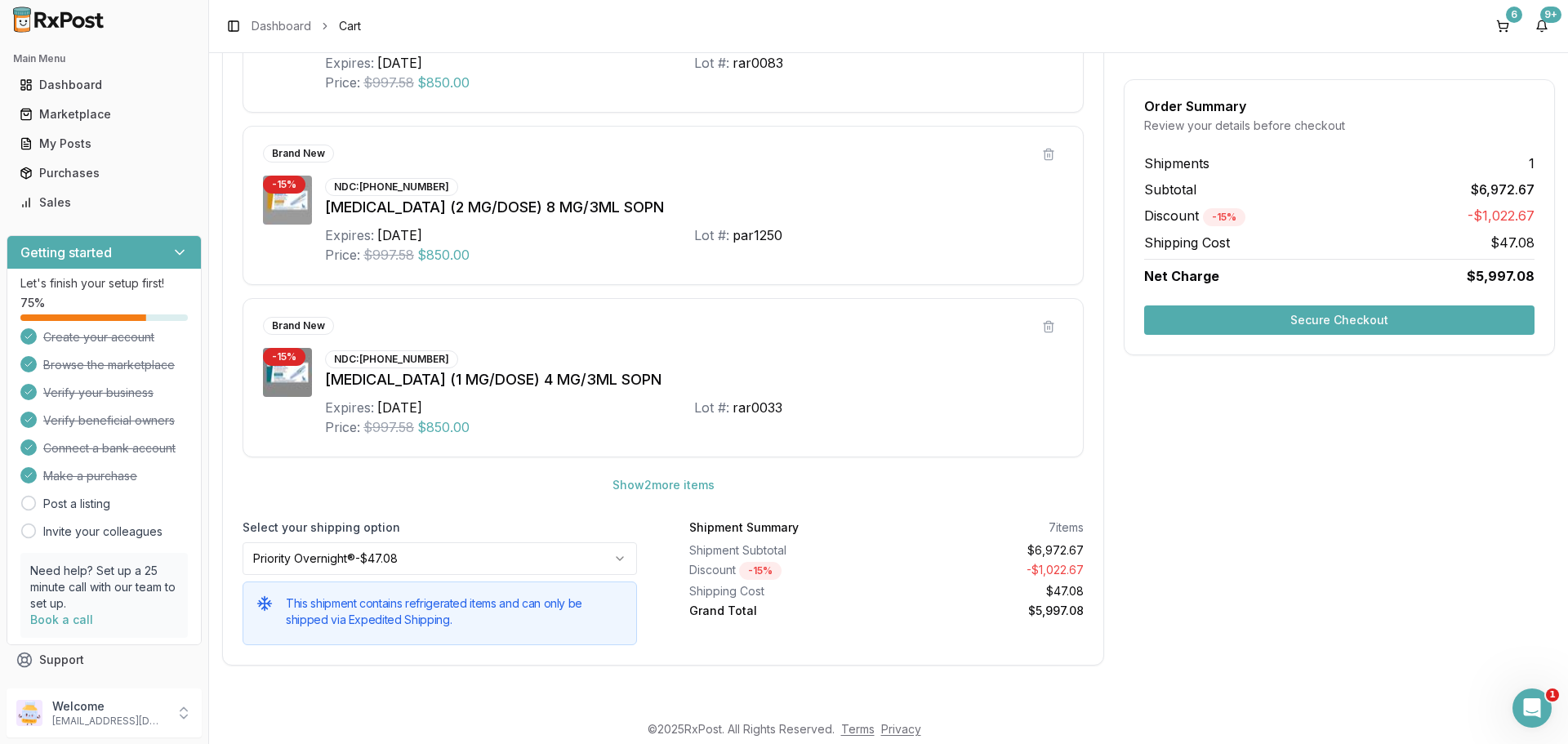
click at [1205, 322] on button "Secure Checkout" at bounding box center [1340, 320] width 391 height 30
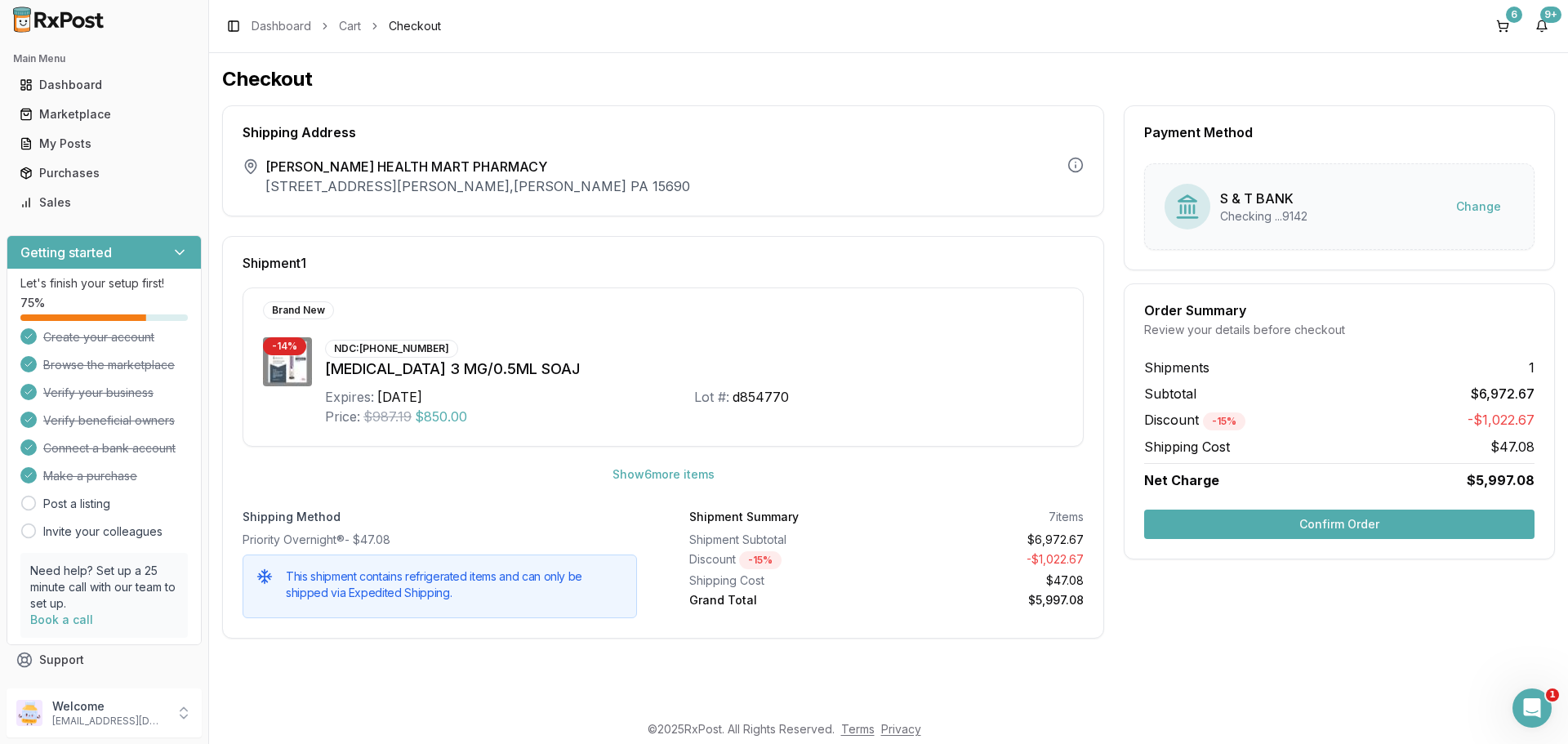
click at [1212, 525] on button "Confirm Order" at bounding box center [1340, 524] width 391 height 30
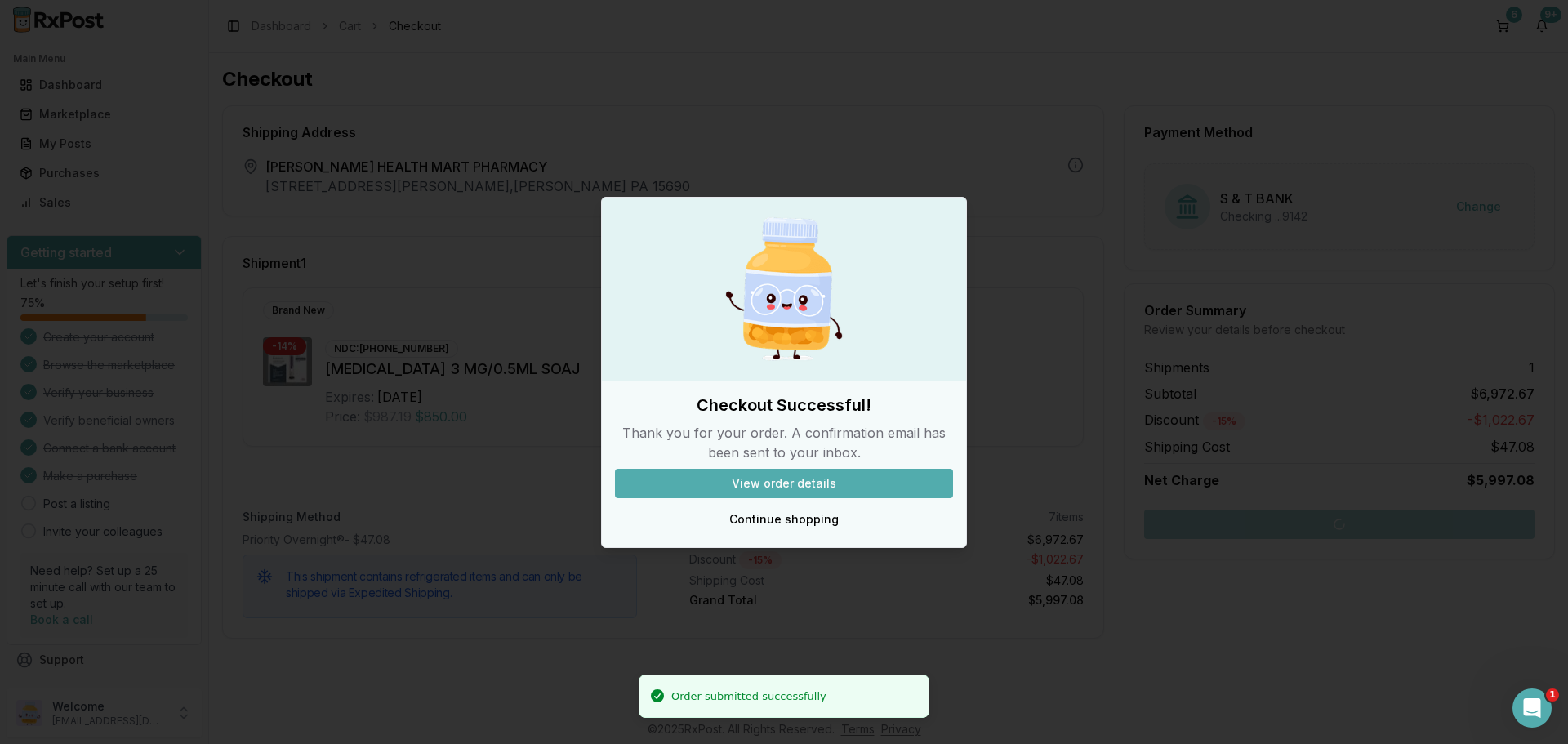
click at [851, 478] on button "View order details" at bounding box center [784, 483] width 338 height 30
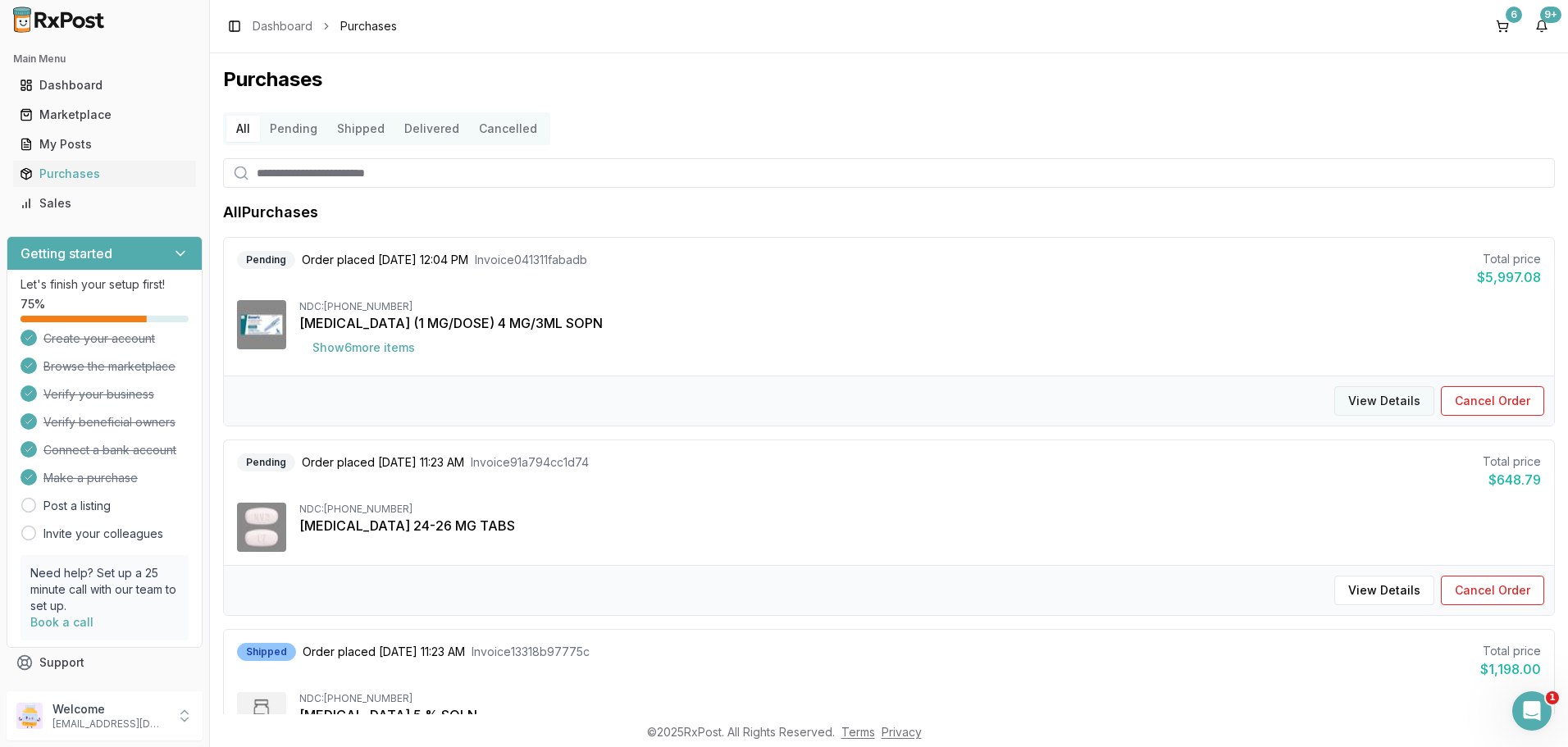
click at [1392, 401] on button "View Details" at bounding box center [1384, 401] width 100 height 30
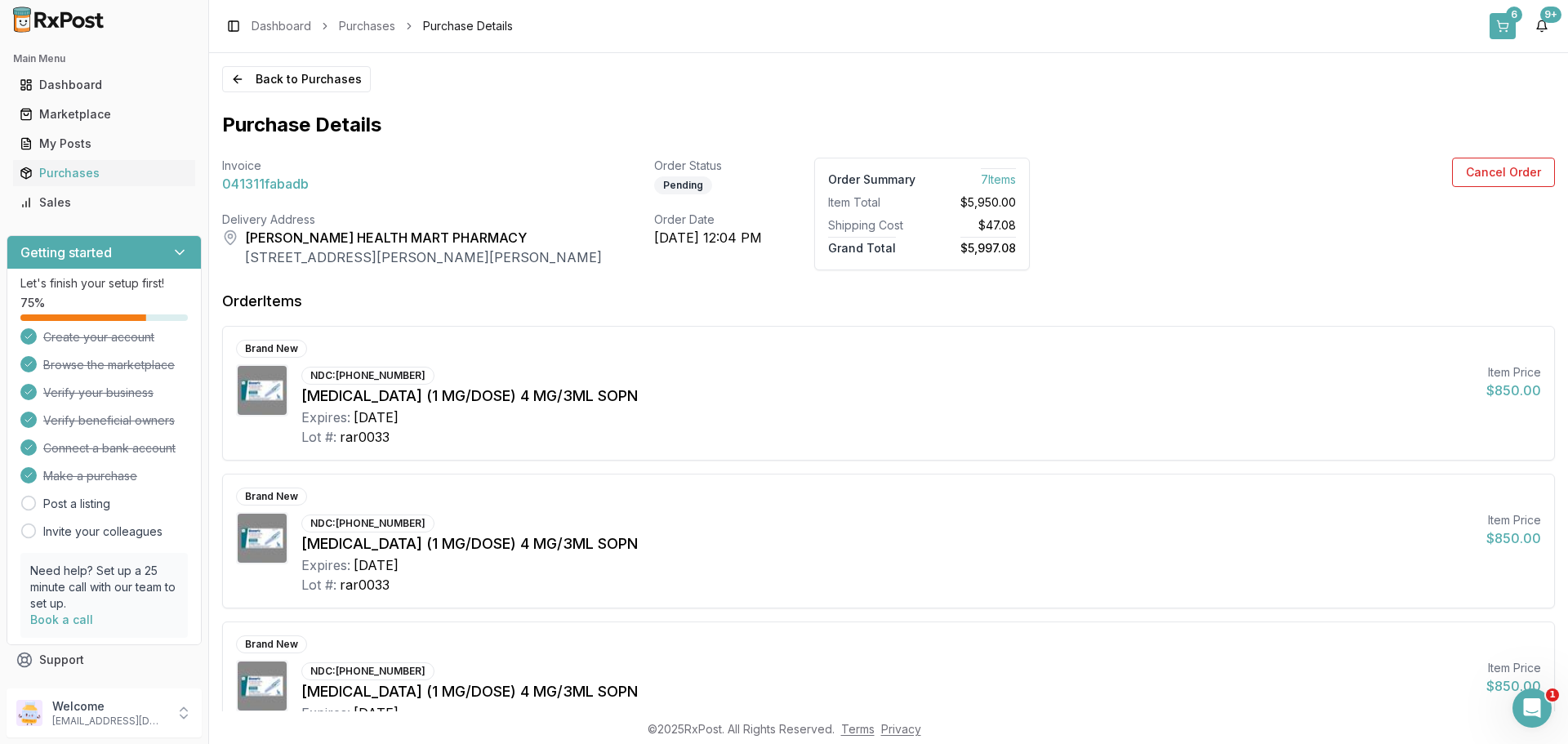
click at [1521, 19] on div "6" at bounding box center [1515, 15] width 16 height 16
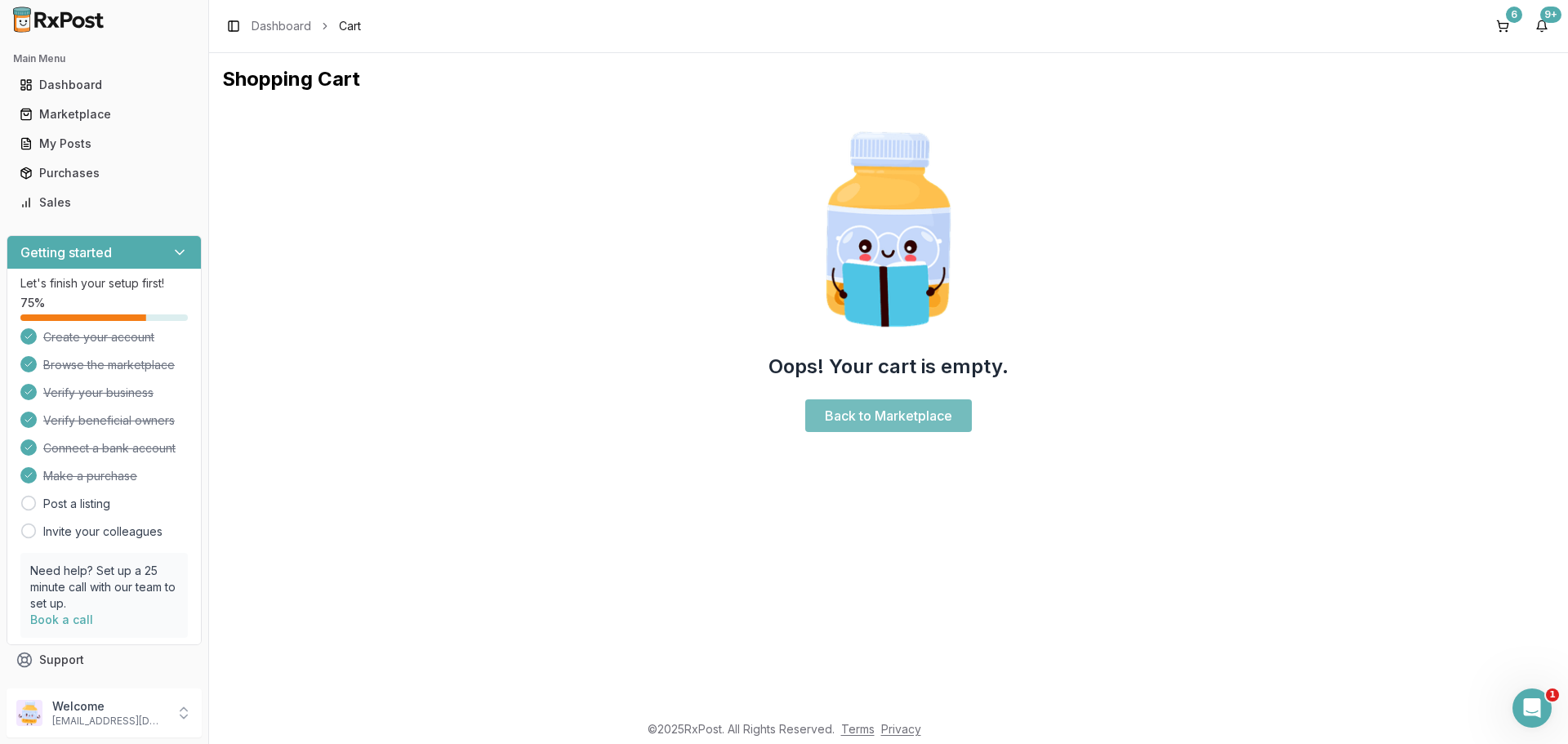
click at [898, 413] on link "Back to Marketplace" at bounding box center [889, 416] width 167 height 33
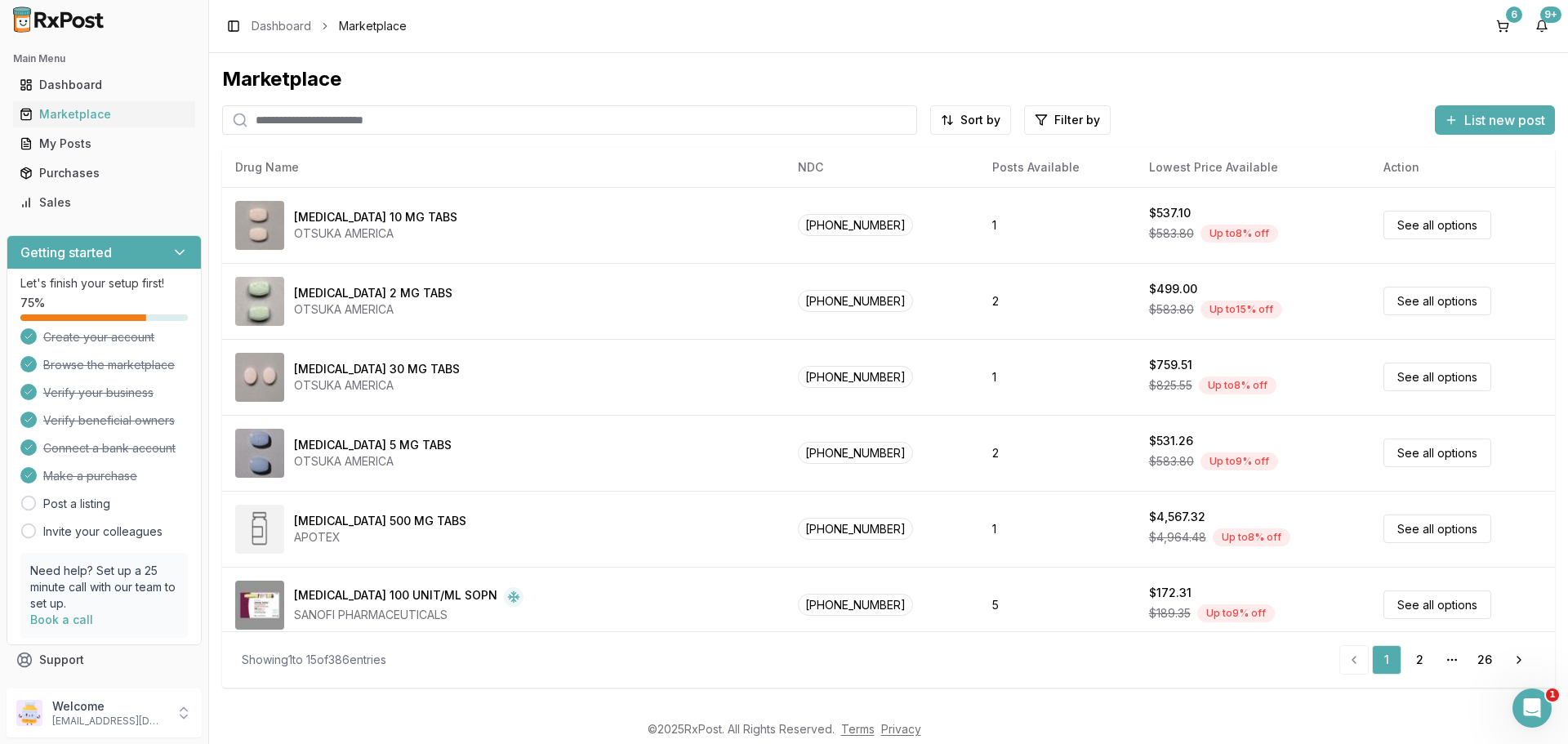
click at [304, 123] on input "search" at bounding box center [569, 120] width 695 height 30
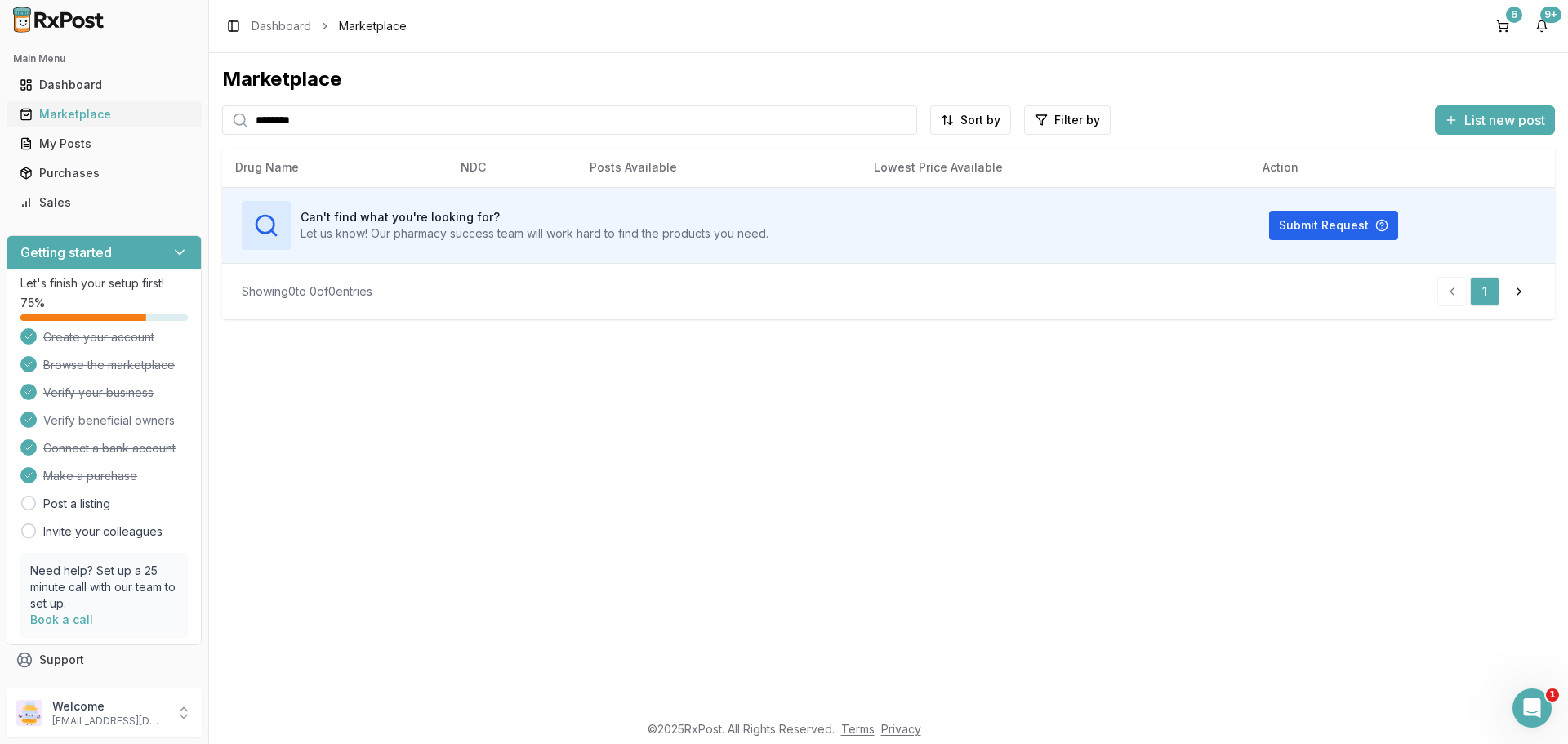
drag, startPoint x: 487, startPoint y: 116, endPoint x: 0, endPoint y: 54, distance: 490.9
click at [58, 104] on div "Main Menu Dashboard Marketplace My Posts Purchases Sales Getting started Let's …" at bounding box center [784, 372] width 1568 height 744
click at [235, 121] on circle at bounding box center [240, 119] width 11 height 11
click at [130, 120] on div "Marketplace" at bounding box center [104, 114] width 169 height 16
click at [754, 116] on input "*****" at bounding box center [569, 120] width 695 height 30
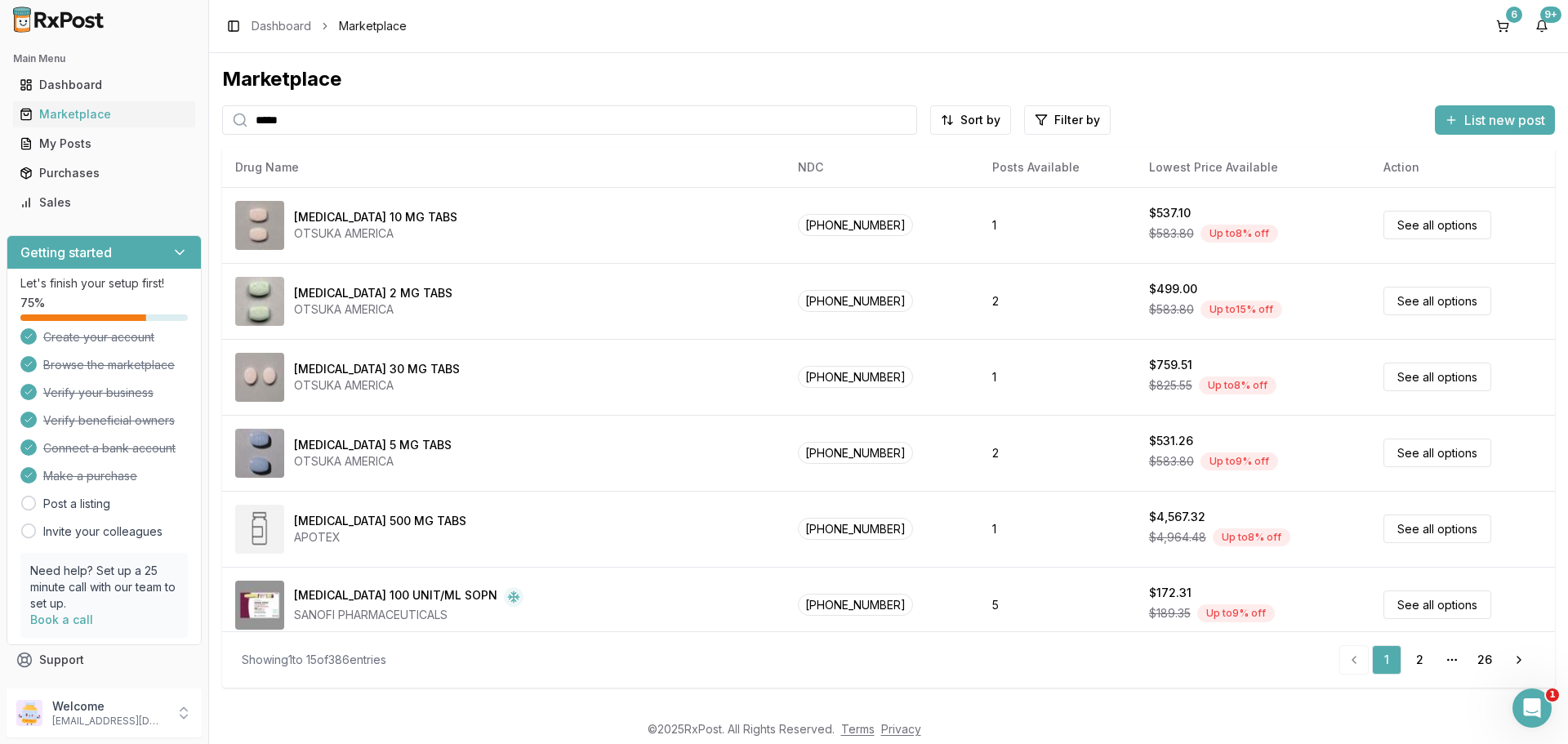
click at [241, 116] on icon at bounding box center [240, 120] width 16 height 16
click at [1485, 655] on link "26" at bounding box center [1485, 660] width 30 height 30
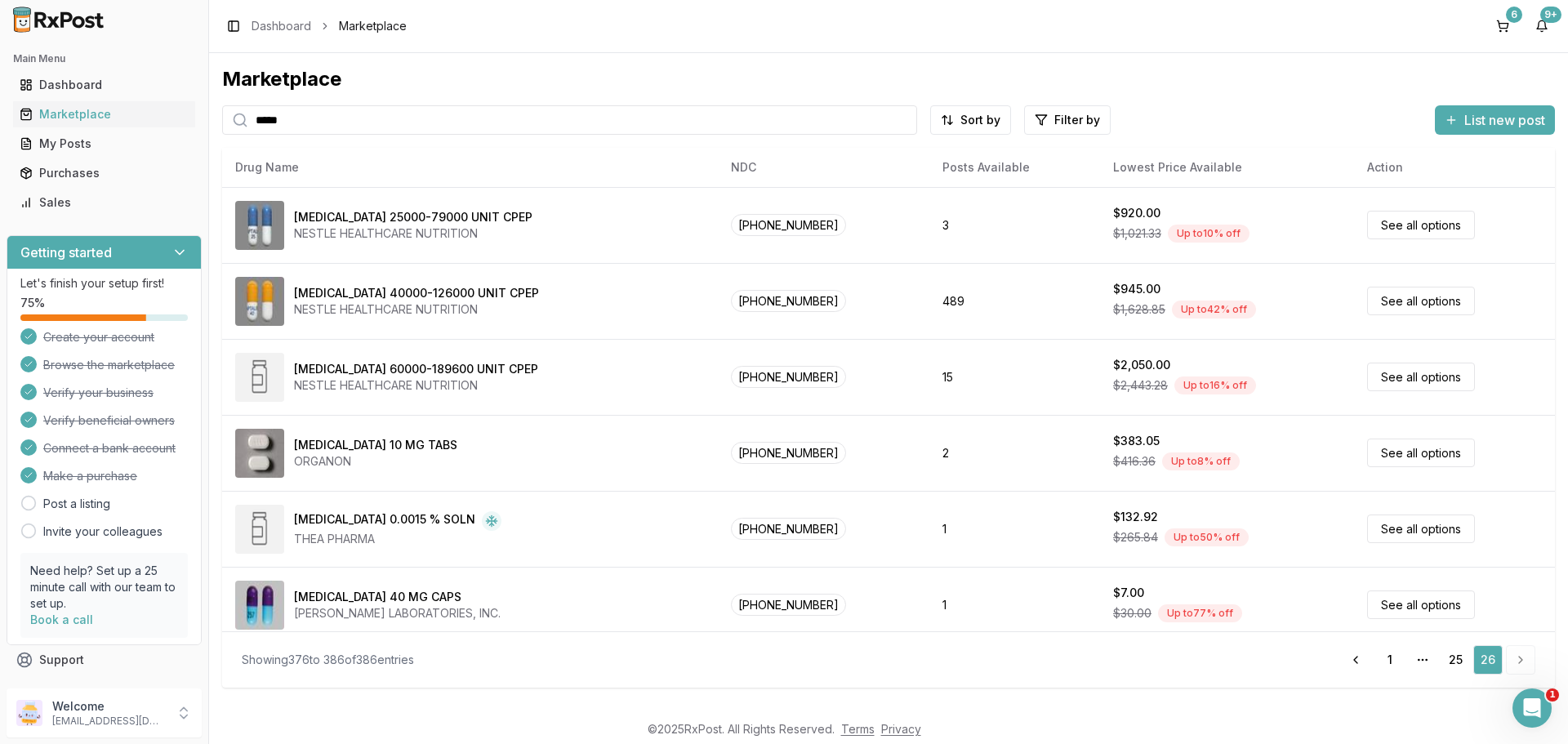
drag, startPoint x: 610, startPoint y: 129, endPoint x: 0, endPoint y: 45, distance: 615.8
click at [0, 80] on div "Main Menu Dashboard Marketplace My Posts Purchases Sales Getting started Let's …" at bounding box center [784, 372] width 1568 height 744
type input "*******"
